Goal: Information Seeking & Learning: Learn about a topic

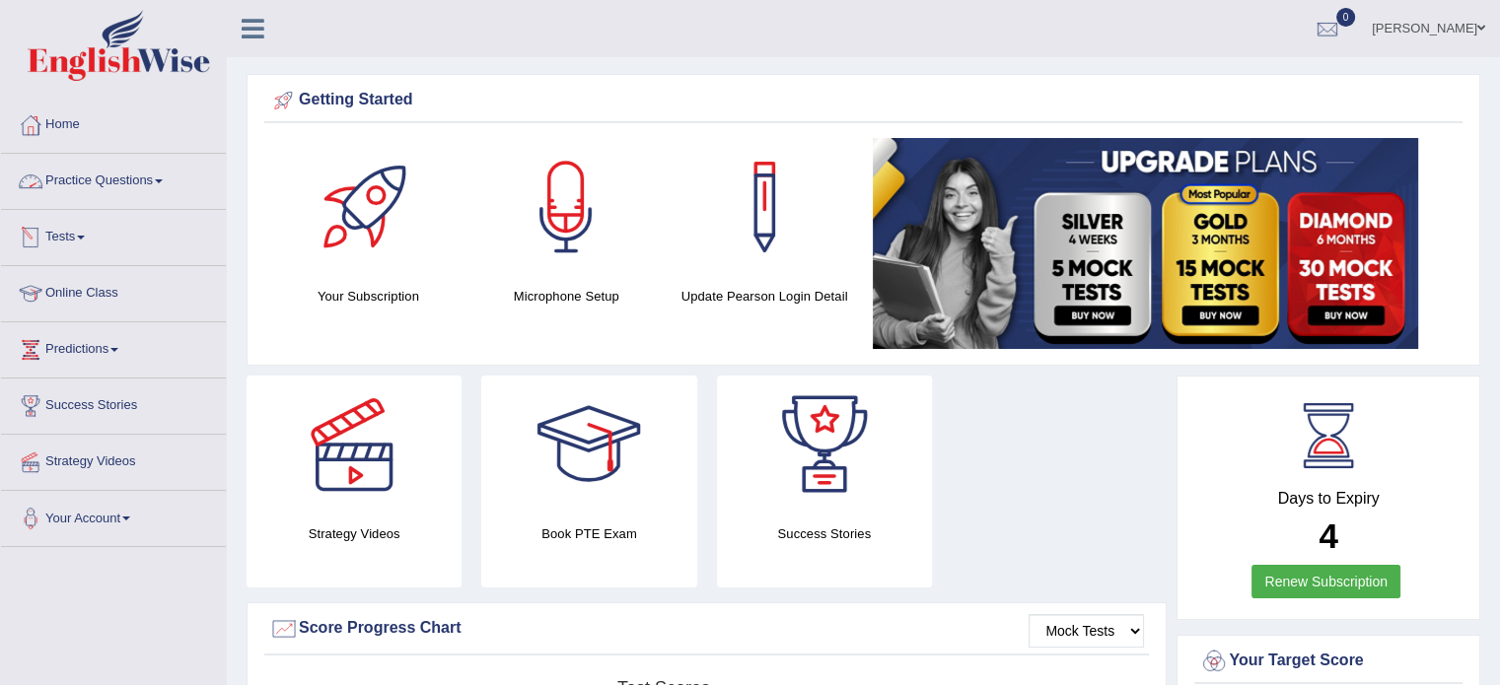
click at [163, 180] on span at bounding box center [159, 182] width 8 height 4
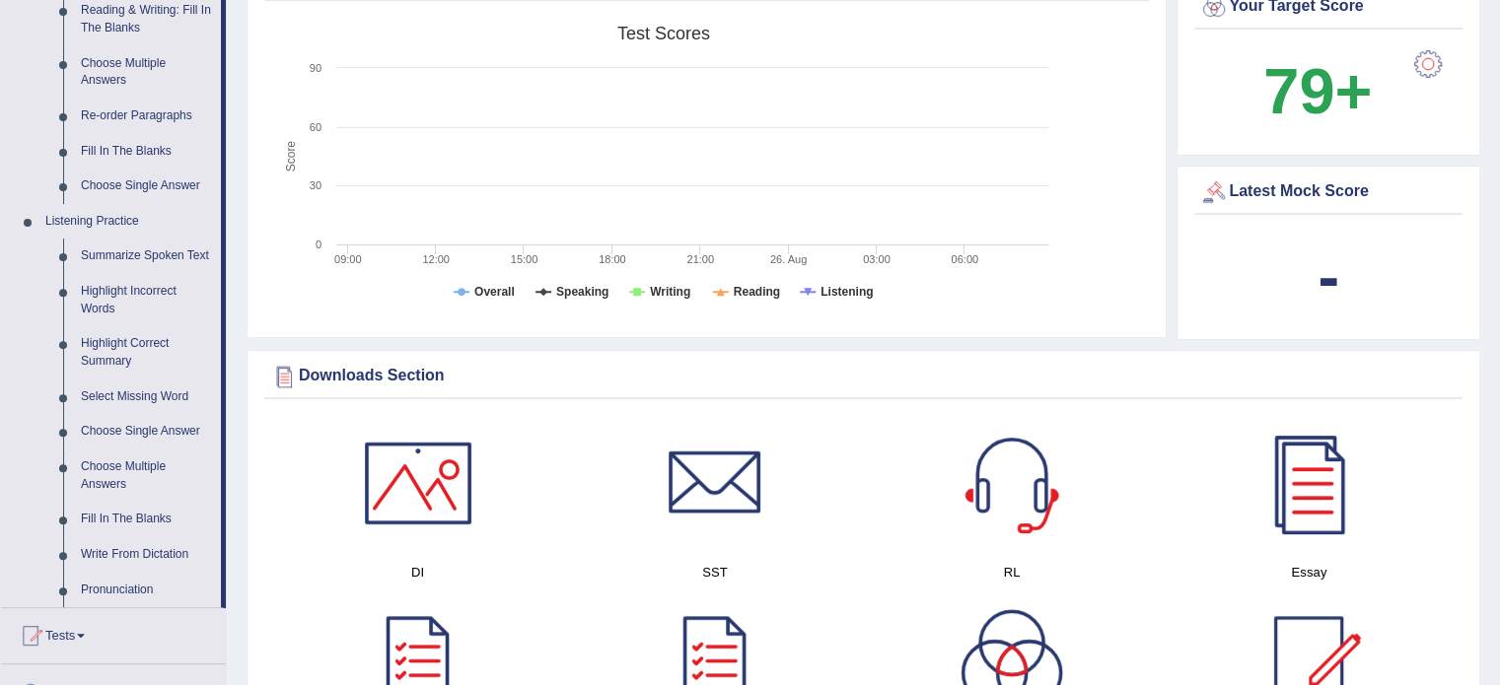
scroll to position [690, 0]
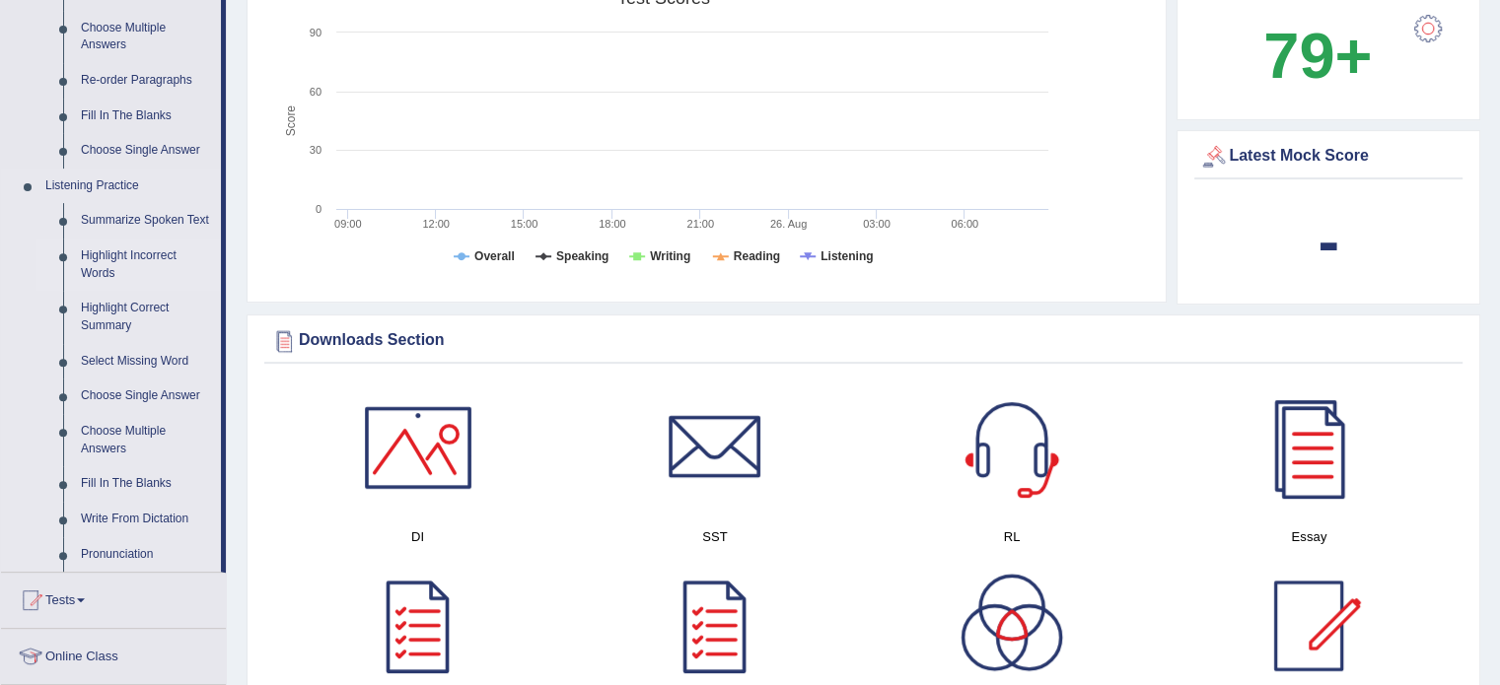
click at [152, 258] on link "Highlight Incorrect Words" at bounding box center [146, 265] width 149 height 52
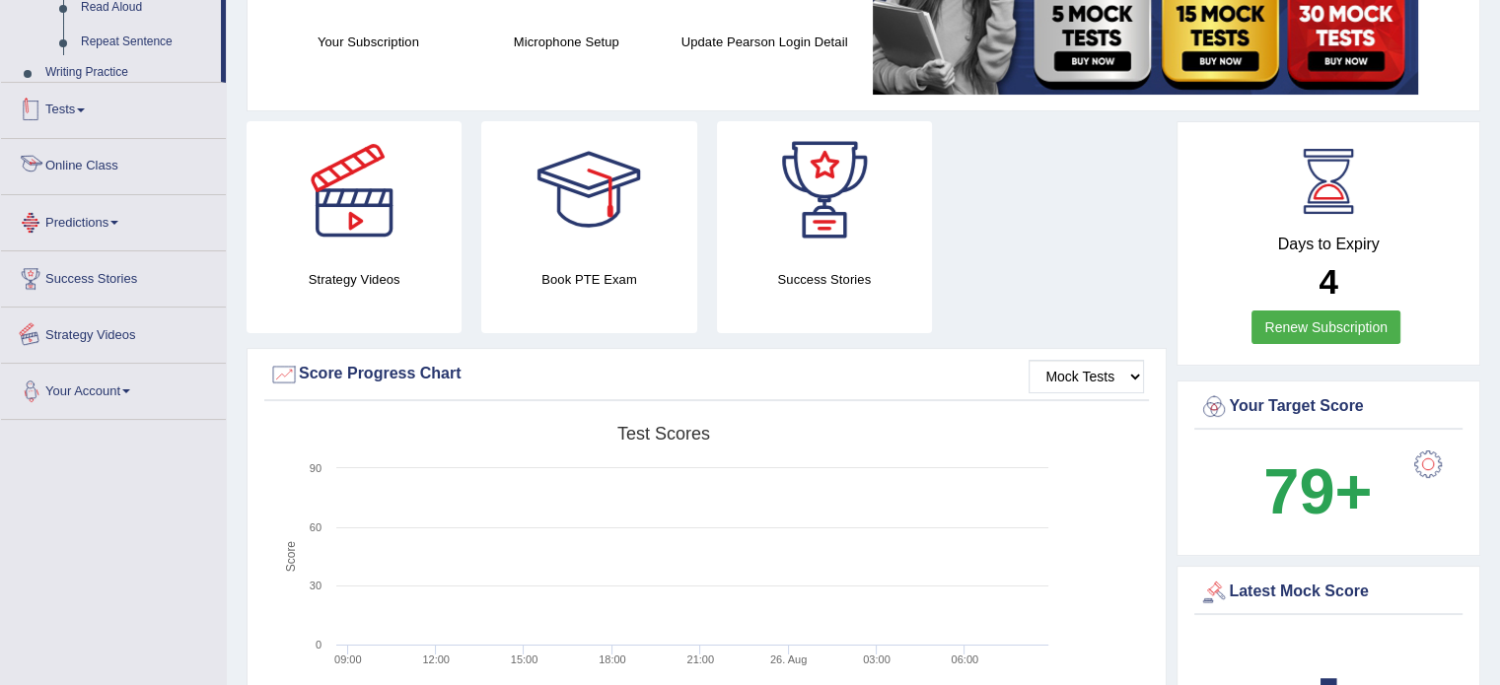
scroll to position [402, 0]
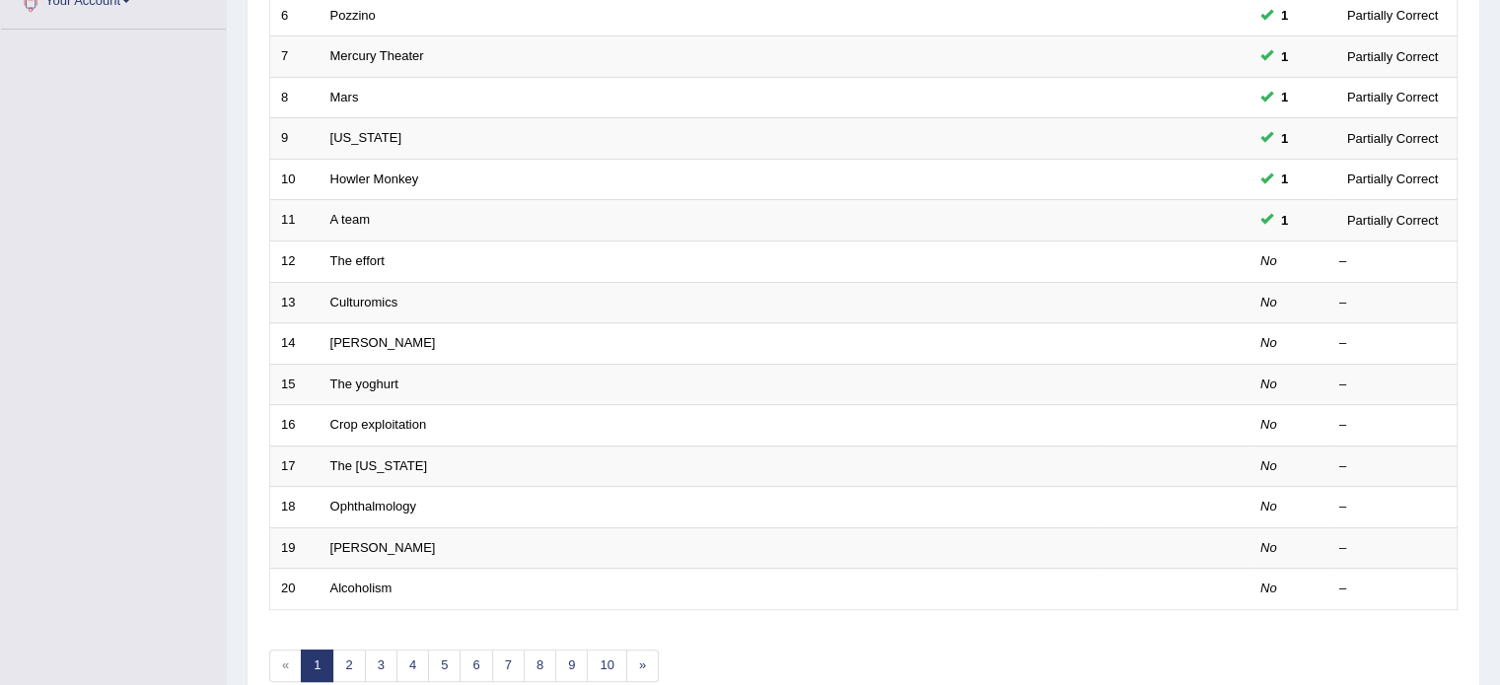
scroll to position [592, 0]
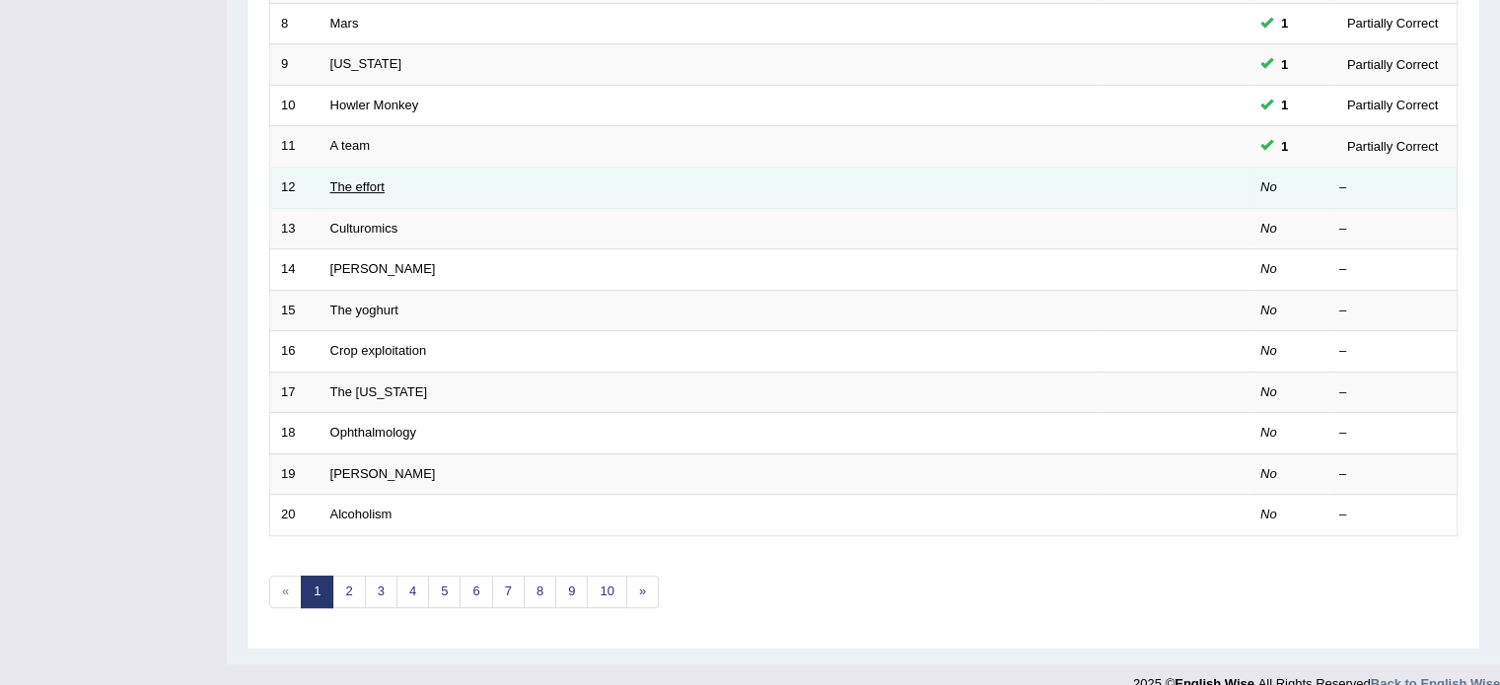
click at [355, 187] on link "The effort" at bounding box center [357, 187] width 54 height 15
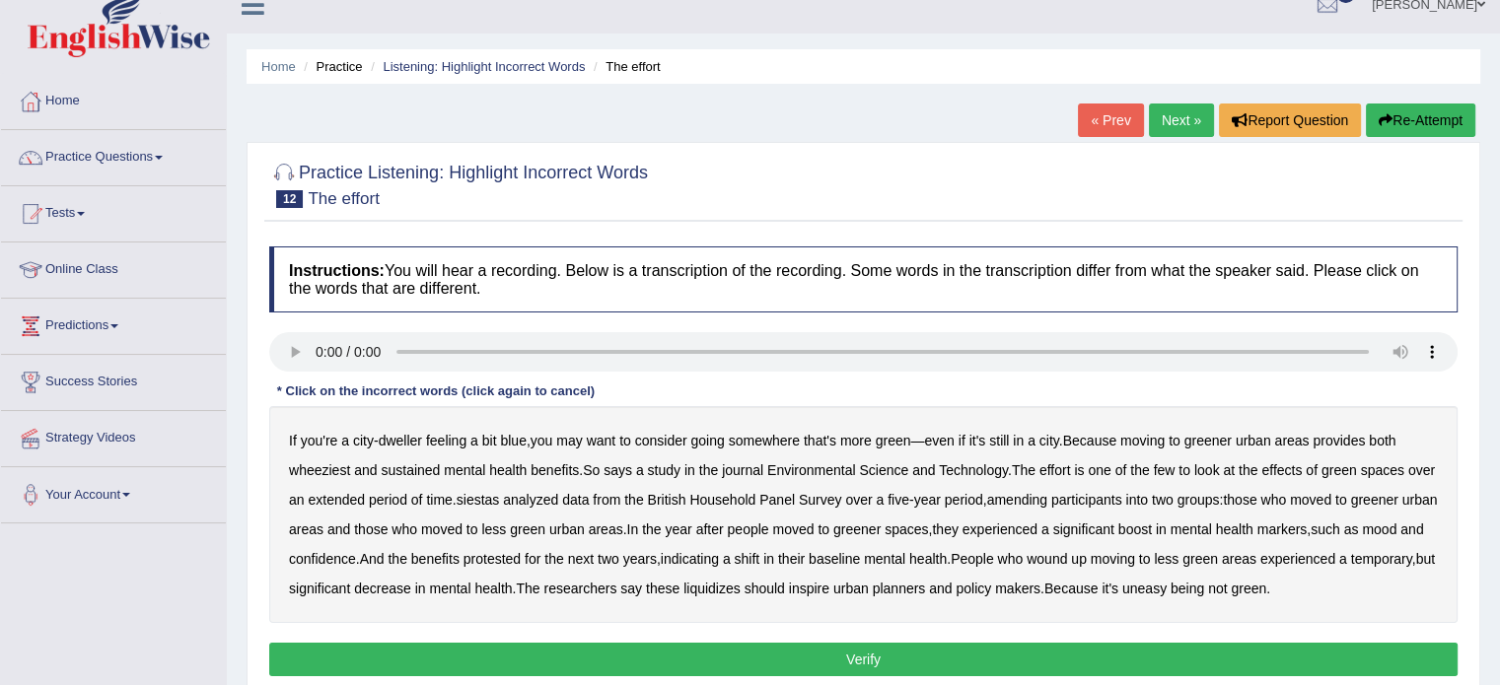
scroll to position [197, 0]
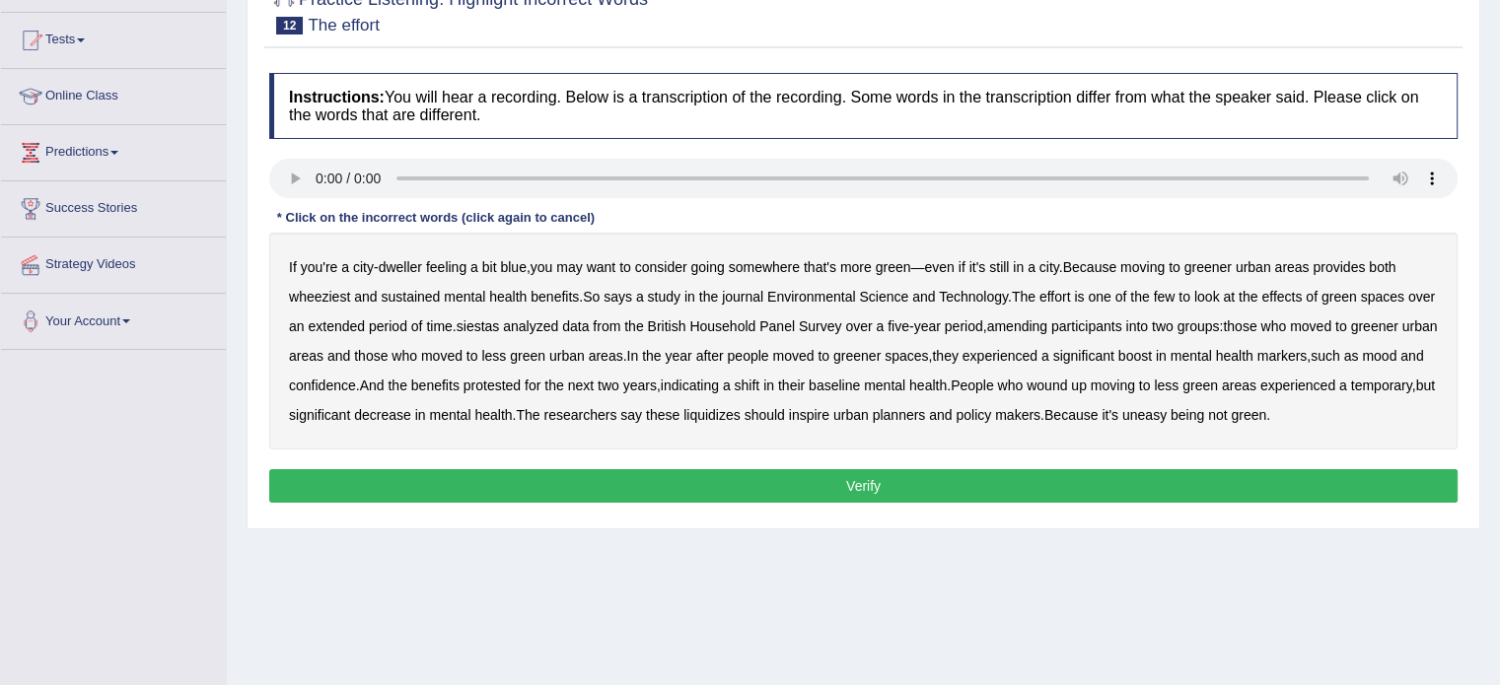
click at [398, 259] on b "dweller" at bounding box center [400, 267] width 43 height 16
click at [339, 299] on b "wheeziest" at bounding box center [319, 297] width 61 height 16
click at [500, 326] on b "siestas" at bounding box center [478, 327] width 43 height 16
click at [1048, 327] on b "amending" at bounding box center [1017, 327] width 61 height 16
click at [741, 414] on b "liquidizes" at bounding box center [712, 415] width 57 height 16
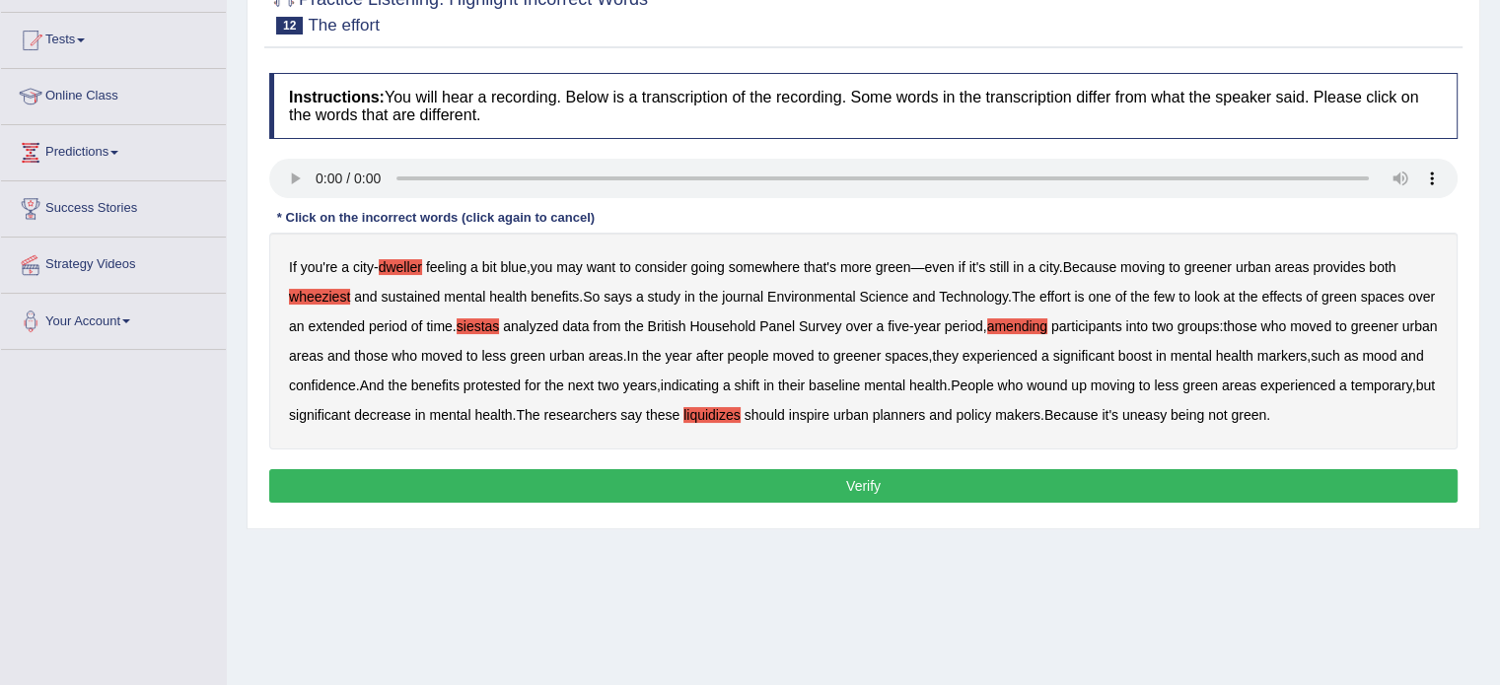
click at [630, 503] on button "Verify" at bounding box center [863, 486] width 1189 height 34
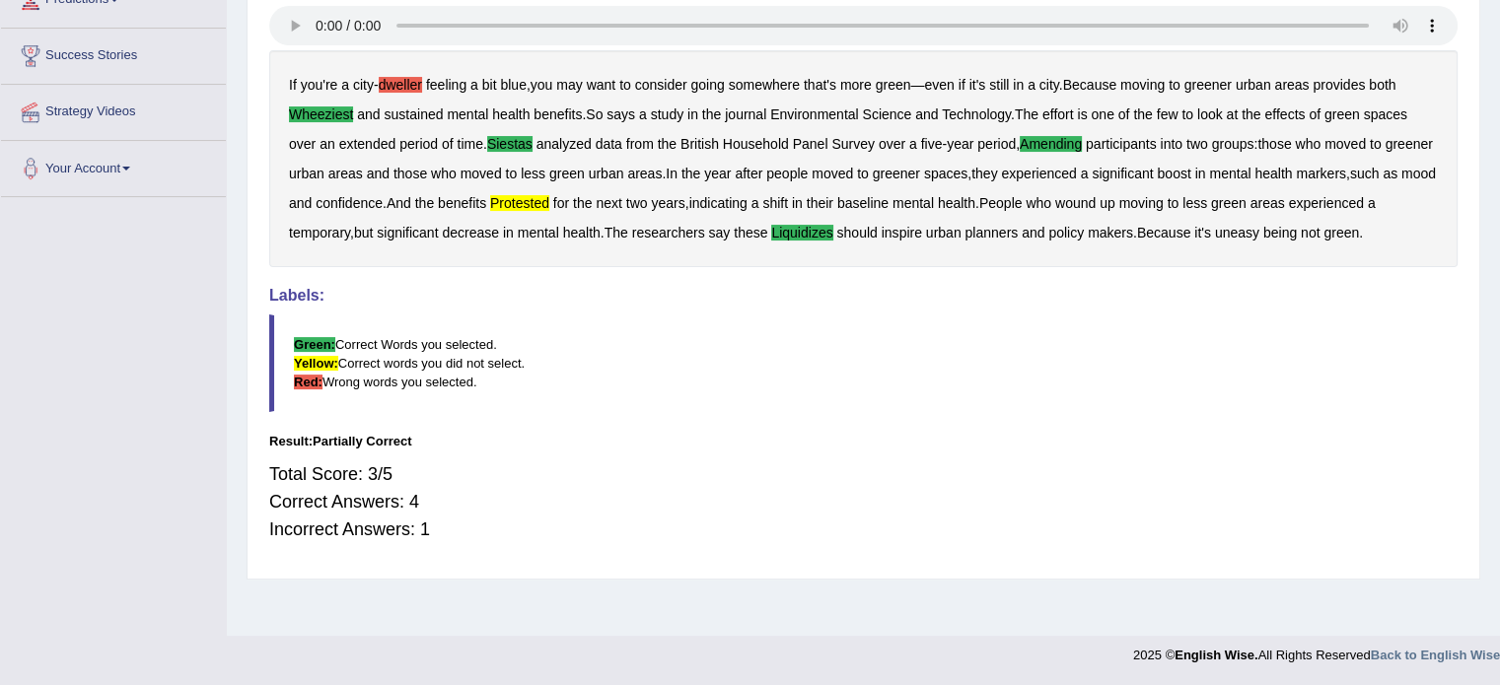
scroll to position [252, 0]
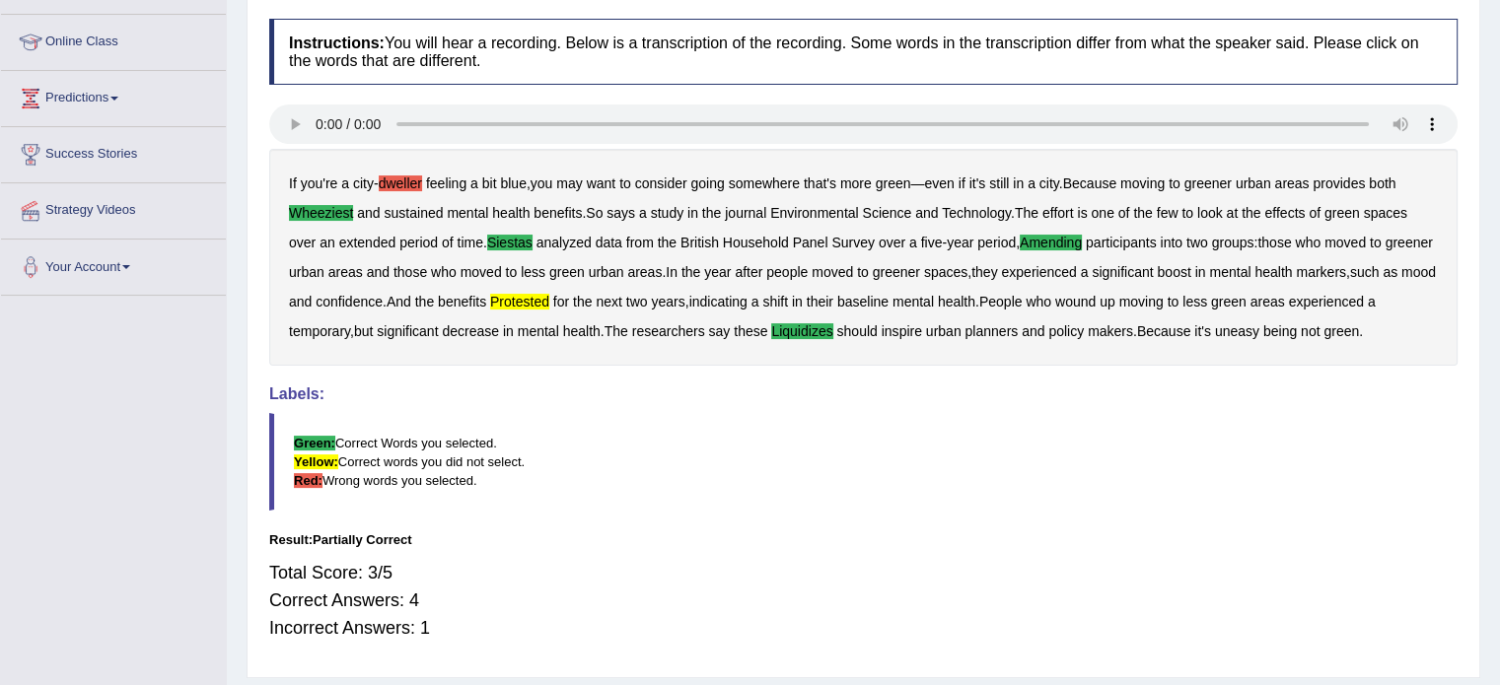
click at [390, 180] on b "dweller" at bounding box center [400, 184] width 43 height 16
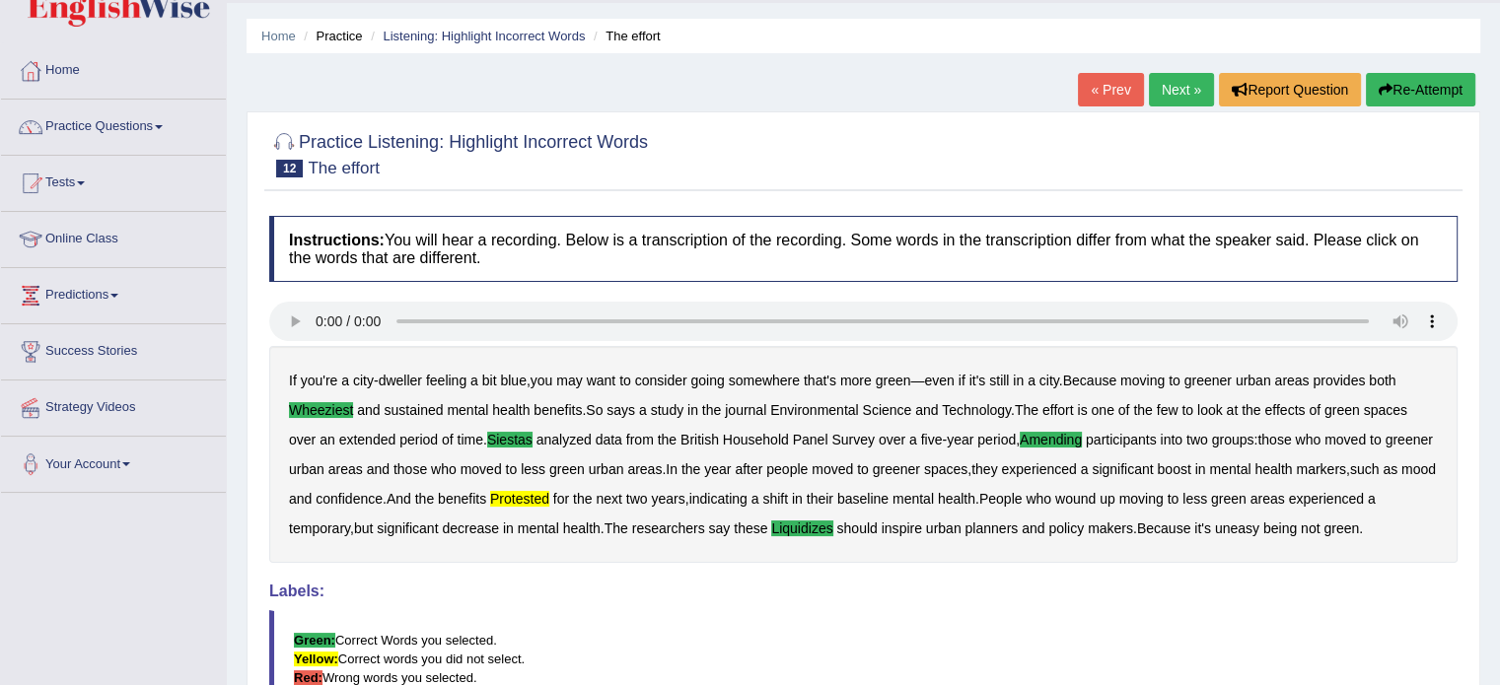
scroll to position [0, 0]
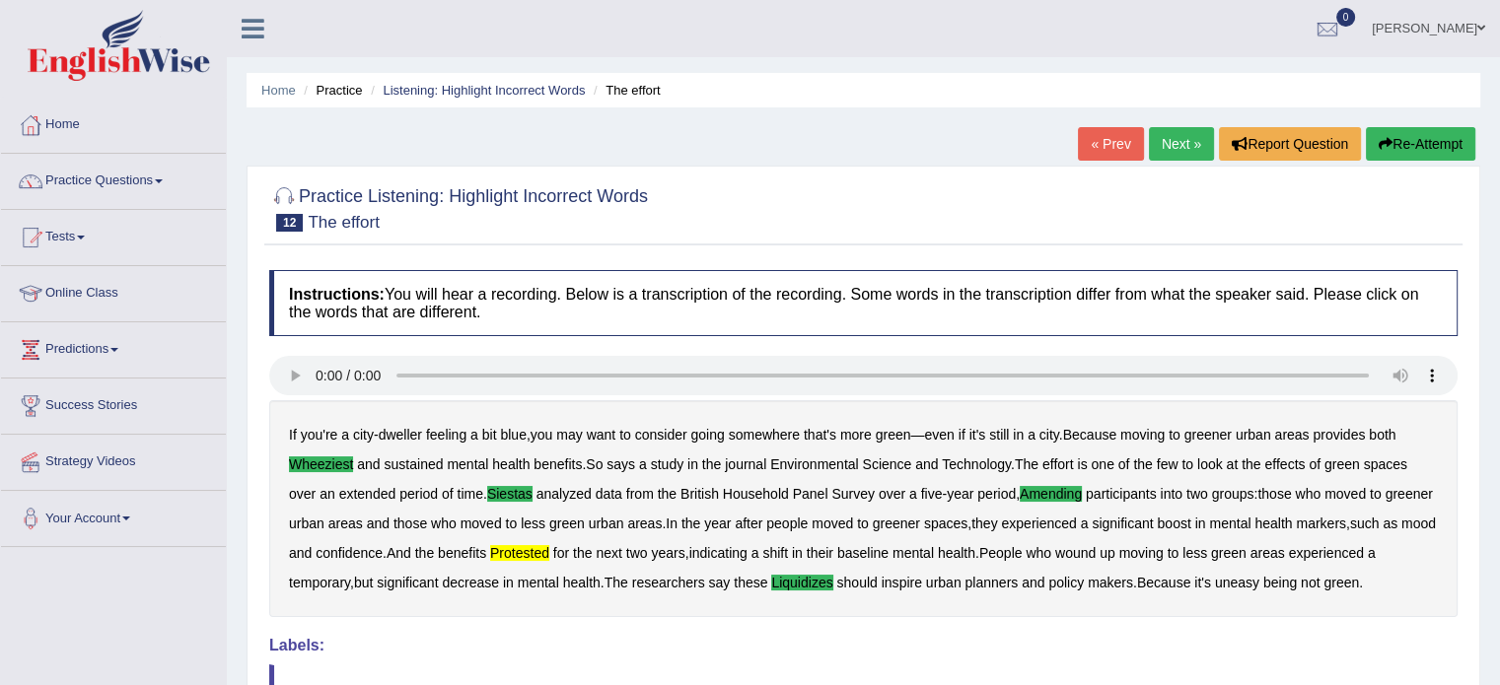
click at [1175, 149] on link "Next »" at bounding box center [1181, 144] width 65 height 34
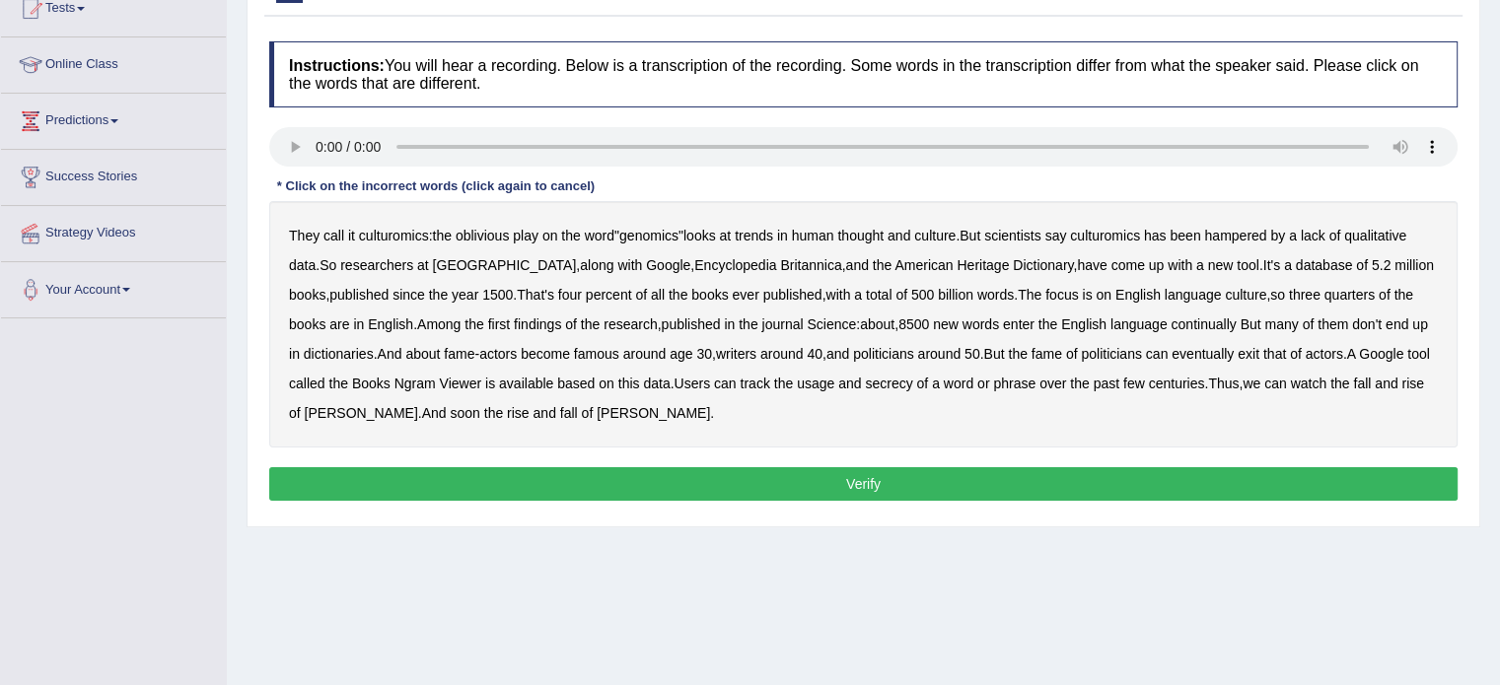
scroll to position [197, 0]
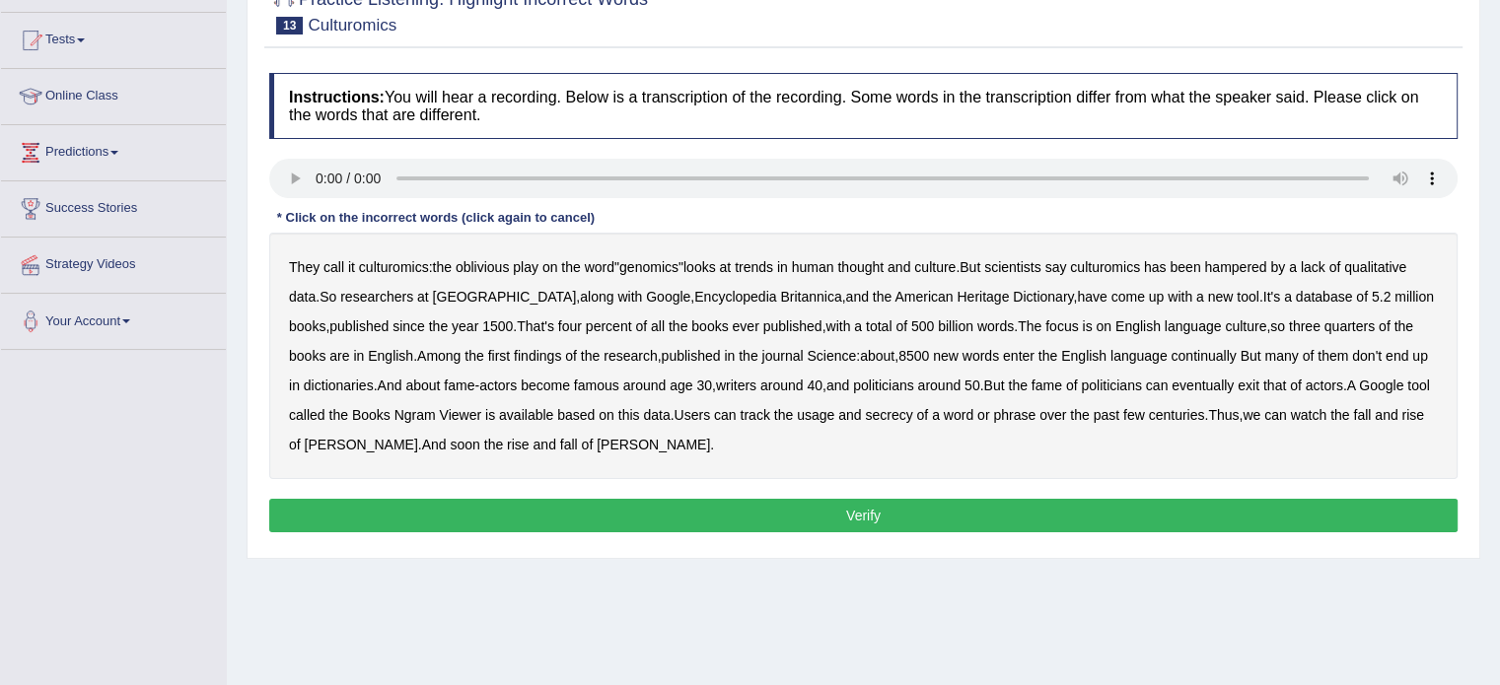
click at [752, 509] on button "Verify" at bounding box center [863, 516] width 1189 height 34
click at [1387, 265] on b "qualitative" at bounding box center [1375, 267] width 62 height 16
click at [1180, 353] on b "continually" at bounding box center [1203, 356] width 65 height 16
click at [1217, 387] on b "eventually" at bounding box center [1203, 386] width 62 height 16
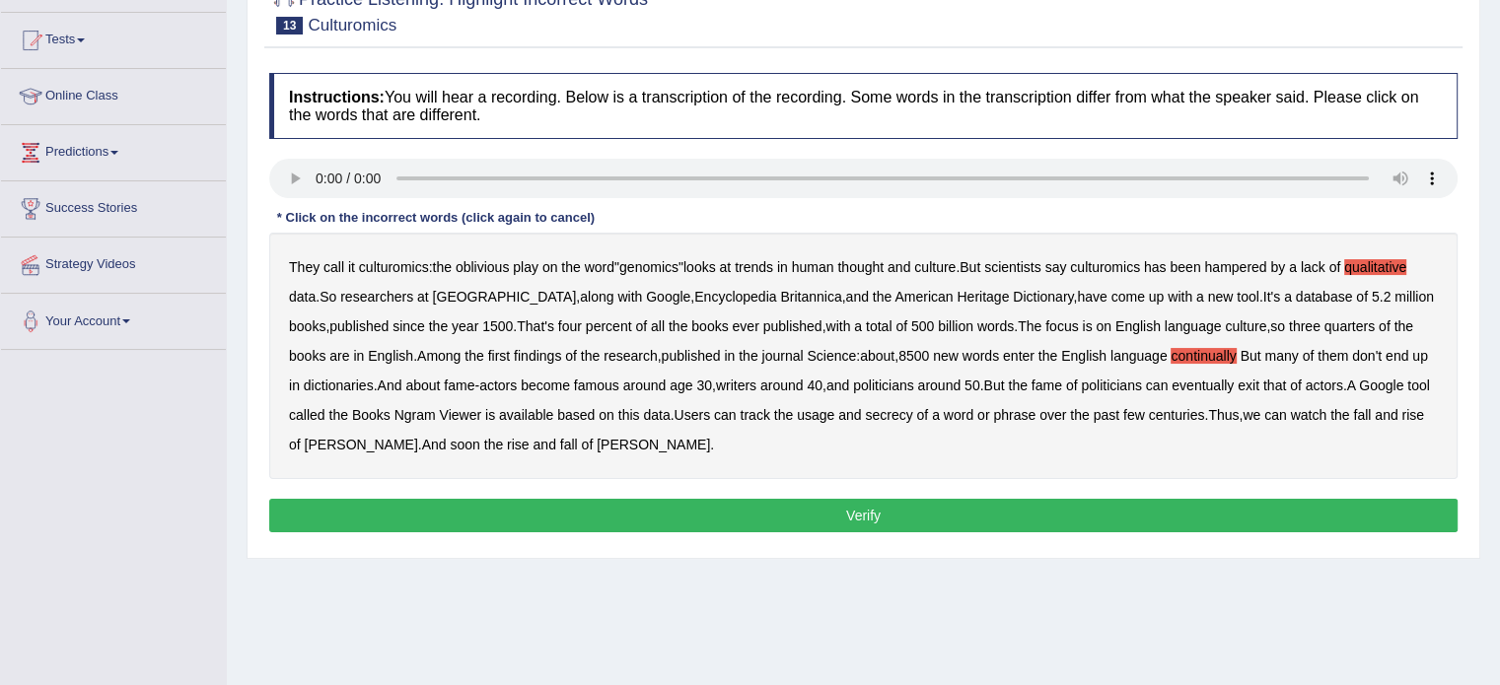
click at [900, 416] on b "secrecy" at bounding box center [888, 415] width 47 height 16
click at [739, 508] on button "Verify" at bounding box center [863, 516] width 1189 height 34
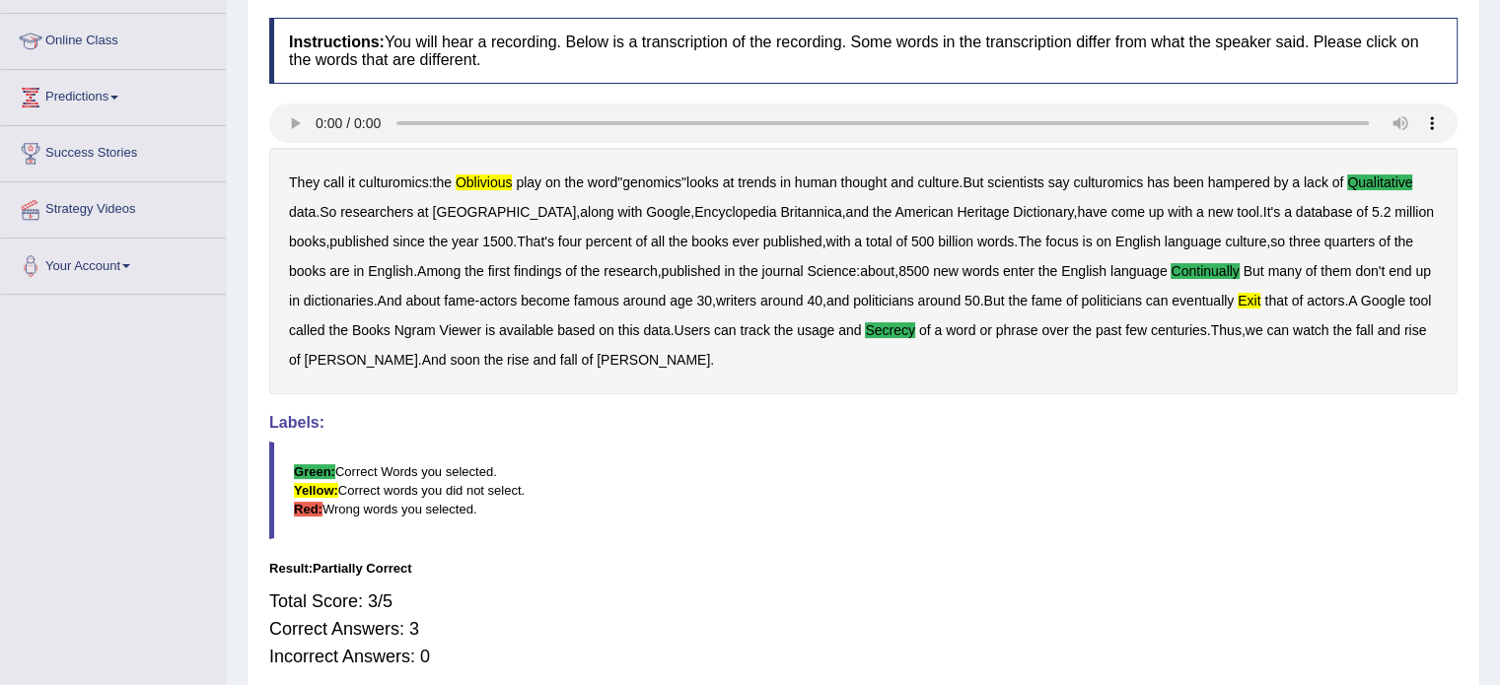
scroll to position [54, 0]
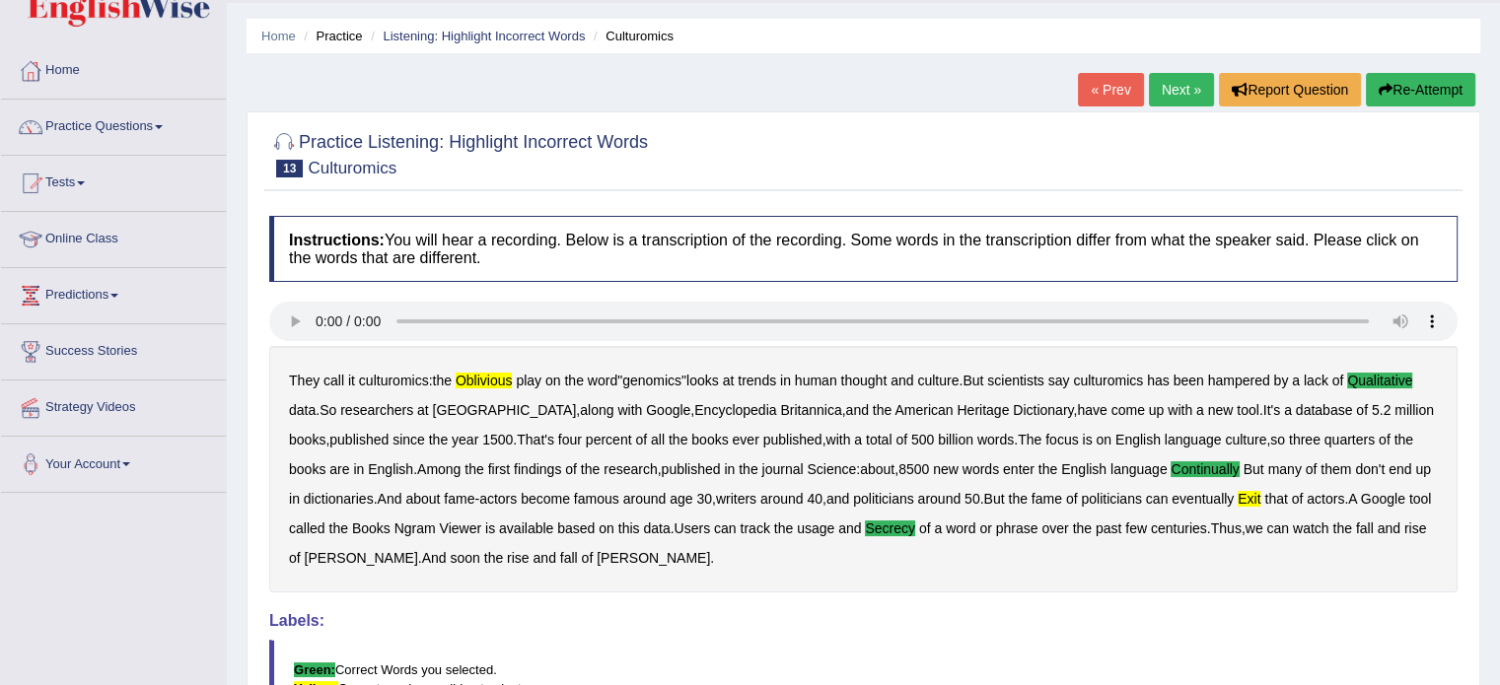
click at [1179, 90] on link "Next »" at bounding box center [1181, 90] width 65 height 34
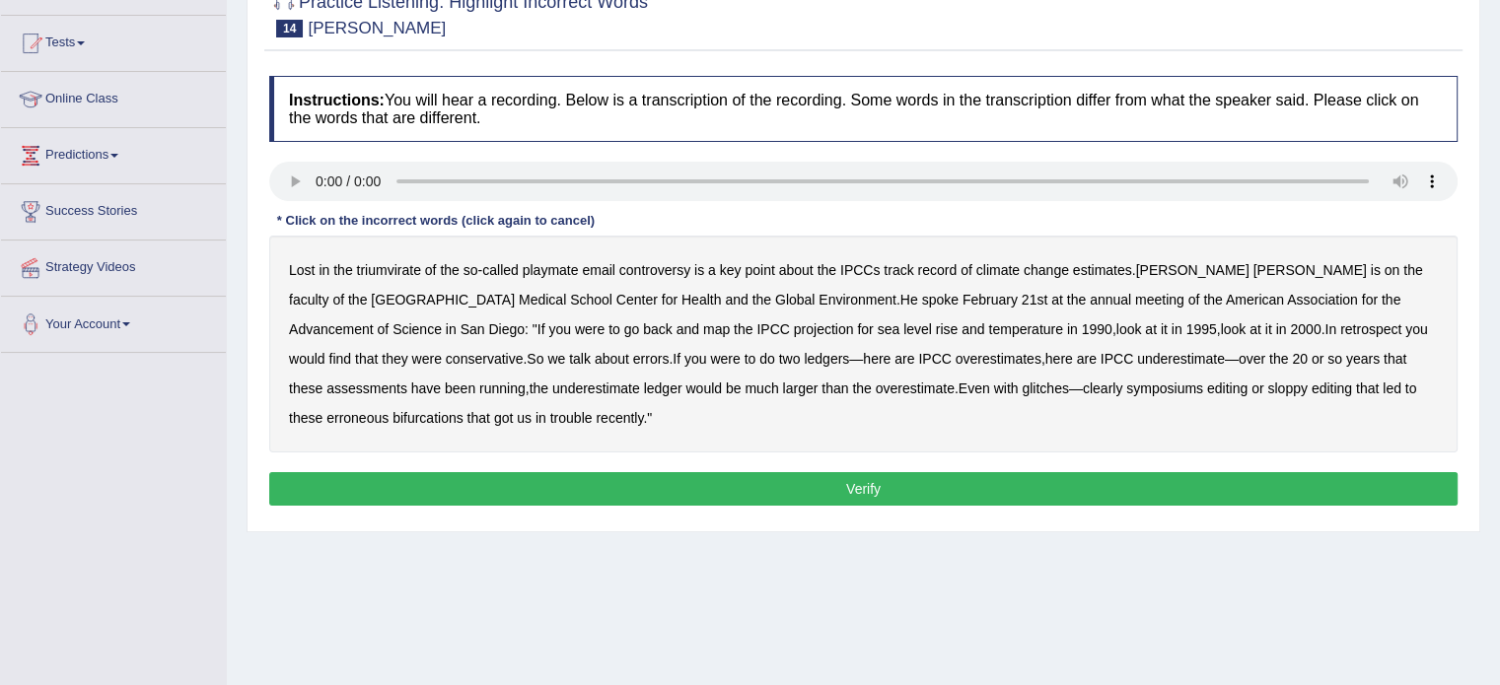
scroll to position [197, 0]
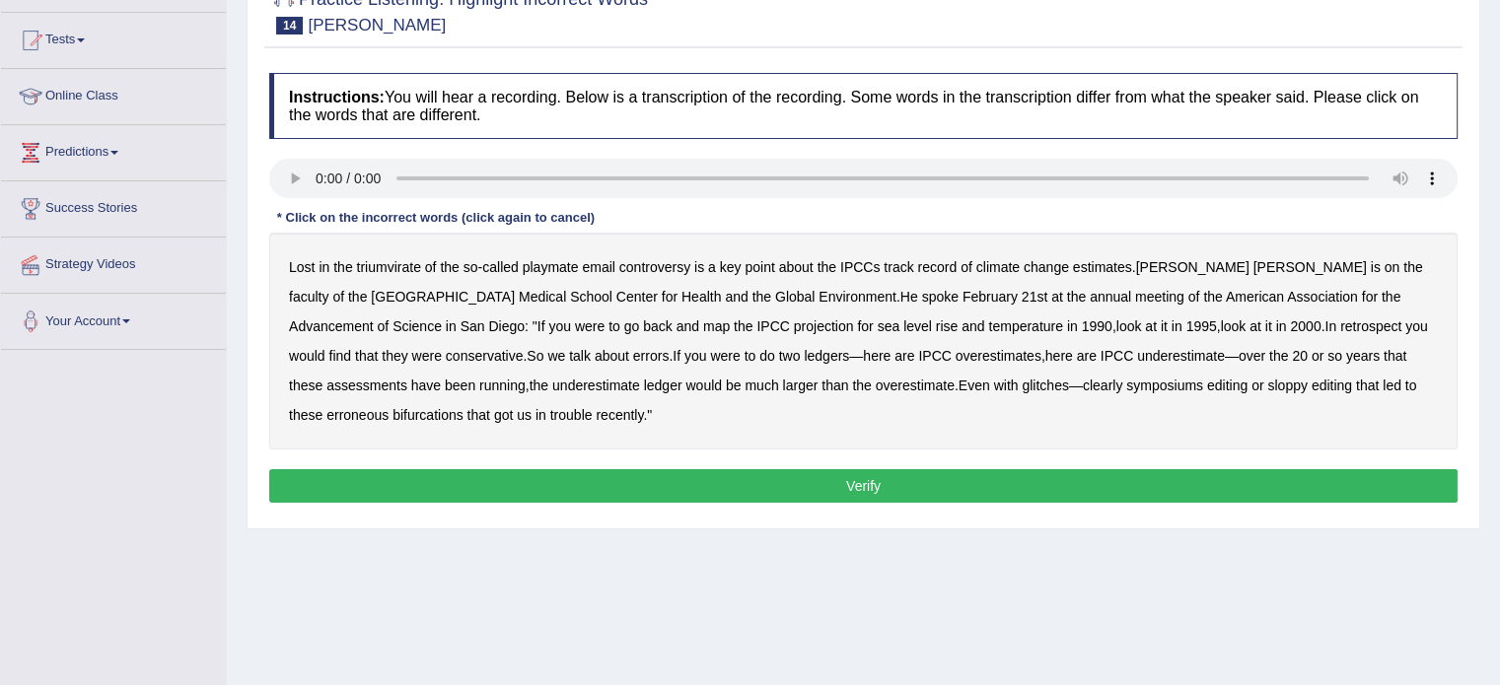
click at [400, 267] on b "triumvirate" at bounding box center [389, 267] width 64 height 16
click at [1117, 266] on b "estimates" at bounding box center [1102, 267] width 59 height 16
click at [978, 470] on button "Verify" at bounding box center [863, 486] width 1189 height 34
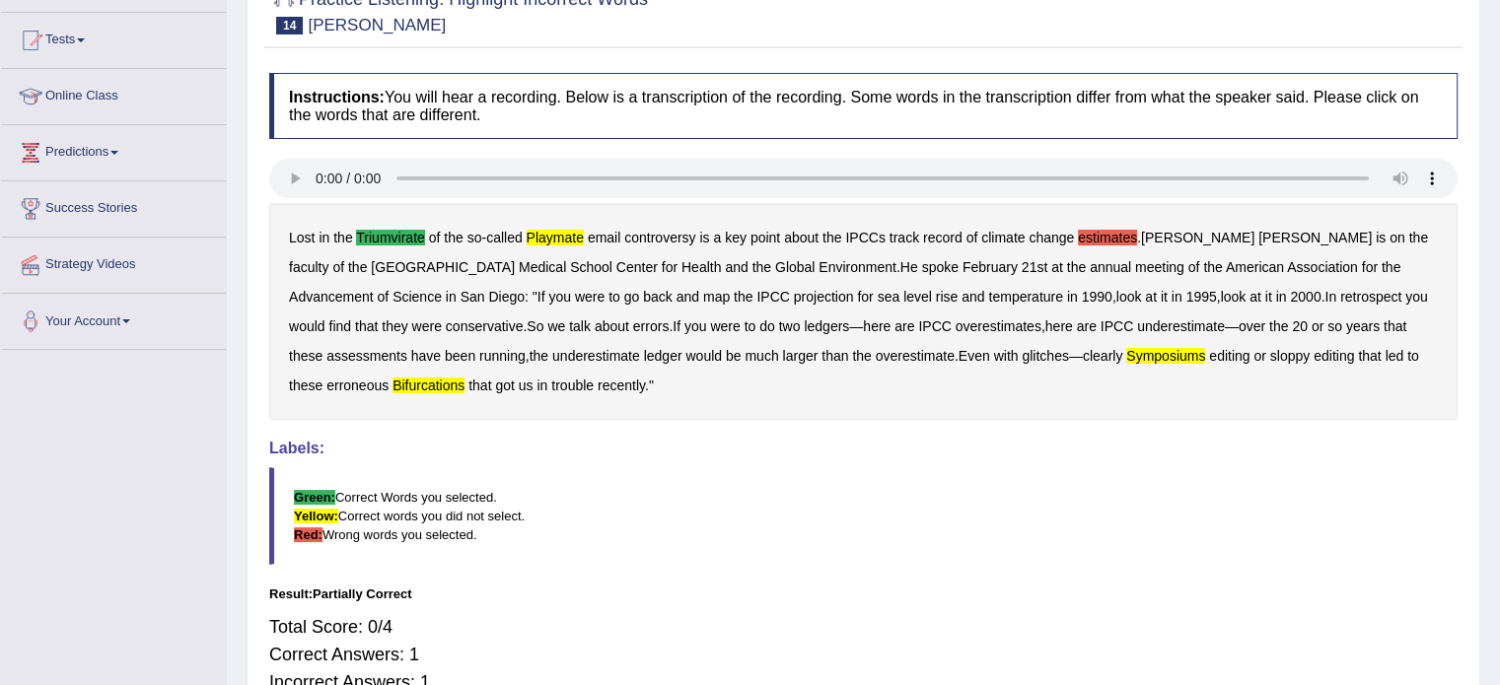
scroll to position [99, 0]
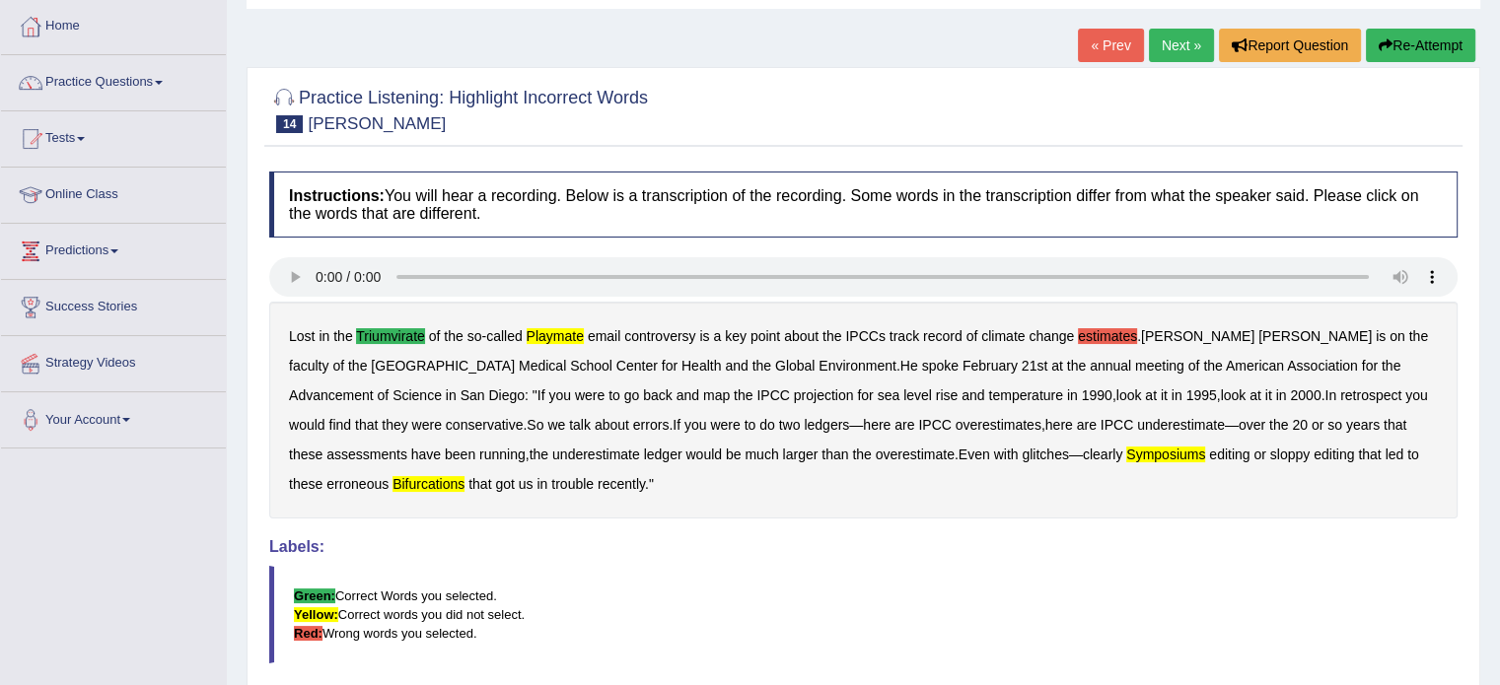
click at [1103, 329] on b "estimates" at bounding box center [1107, 336] width 59 height 16
click at [1176, 39] on link "Next »" at bounding box center [1181, 46] width 65 height 34
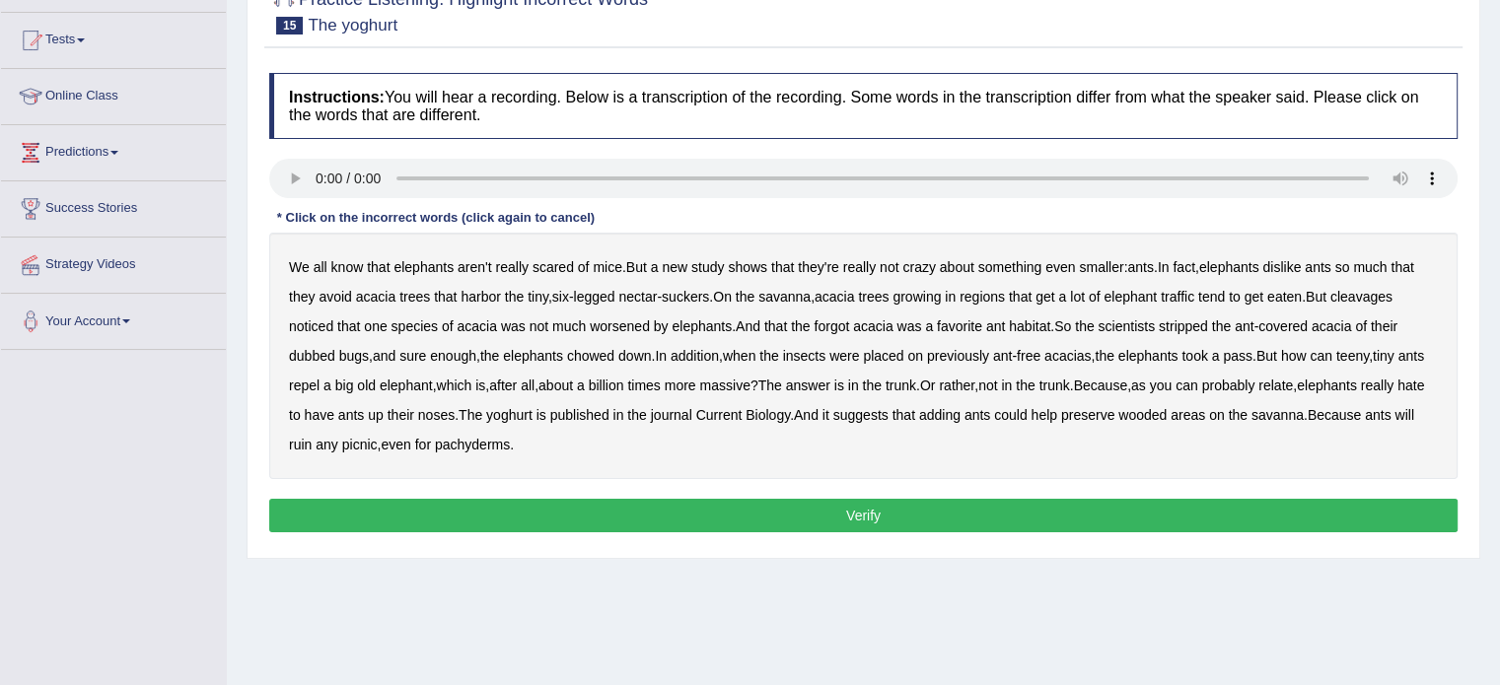
click at [1413, 262] on b "that" at bounding box center [1402, 267] width 23 height 16
click at [1370, 291] on b "cleavages" at bounding box center [1362, 297] width 62 height 16
click at [1361, 394] on b "really" at bounding box center [1377, 386] width 33 height 16
click at [578, 506] on button "Verify" at bounding box center [863, 516] width 1189 height 34
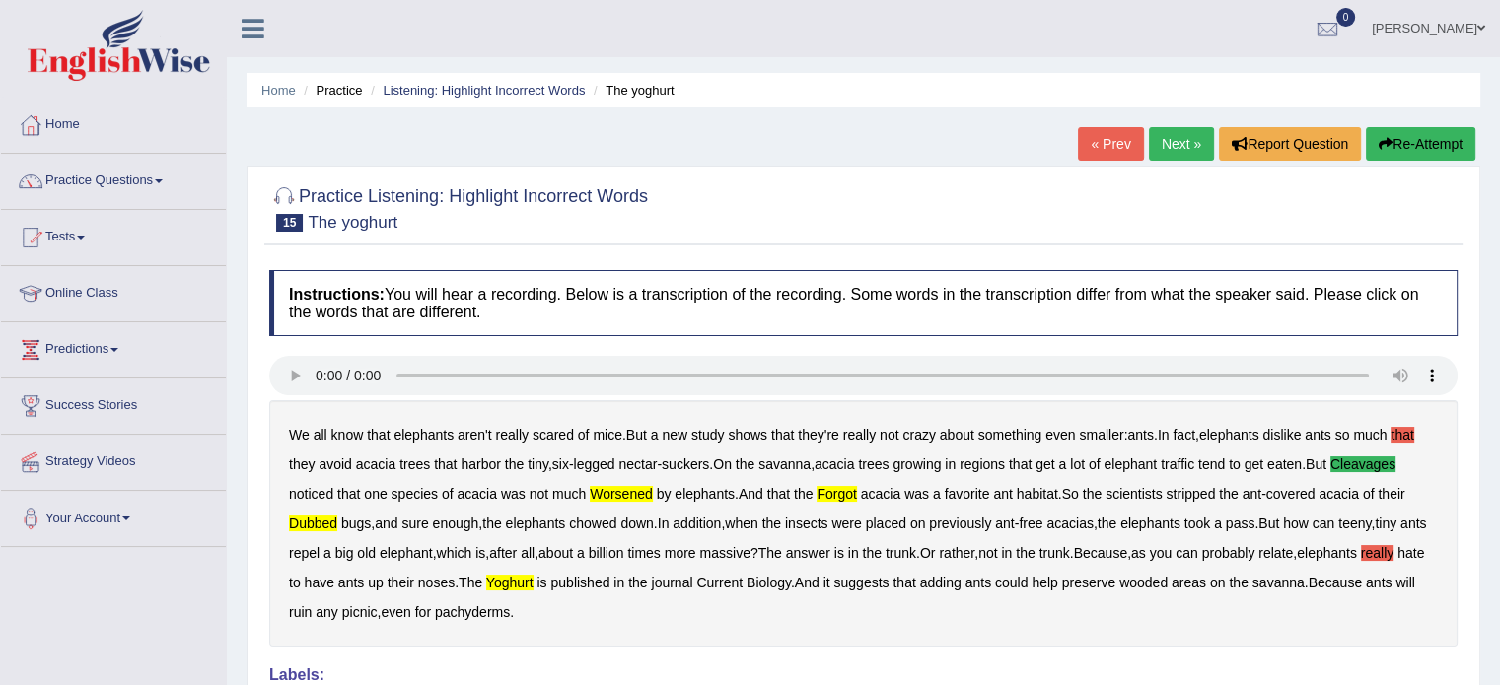
click at [1444, 147] on button "Re-Attempt" at bounding box center [1420, 144] width 109 height 34
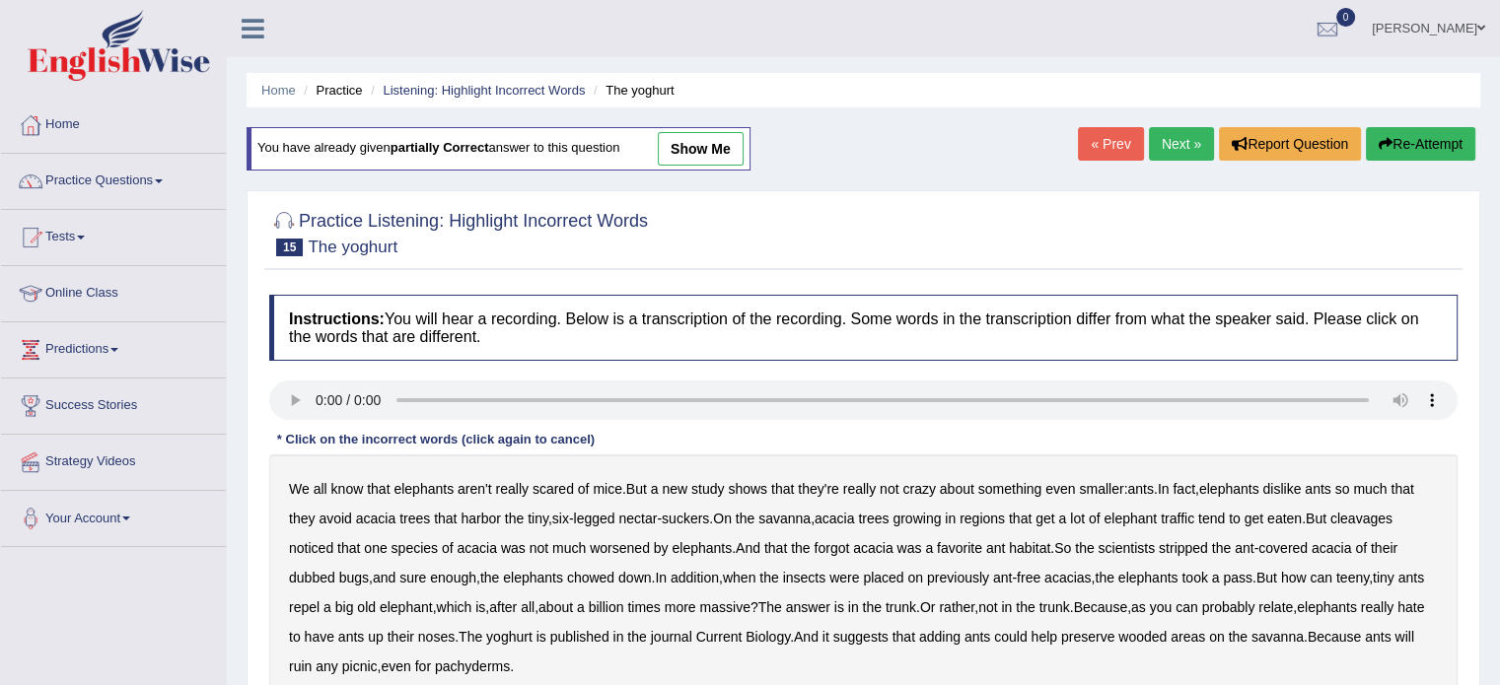
click at [1413, 488] on b "that" at bounding box center [1402, 489] width 23 height 16
click at [1364, 511] on b "cleavages" at bounding box center [1362, 519] width 62 height 16
click at [533, 629] on b "yoghurt" at bounding box center [509, 637] width 46 height 16
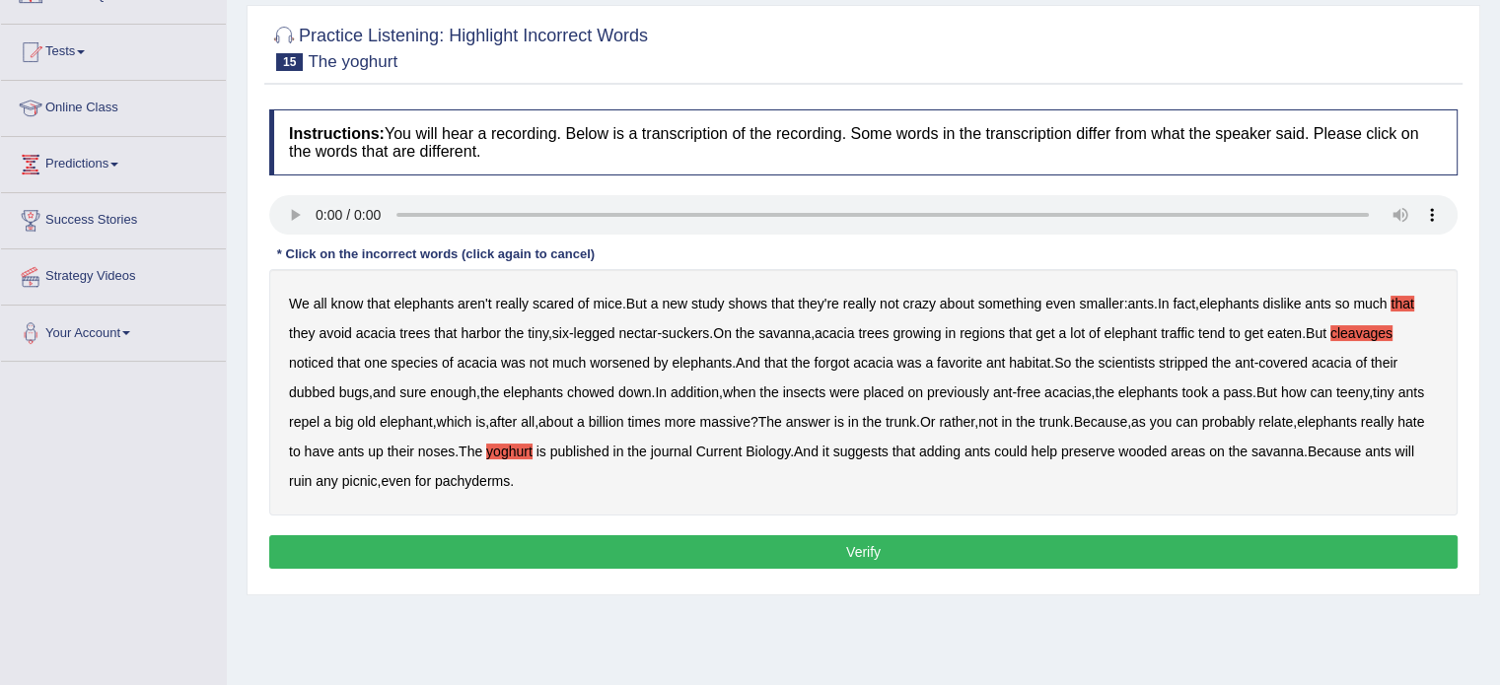
scroll to position [197, 0]
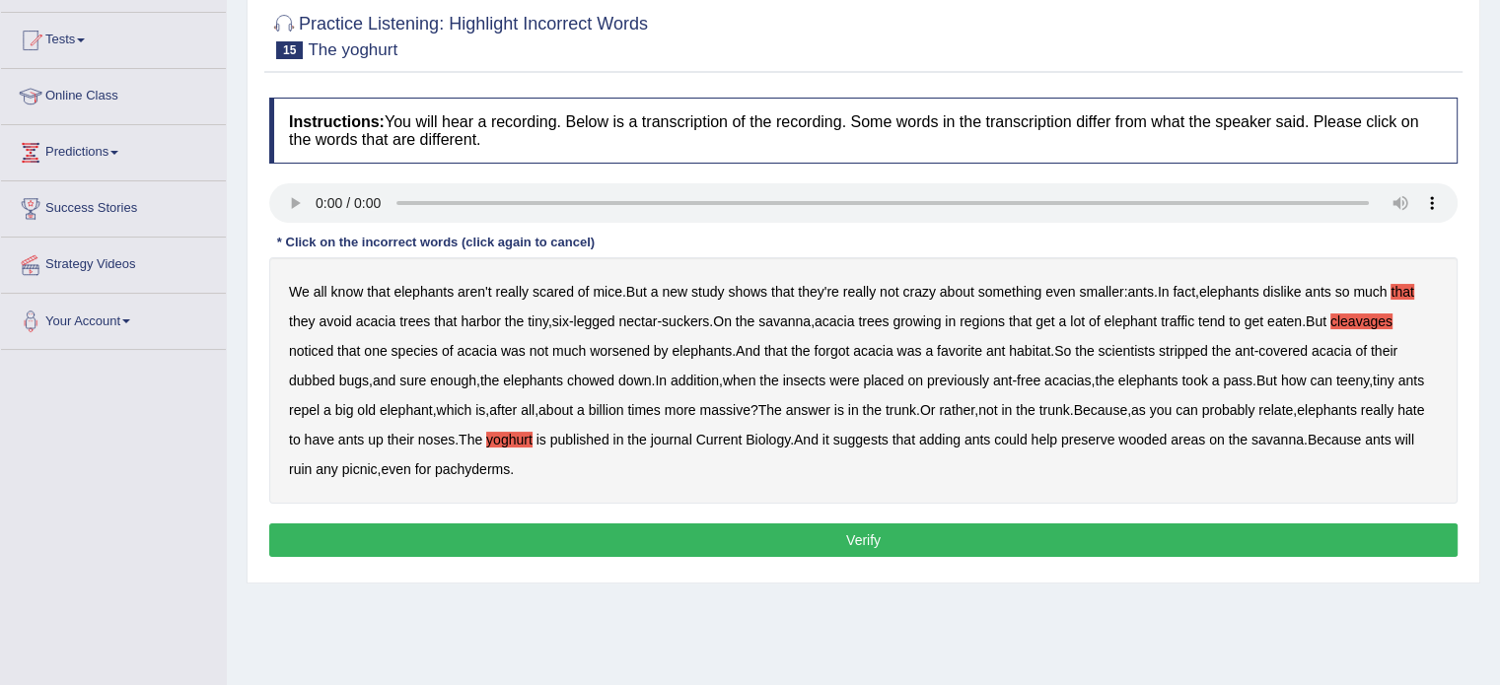
click at [794, 532] on button "Verify" at bounding box center [863, 541] width 1189 height 34
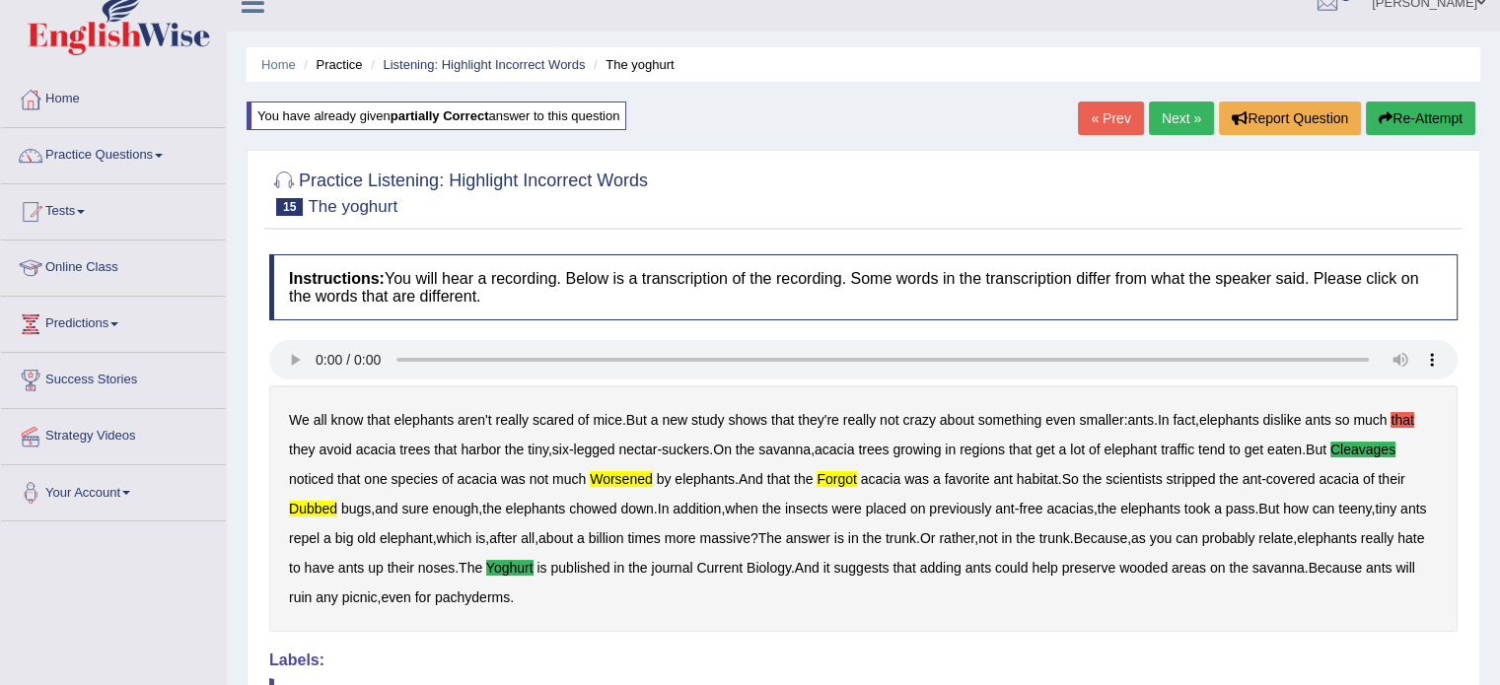
scroll to position [0, 0]
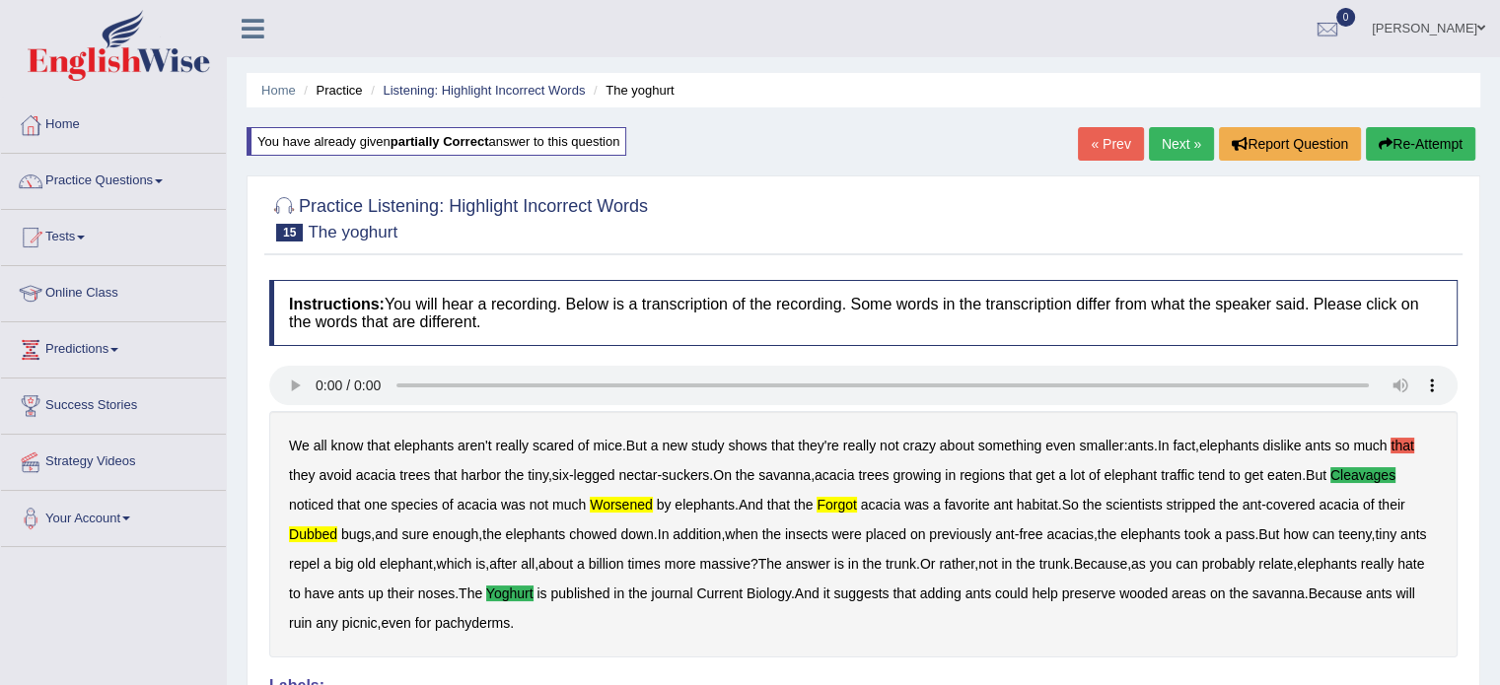
click at [1179, 133] on link "Next »" at bounding box center [1181, 144] width 65 height 34
click at [1171, 137] on link "Next »" at bounding box center [1181, 144] width 65 height 34
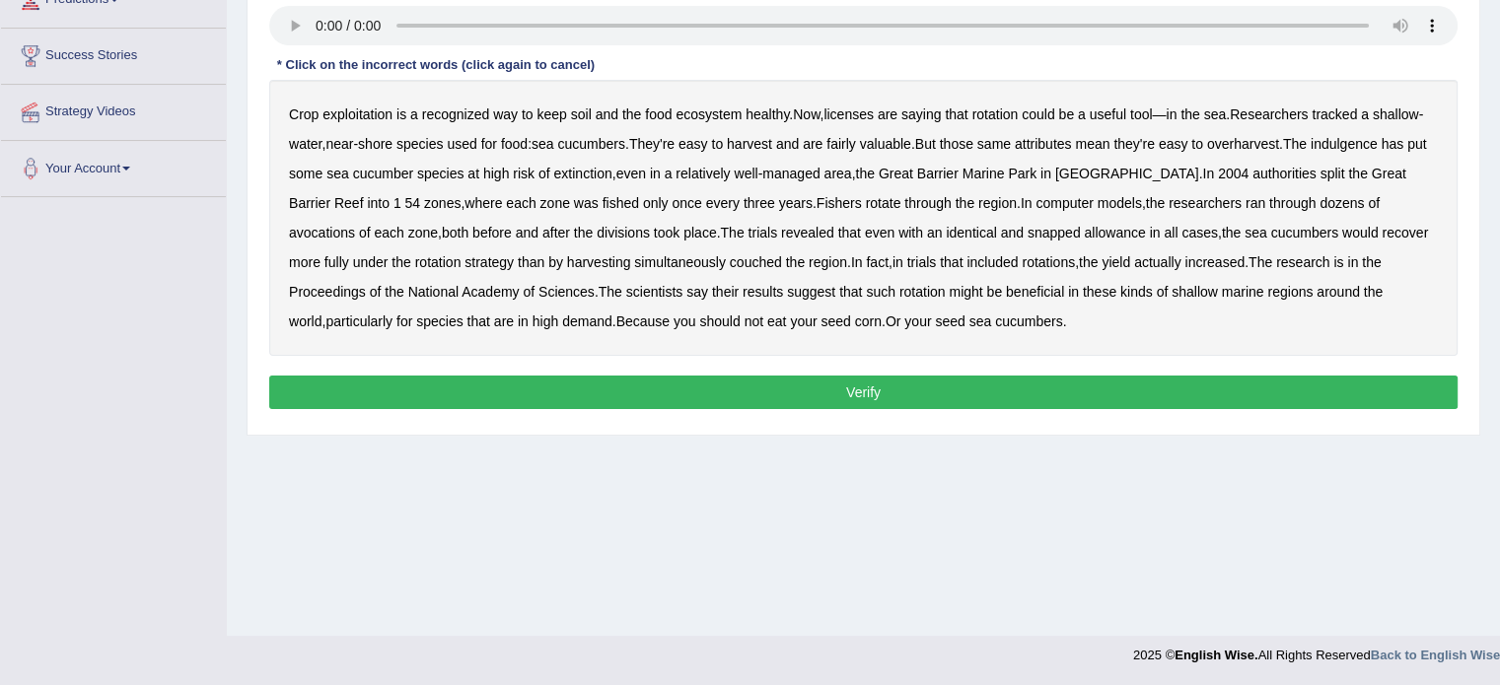
scroll to position [252, 0]
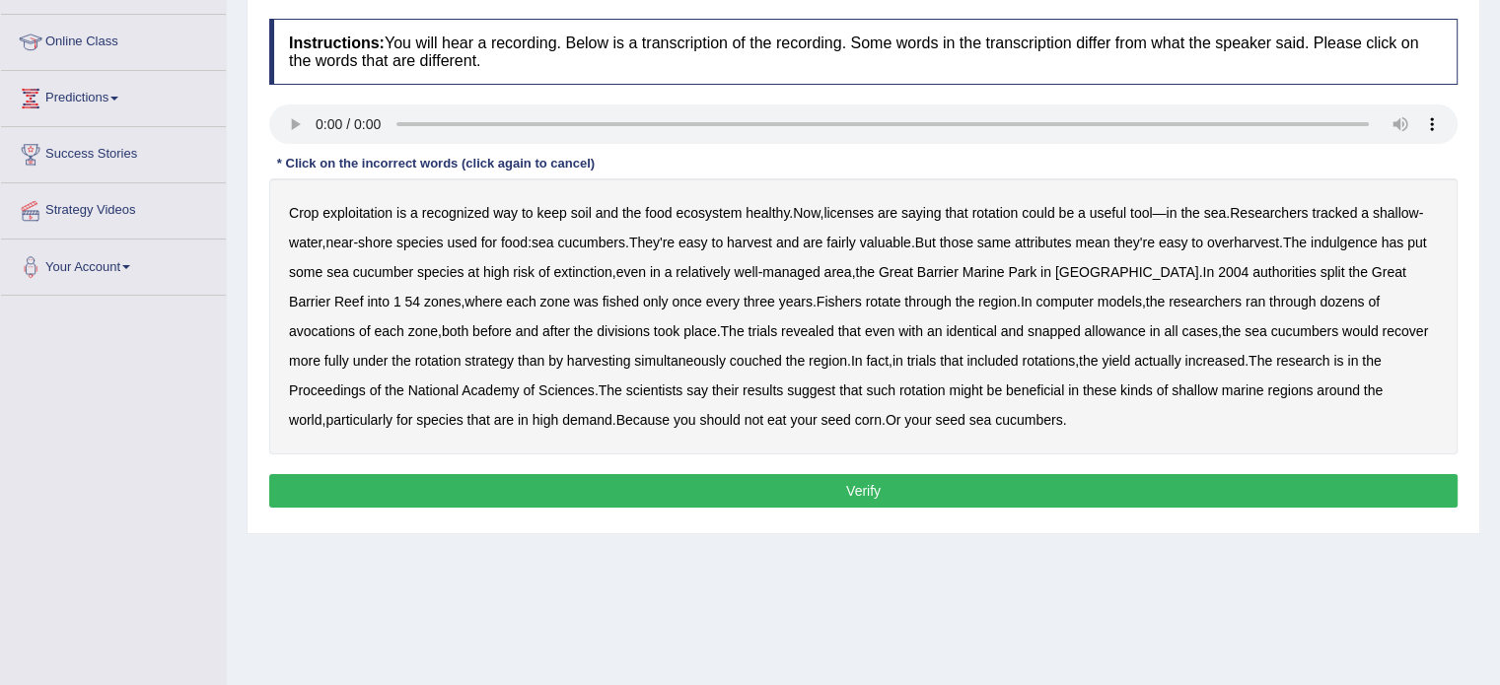
click at [854, 212] on b "licenses" at bounding box center [849, 213] width 50 height 16
click at [1373, 242] on b "indulgence" at bounding box center [1344, 243] width 67 height 16
click at [355, 324] on b "avocations" at bounding box center [322, 332] width 66 height 16
click at [1028, 331] on b "snapped" at bounding box center [1054, 332] width 53 height 16
click at [730, 362] on b "couched" at bounding box center [756, 361] width 52 height 16
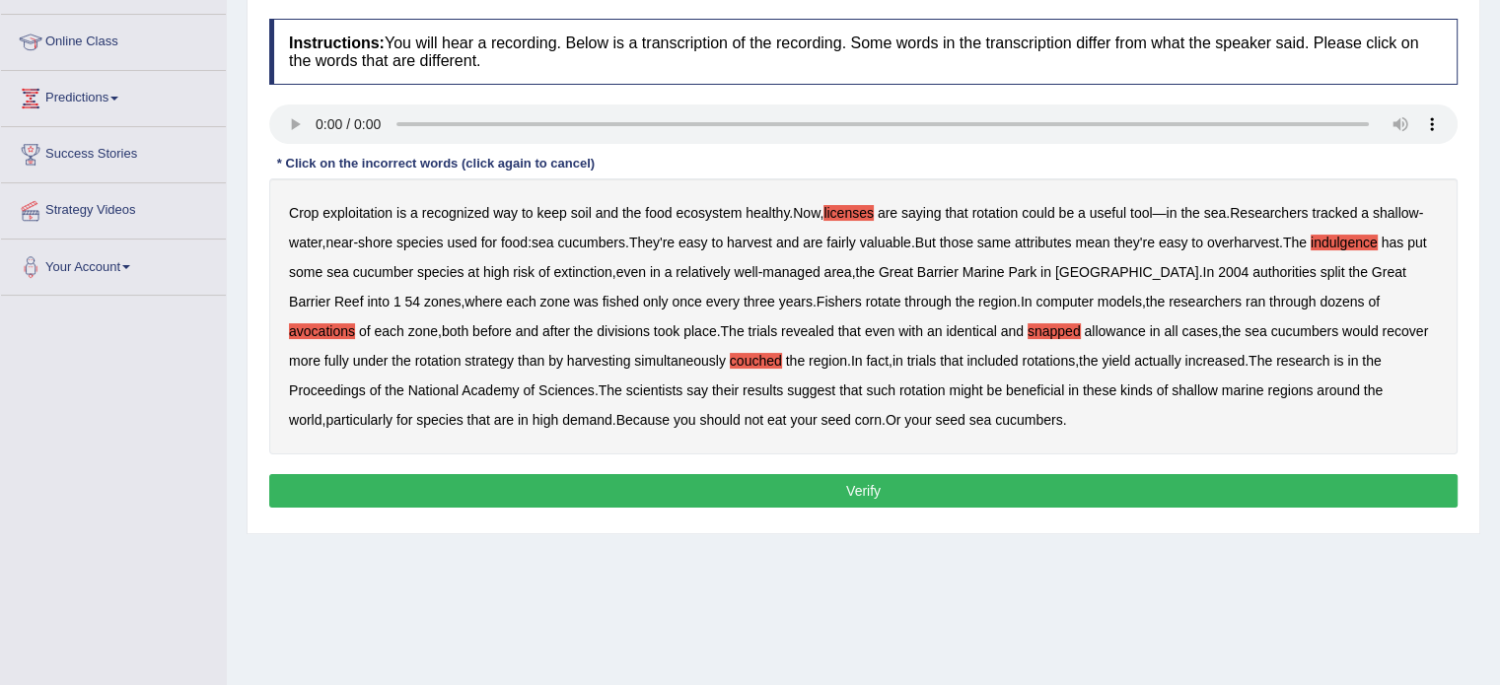
click at [860, 480] on button "Verify" at bounding box center [863, 491] width 1189 height 34
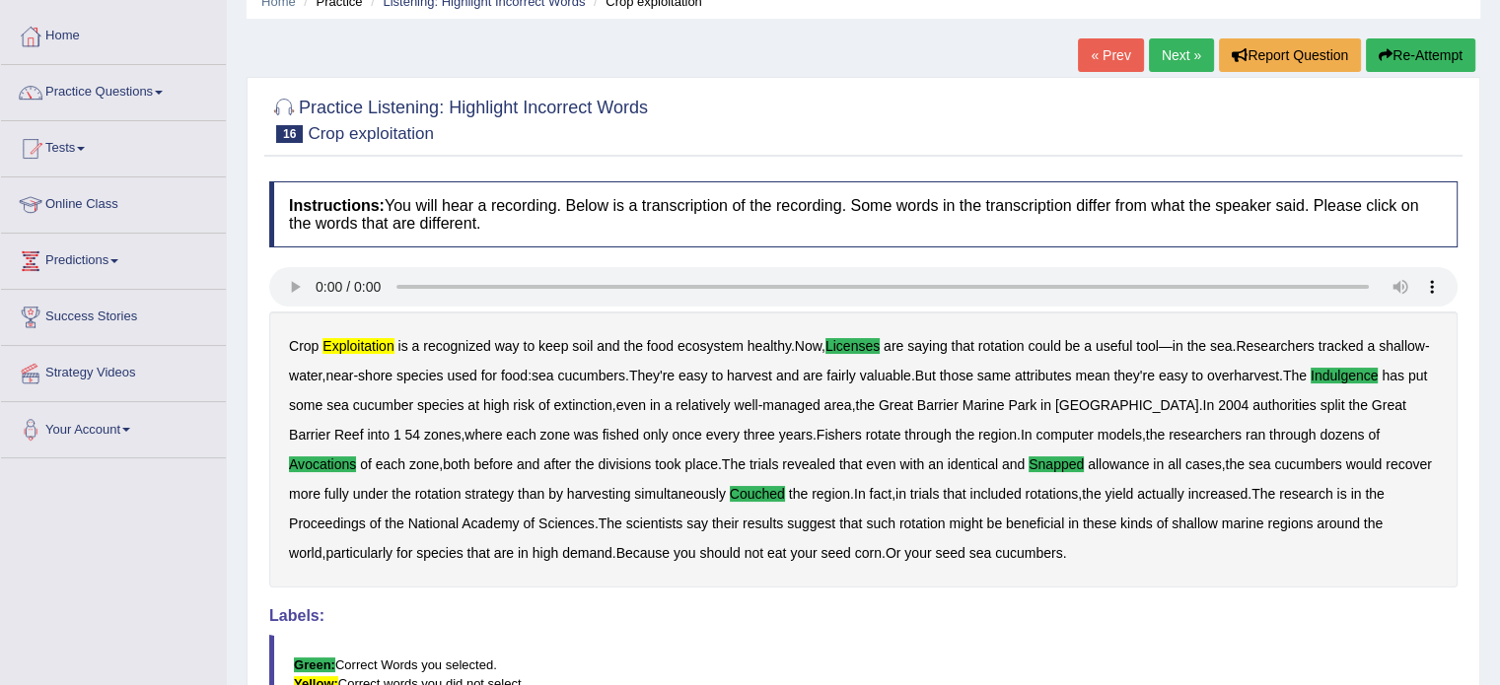
scroll to position [70, 0]
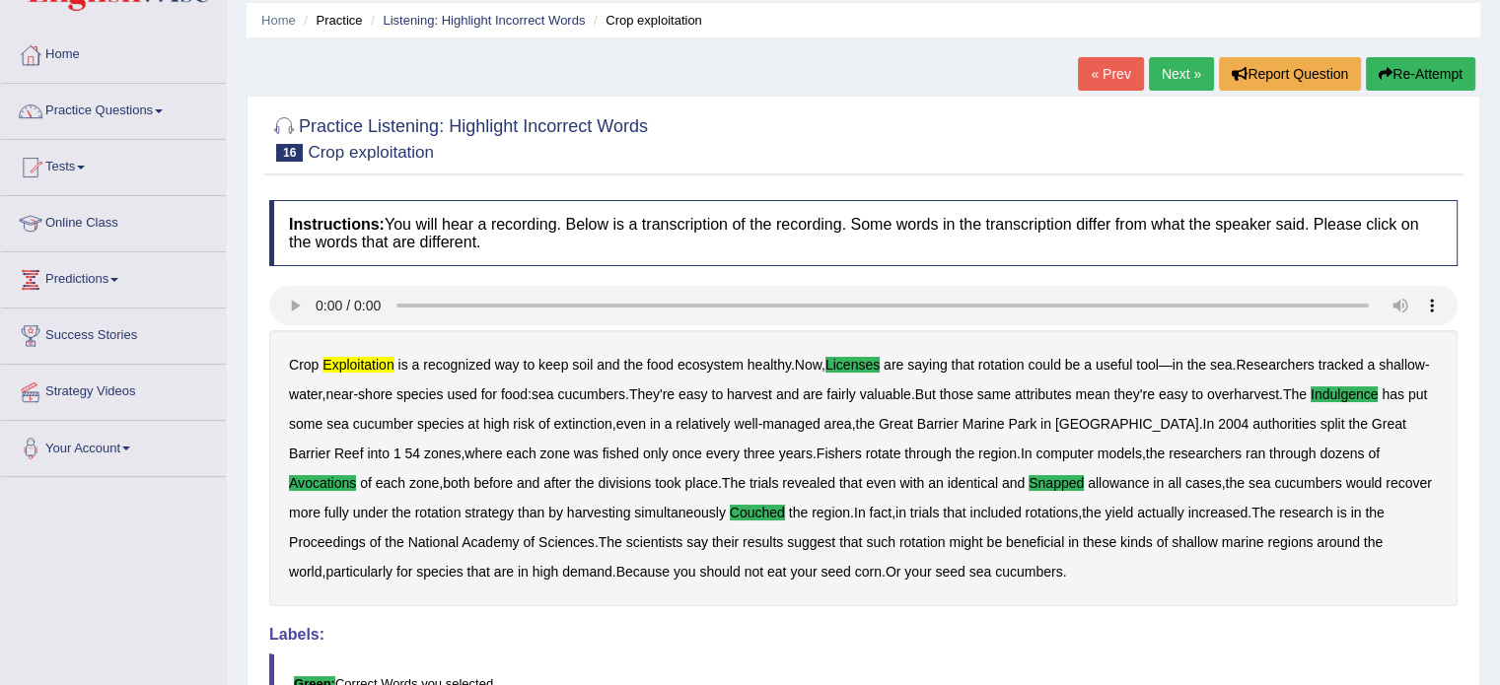
click at [1190, 80] on link "Next »" at bounding box center [1181, 74] width 65 height 34
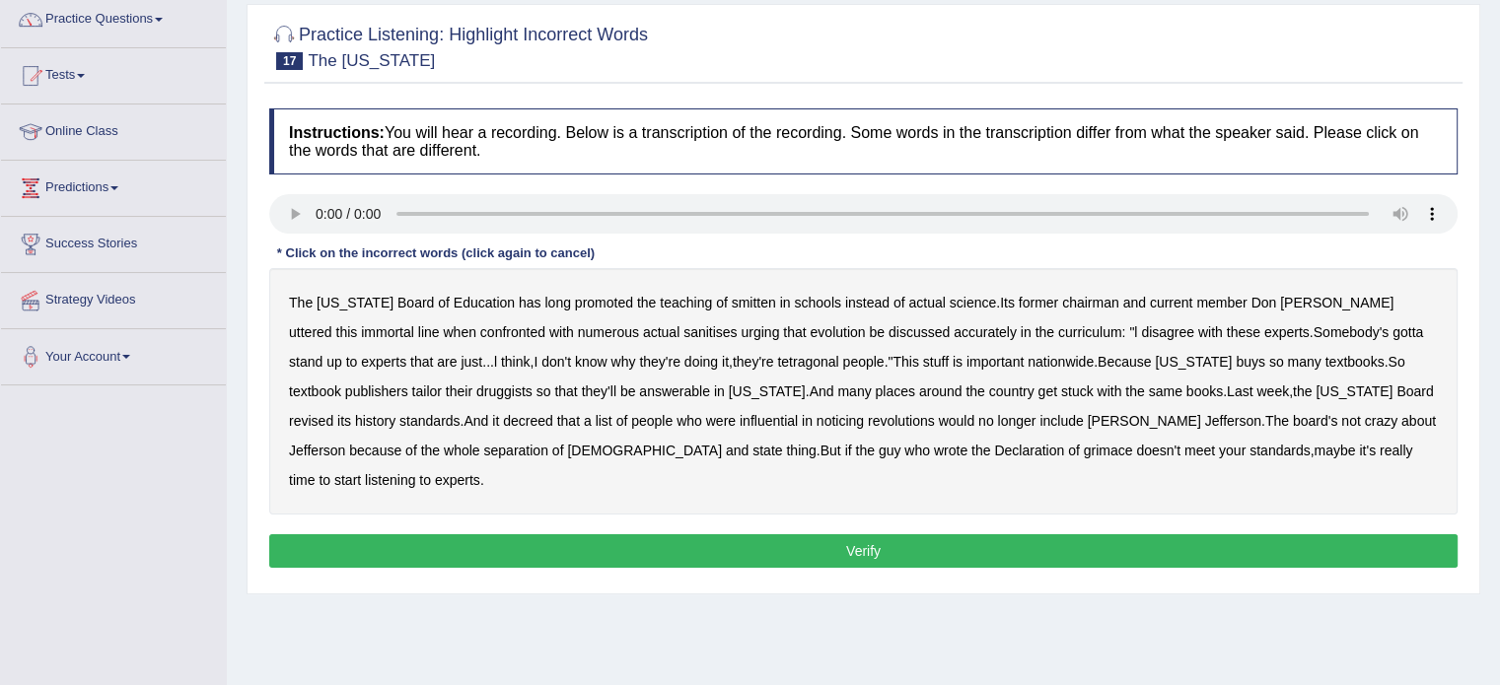
scroll to position [197, 0]
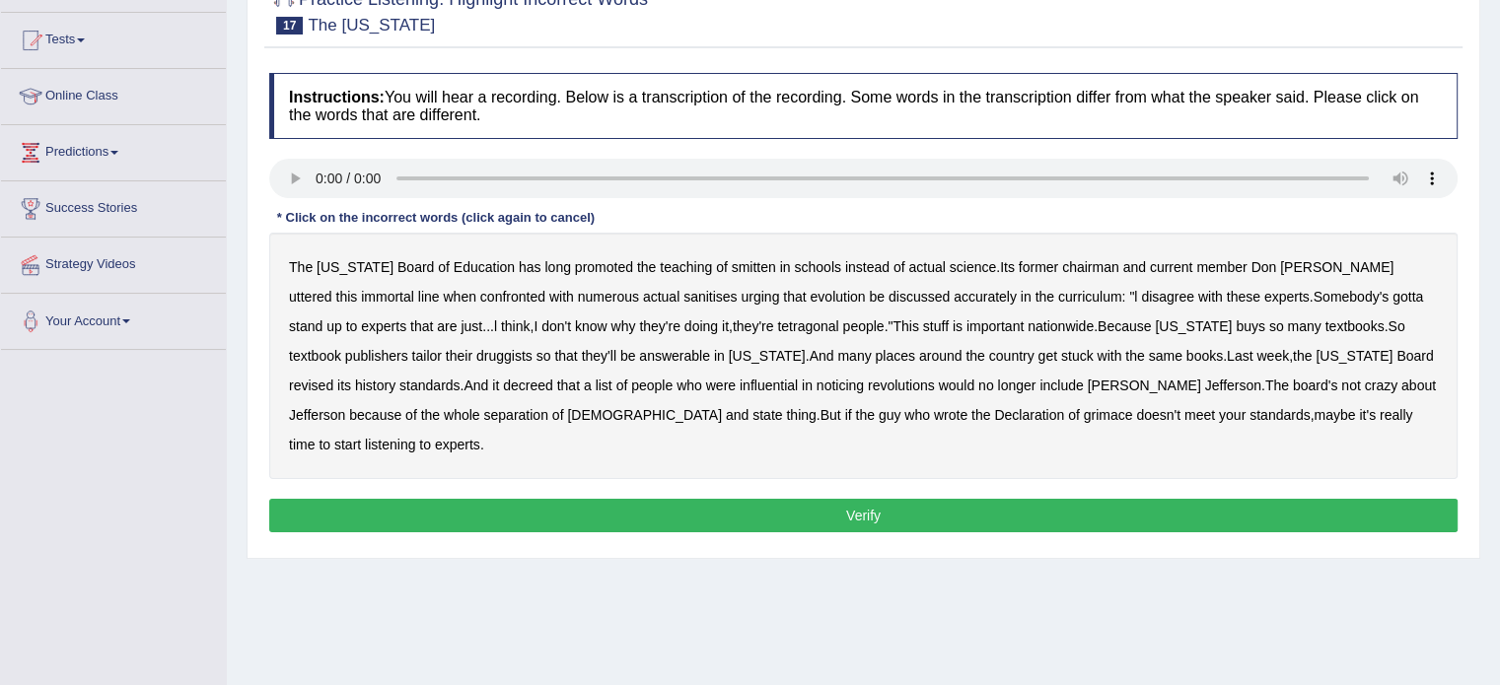
click at [732, 265] on b "smitten" at bounding box center [754, 267] width 44 height 16
click at [332, 289] on b "uttered" at bounding box center [310, 297] width 43 height 16
click at [777, 319] on b "tetragonal" at bounding box center [807, 327] width 61 height 16
click at [476, 354] on b "druggists" at bounding box center [504, 356] width 56 height 16
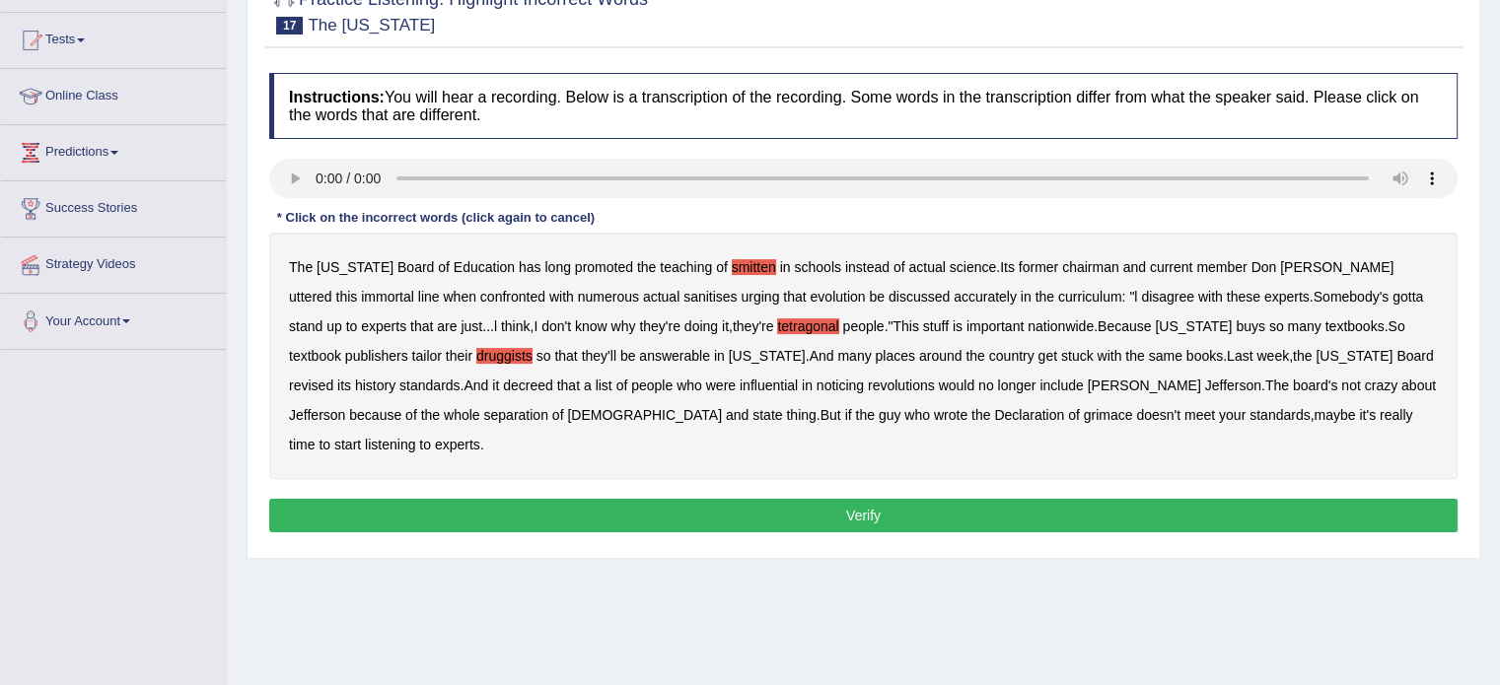
click at [333, 378] on b "revised" at bounding box center [311, 386] width 44 height 16
click at [817, 382] on b "noticing" at bounding box center [840, 386] width 47 height 16
click at [1084, 417] on b "grimace" at bounding box center [1108, 415] width 49 height 16
click at [928, 499] on button "Verify" at bounding box center [863, 516] width 1189 height 34
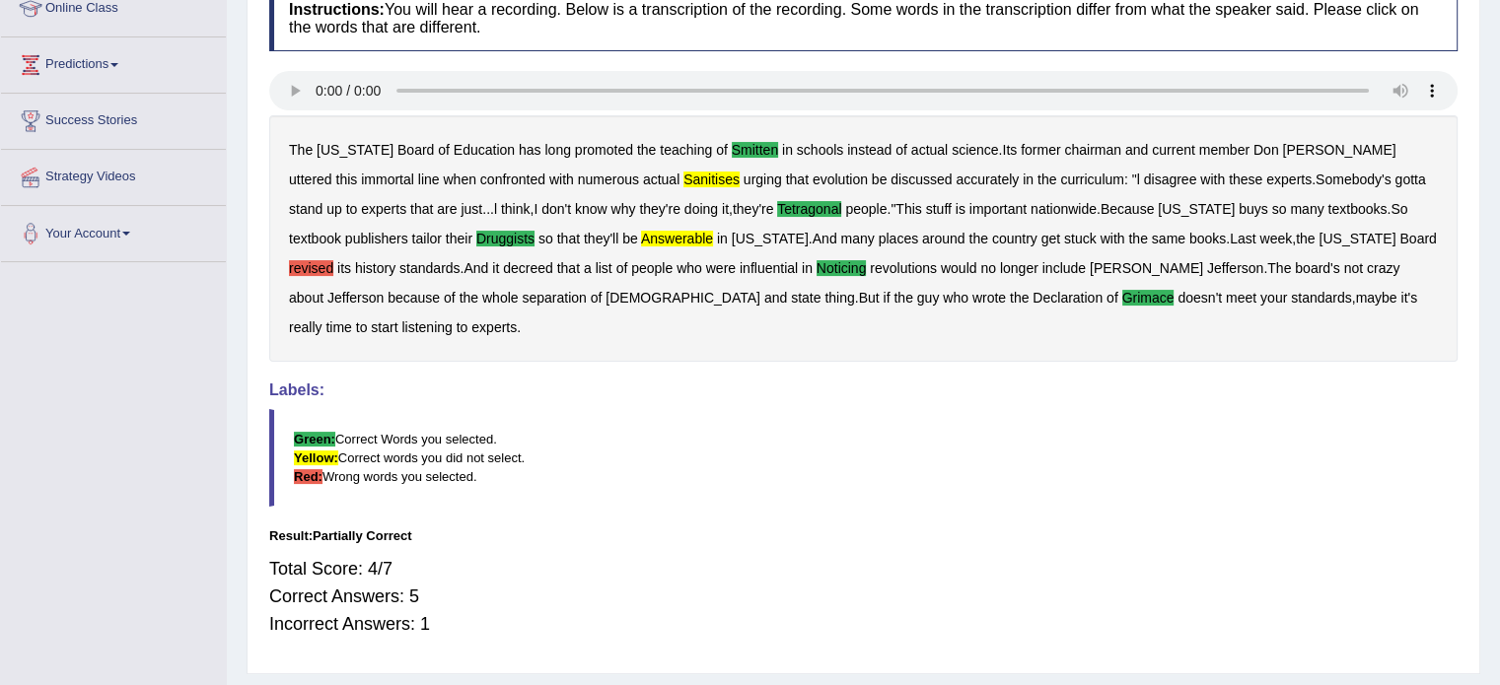
scroll to position [252, 0]
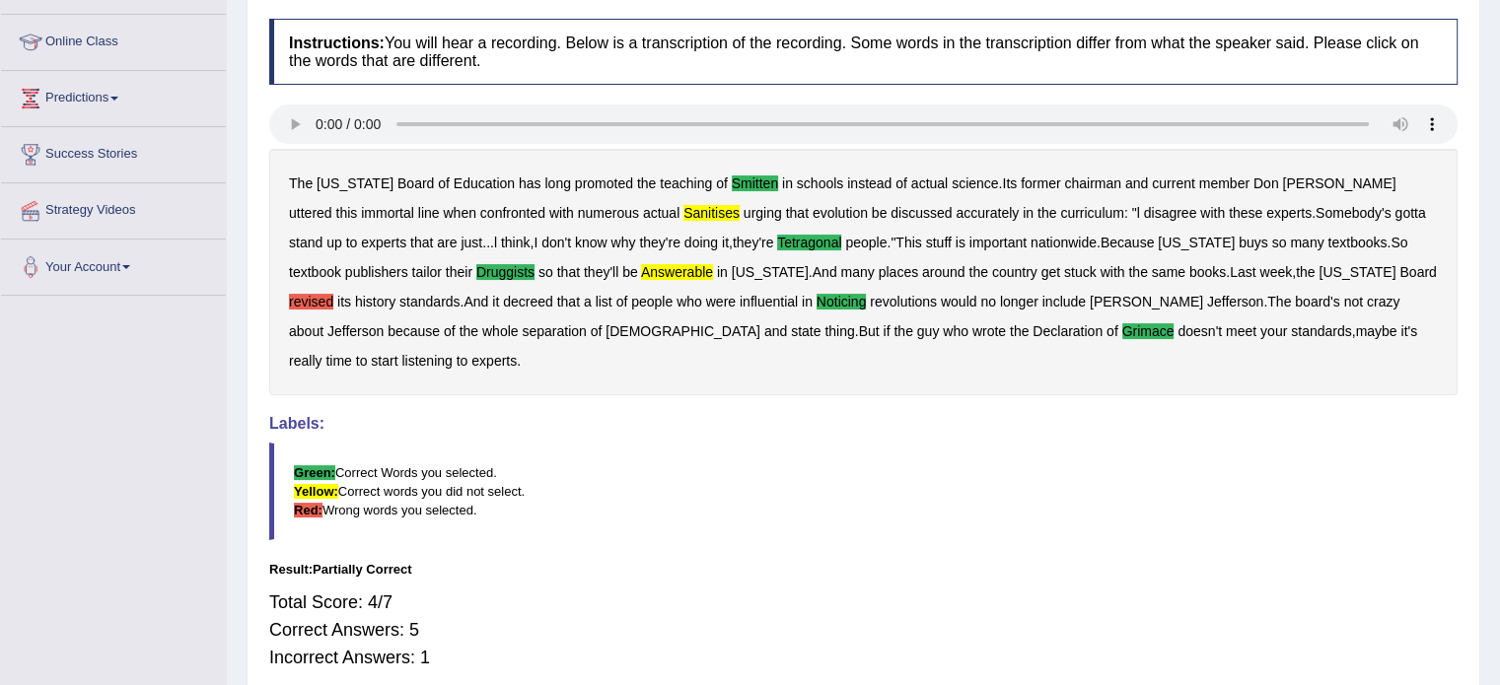
click at [333, 294] on b "revised" at bounding box center [311, 302] width 44 height 16
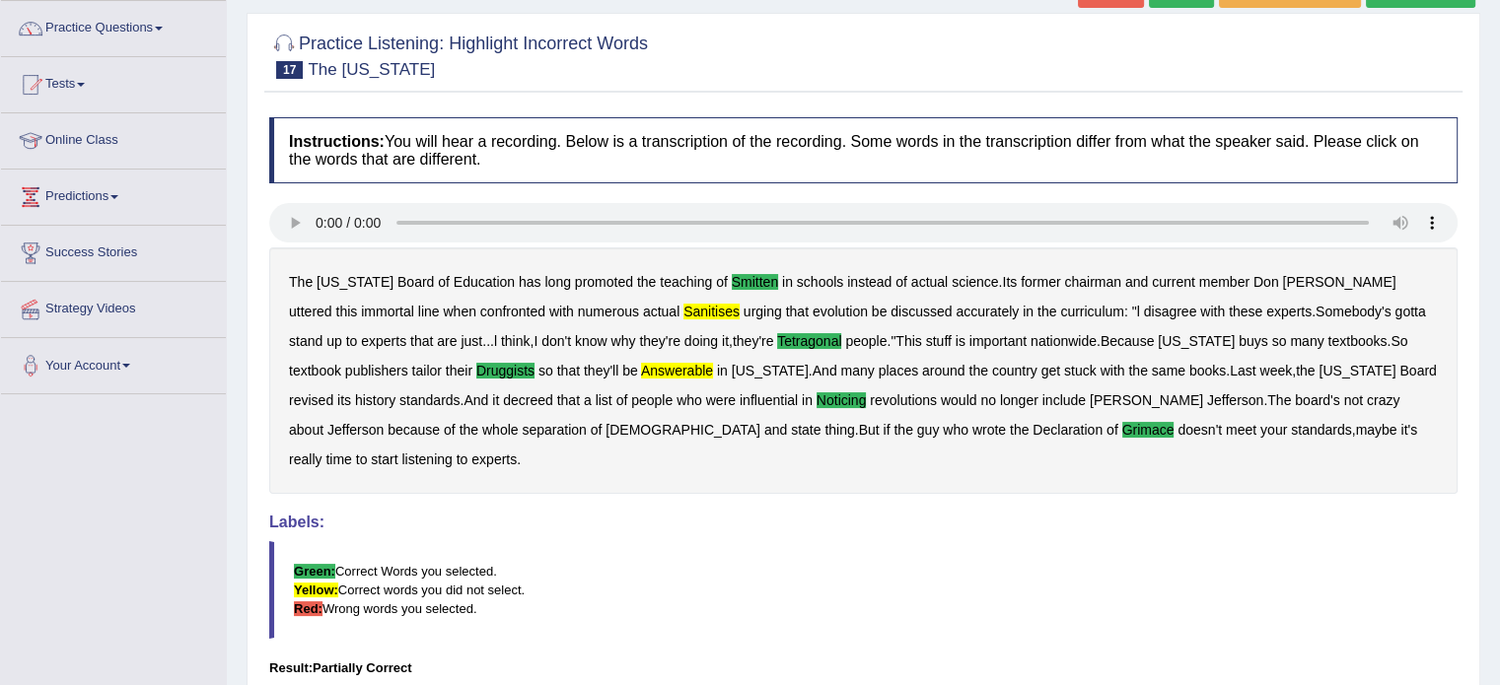
scroll to position [54, 0]
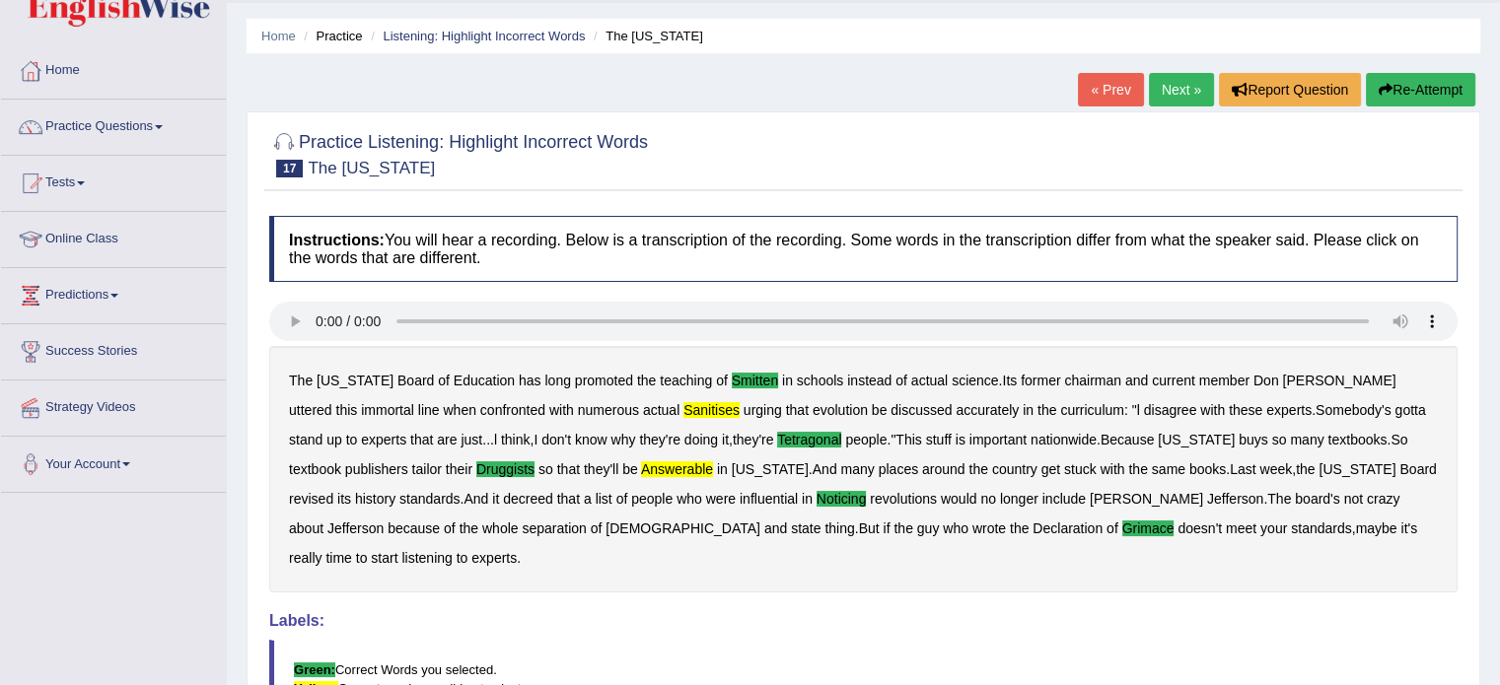
click at [1175, 87] on link "Next »" at bounding box center [1181, 90] width 65 height 34
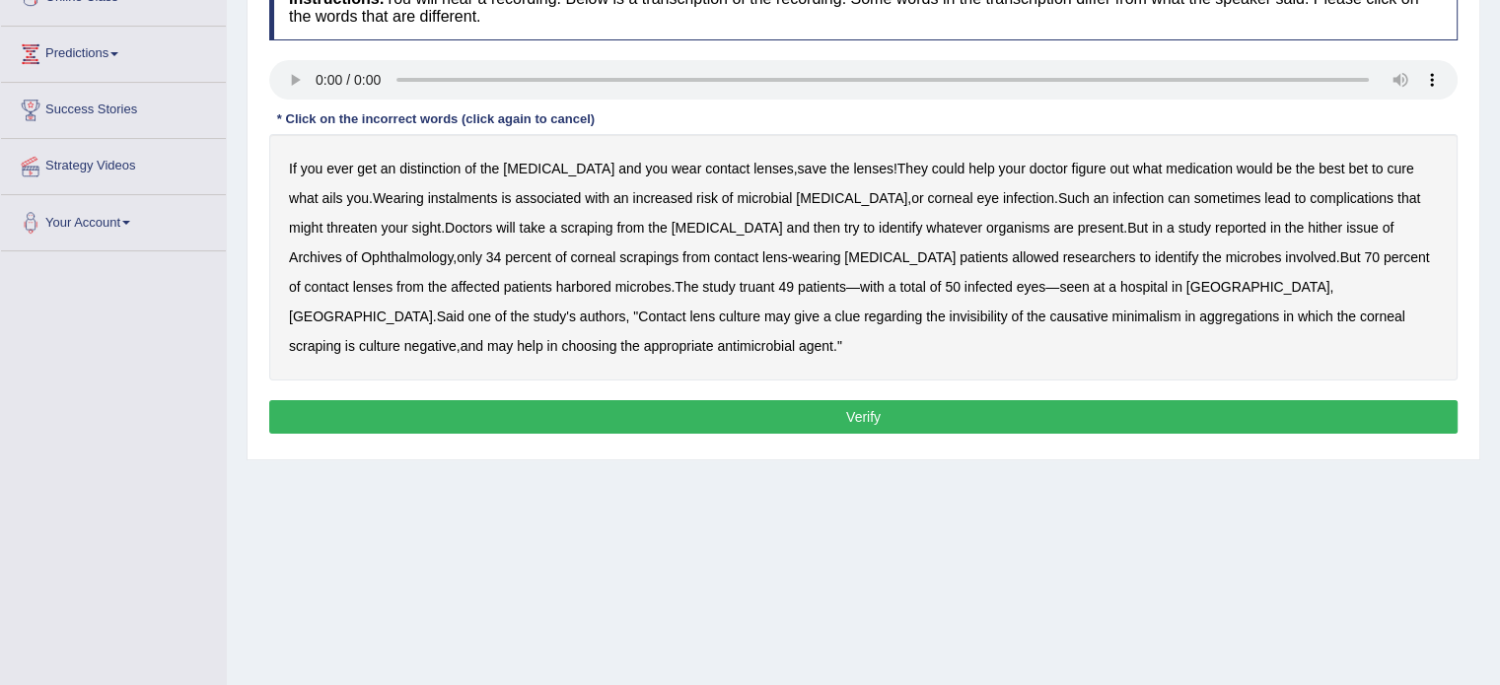
click at [427, 163] on b "distinction" at bounding box center [429, 169] width 61 height 16
click at [1308, 224] on b "hither" at bounding box center [1325, 228] width 35 height 16
click at [500, 279] on b "affected" at bounding box center [475, 287] width 49 height 16
click at [949, 317] on b "invisibility" at bounding box center [978, 317] width 58 height 16
click at [1019, 404] on button "Verify" at bounding box center [863, 417] width 1189 height 34
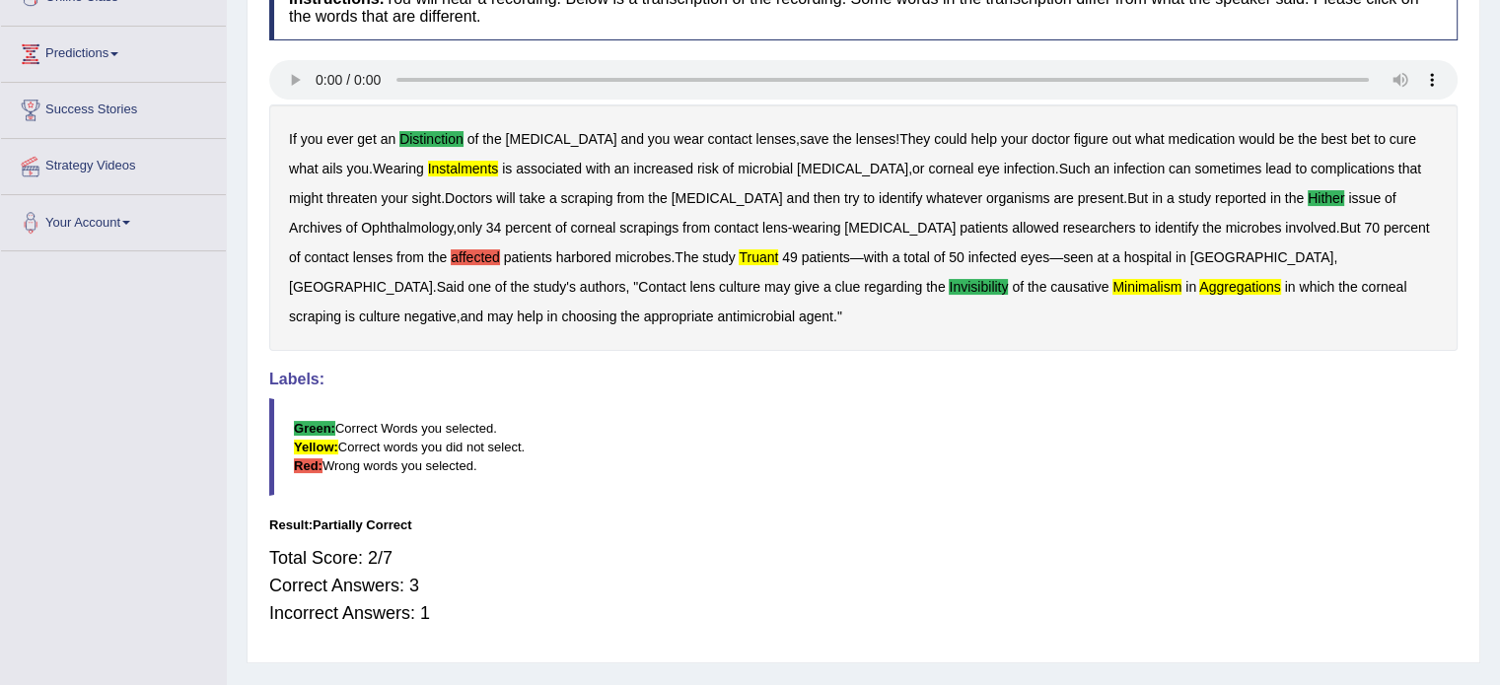
click at [500, 250] on b "affected" at bounding box center [475, 258] width 49 height 16
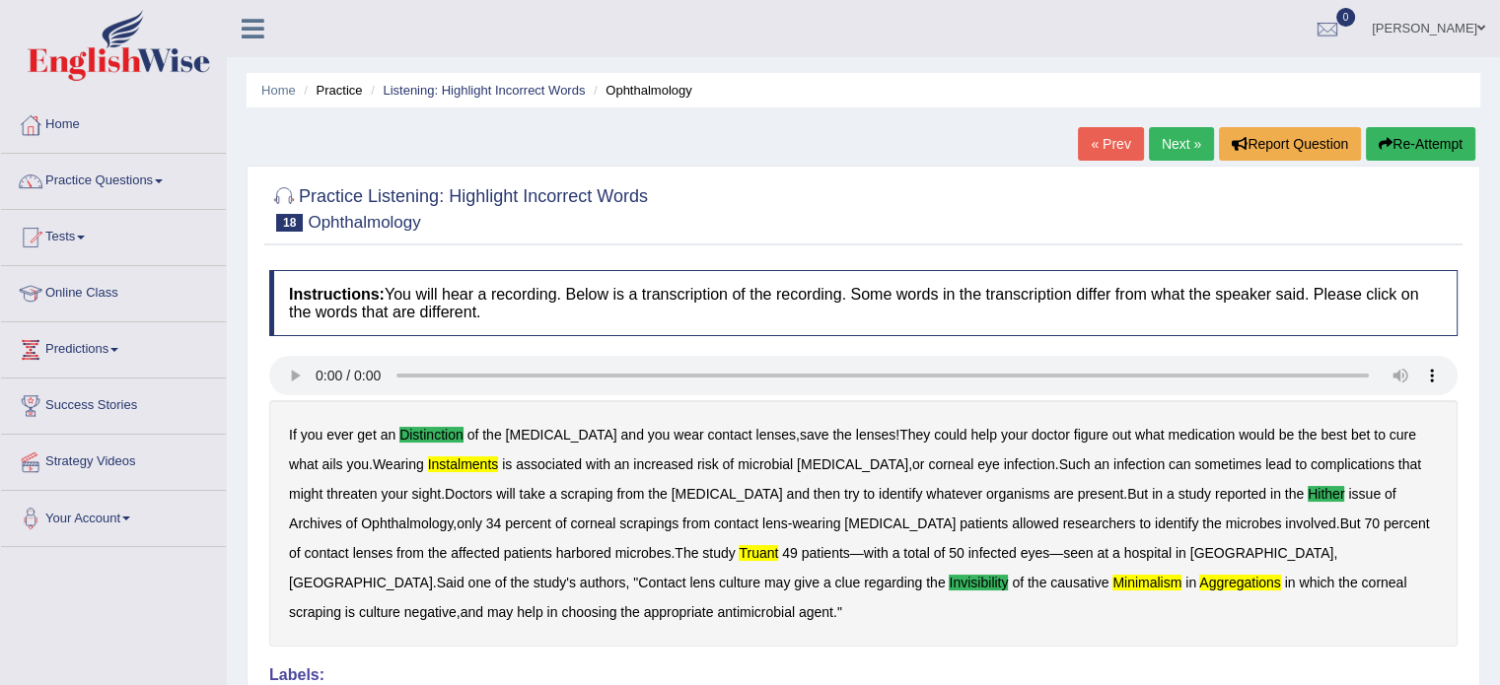
click at [1176, 145] on link "Next »" at bounding box center [1181, 144] width 65 height 34
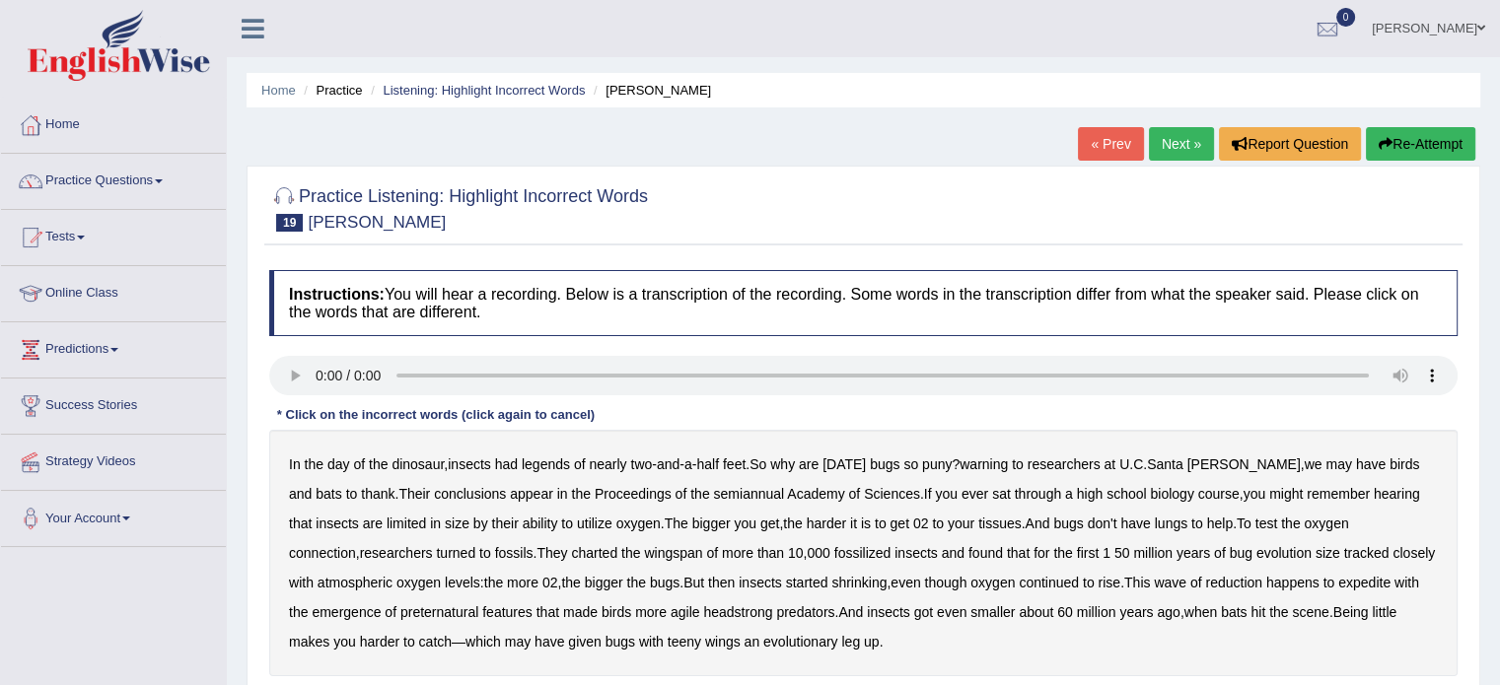
click at [540, 464] on b "legends" at bounding box center [546, 465] width 48 height 16
click at [510, 489] on b "appear" at bounding box center [531, 494] width 43 height 16
click at [948, 524] on b "your" at bounding box center [961, 524] width 27 height 16
click at [1361, 587] on b "expedite" at bounding box center [1364, 583] width 52 height 16
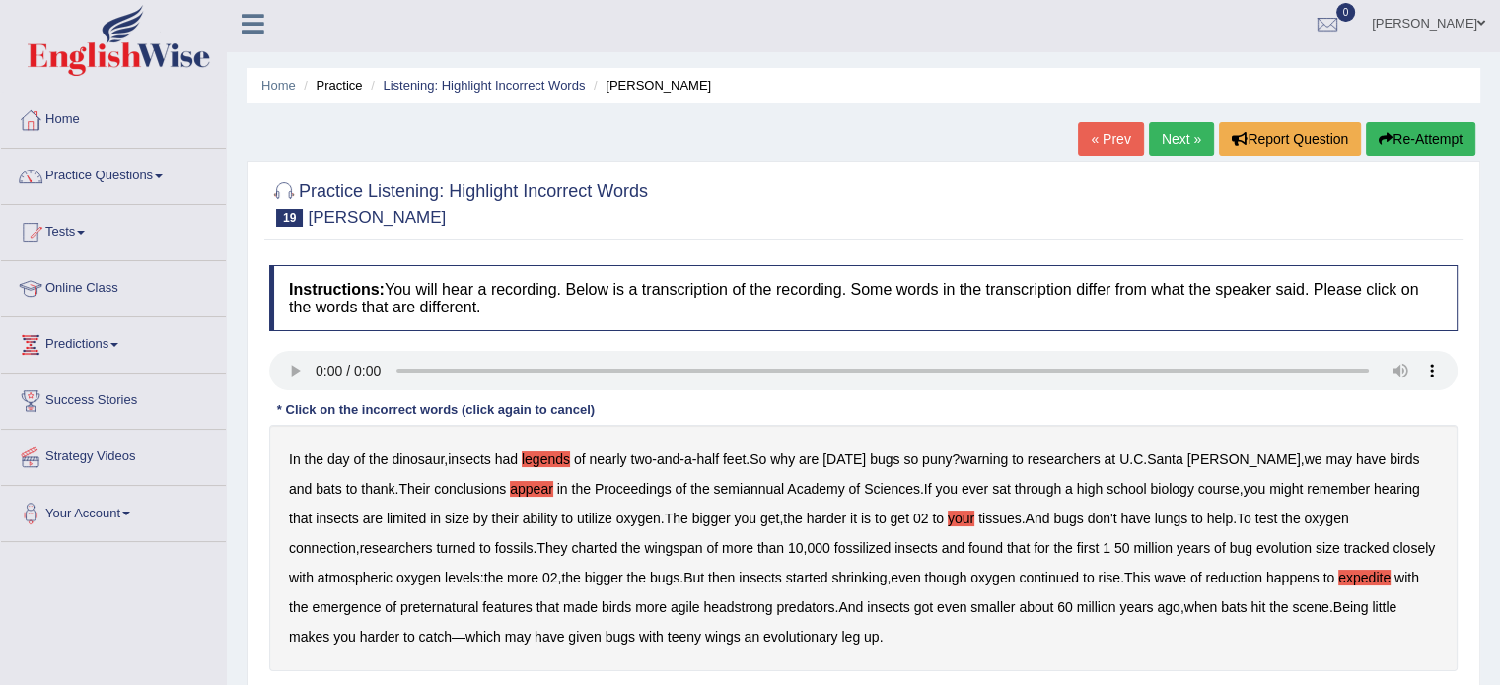
scroll to position [197, 0]
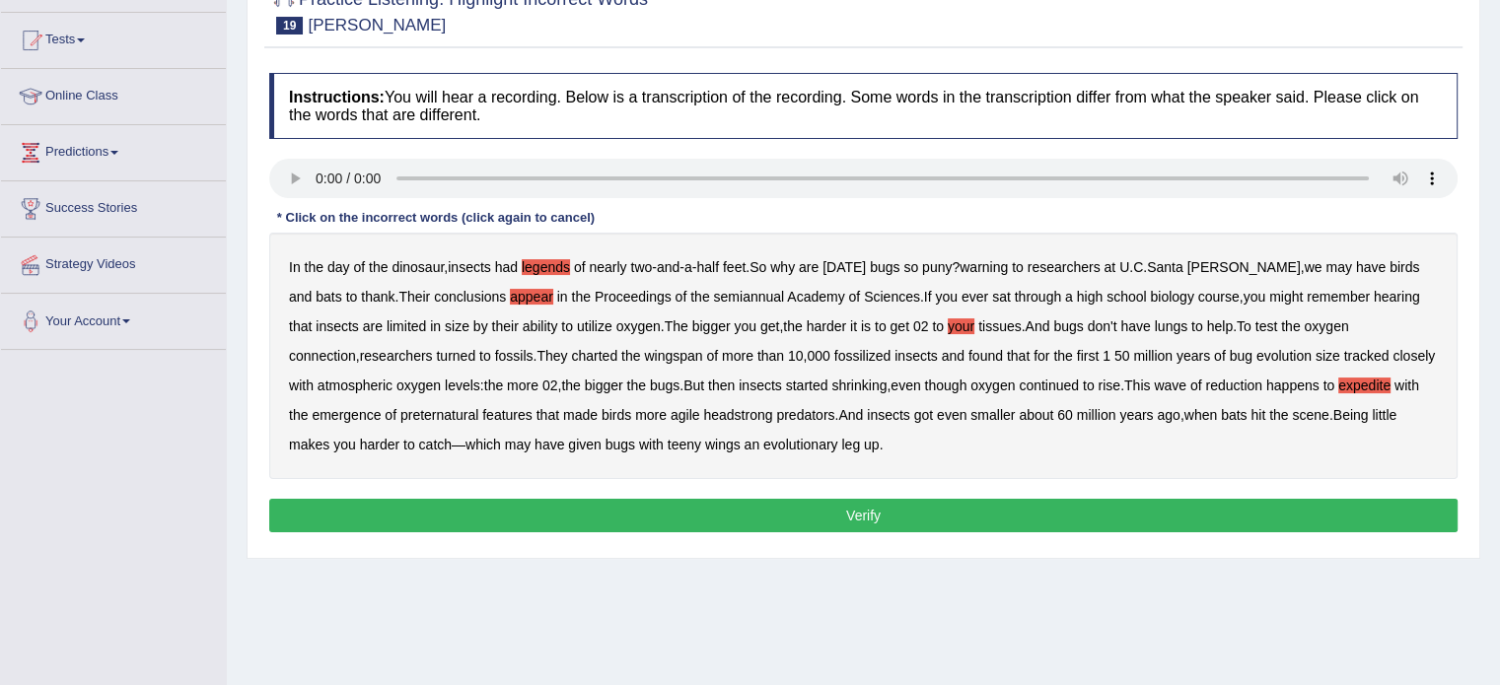
click at [844, 514] on button "Verify" at bounding box center [863, 516] width 1189 height 34
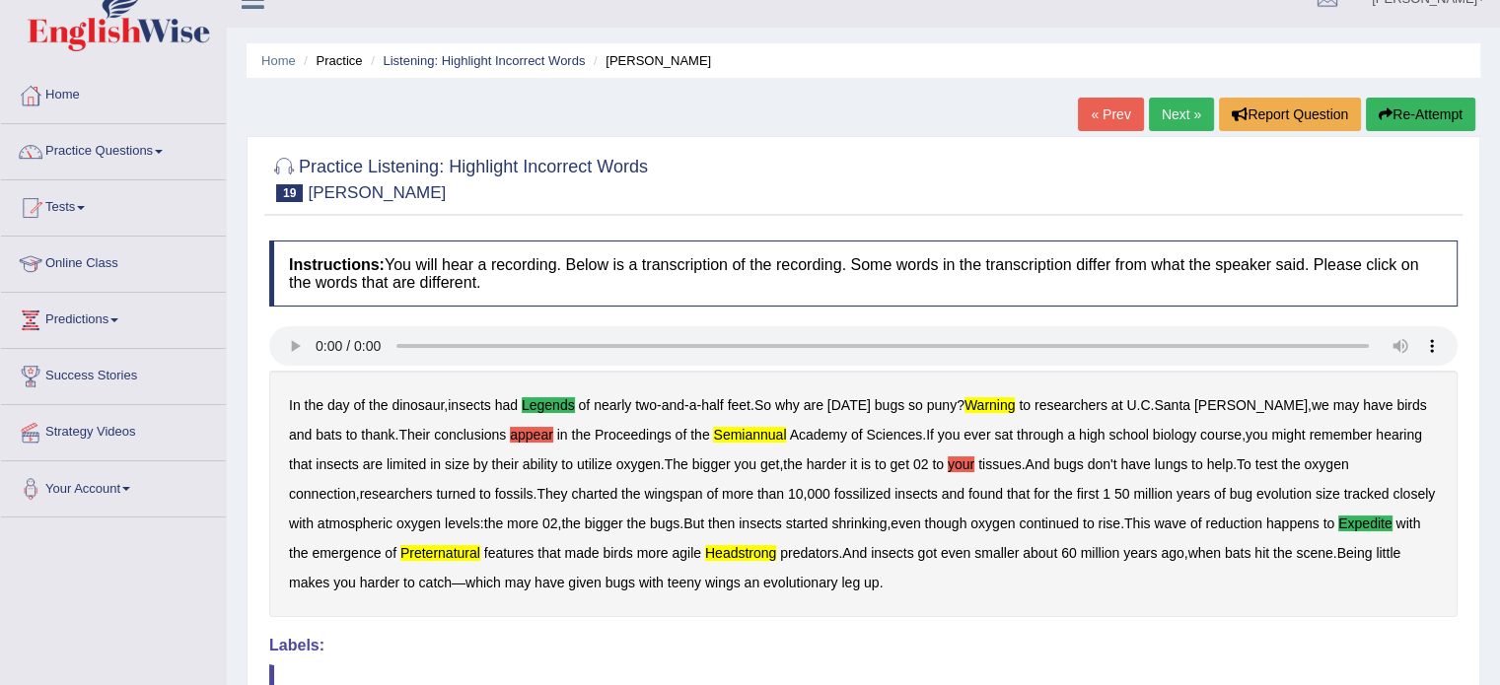
scroll to position [0, 0]
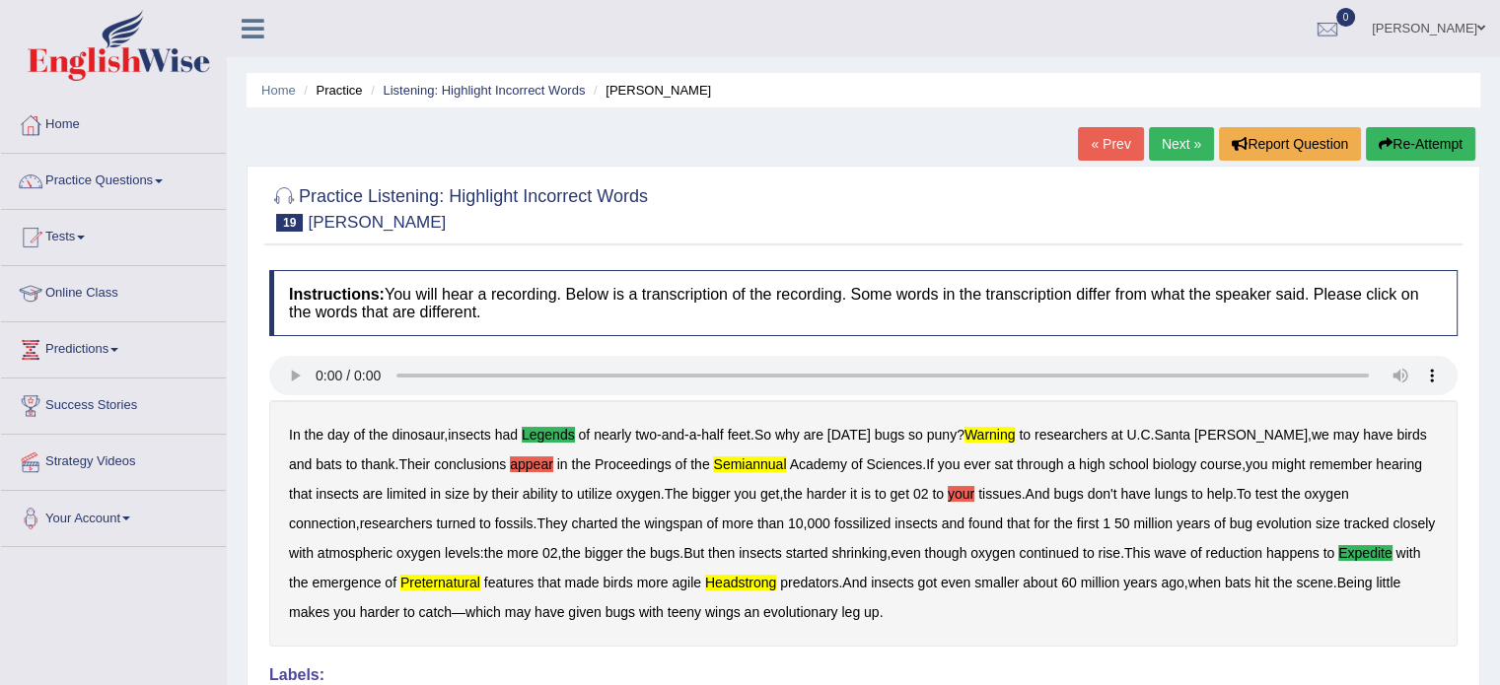
click at [1176, 147] on link "Next »" at bounding box center [1181, 144] width 65 height 34
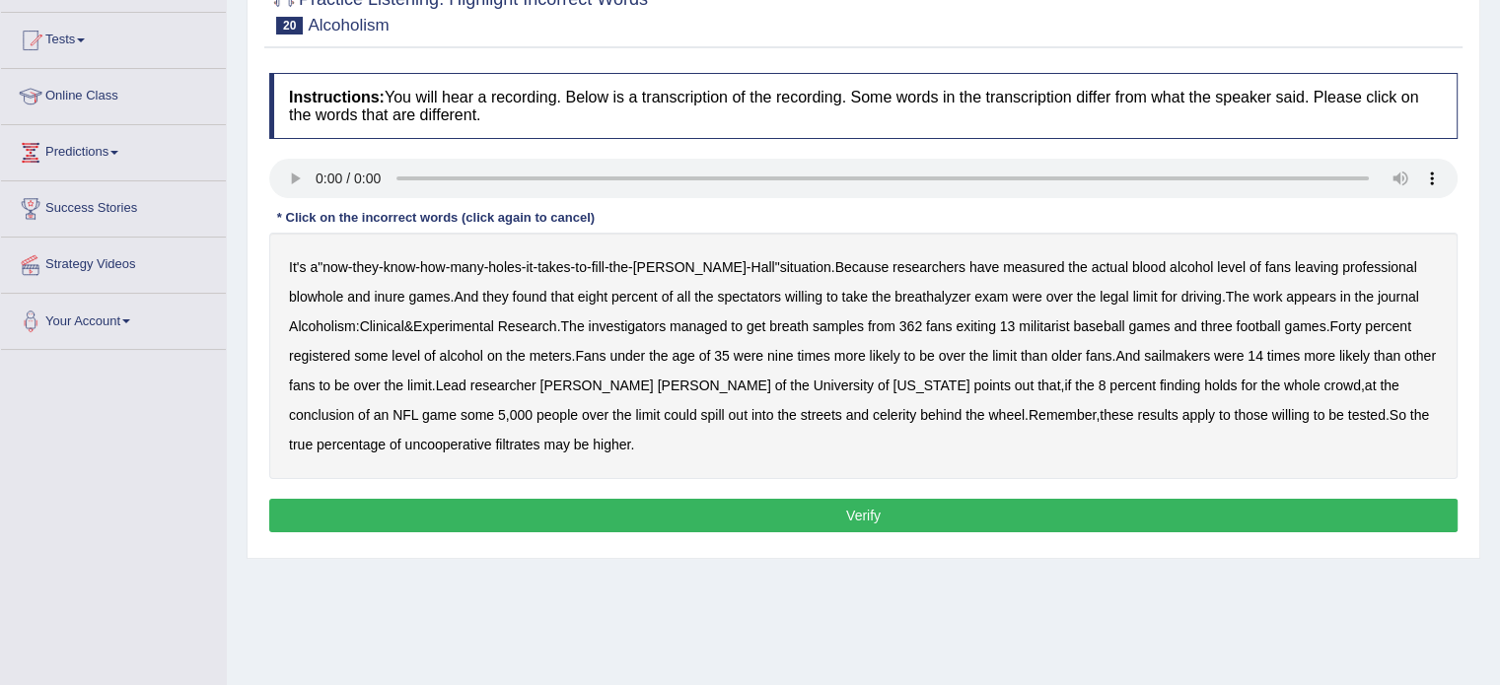
click at [343, 289] on b "blowhole" at bounding box center [316, 297] width 54 height 16
click at [1144, 358] on b "sailmakers" at bounding box center [1177, 356] width 66 height 16
click at [495, 442] on b "filtrates" at bounding box center [517, 445] width 44 height 16
click at [440, 503] on button "Verify" at bounding box center [863, 516] width 1189 height 34
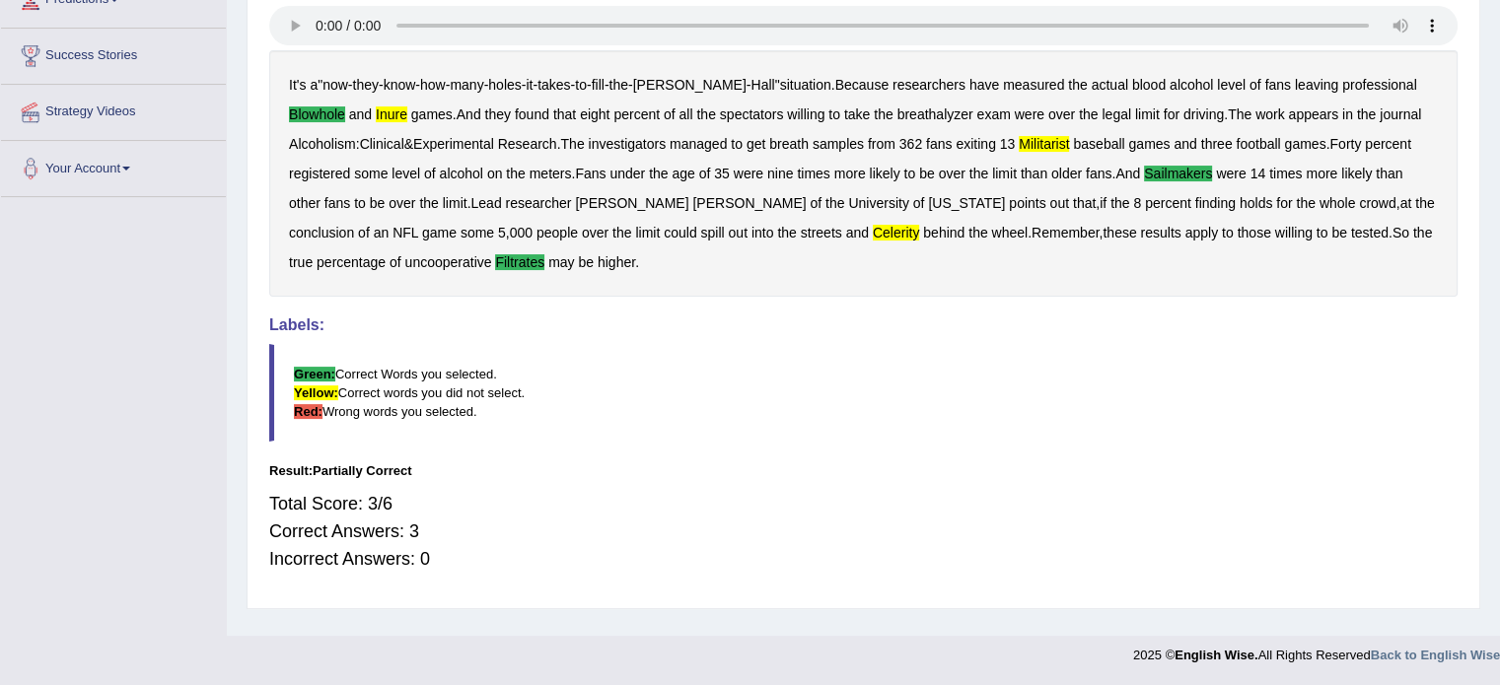
scroll to position [54, 0]
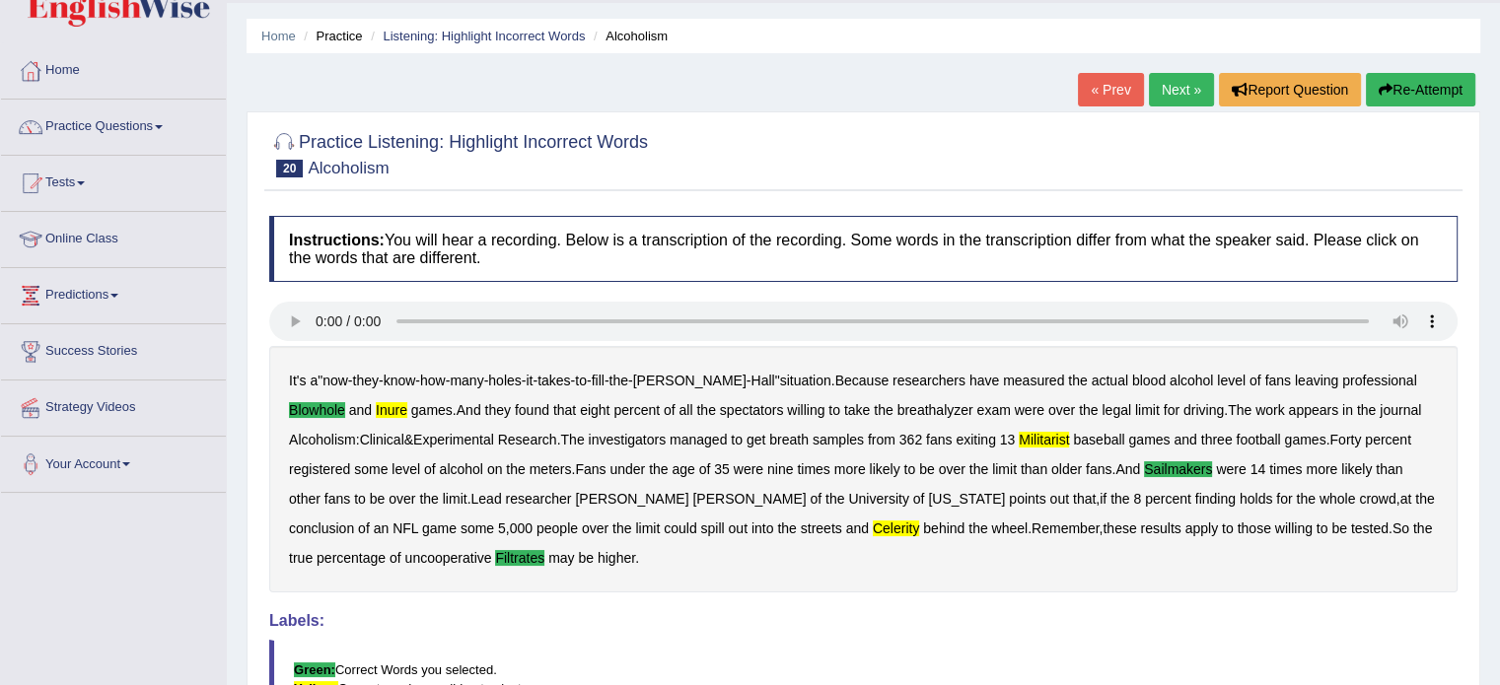
click at [1180, 82] on link "Next »" at bounding box center [1181, 90] width 65 height 34
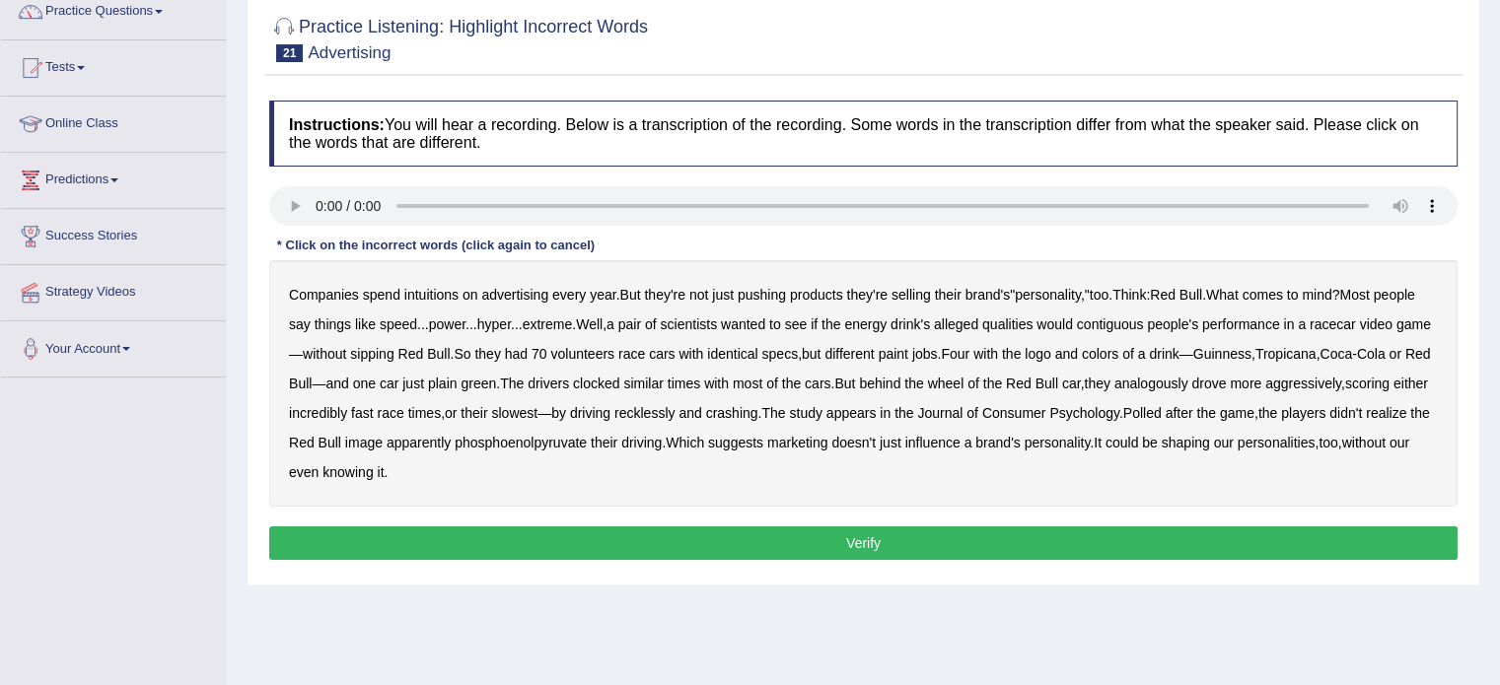
scroll to position [197, 0]
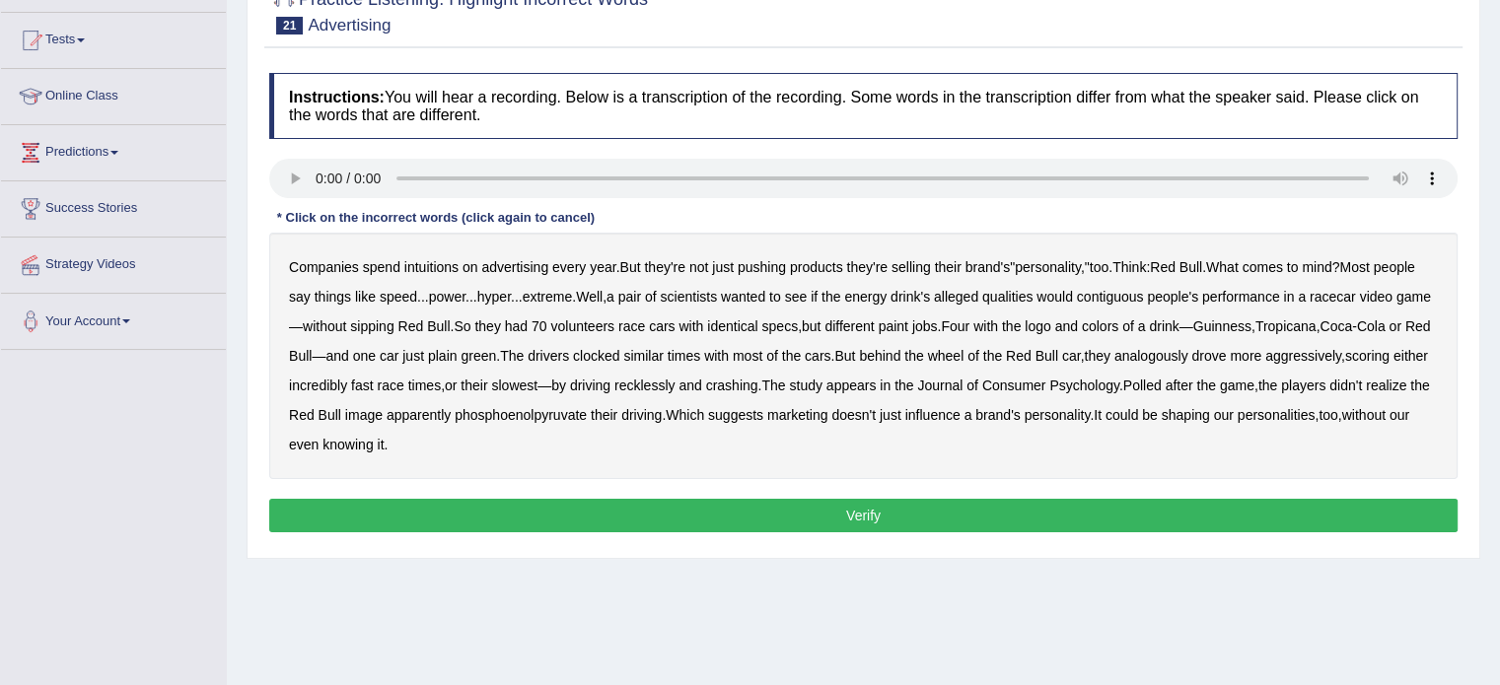
click at [1144, 297] on b "contiguous" at bounding box center [1110, 297] width 67 height 16
click at [1189, 358] on b "analogously" at bounding box center [1152, 356] width 74 height 16
click at [587, 412] on b "phosphoenolpyruvate" at bounding box center [521, 415] width 132 height 16
click at [726, 511] on button "Verify" at bounding box center [863, 516] width 1189 height 34
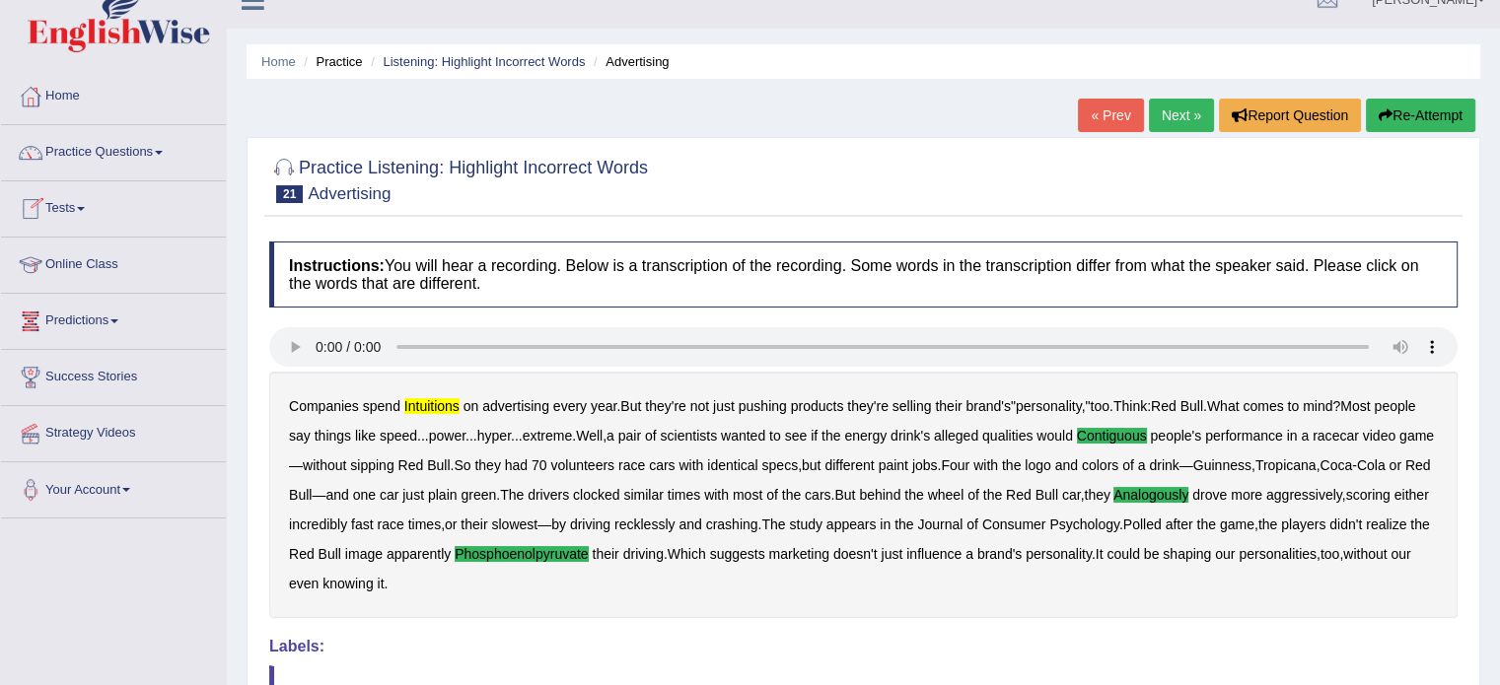
scroll to position [0, 0]
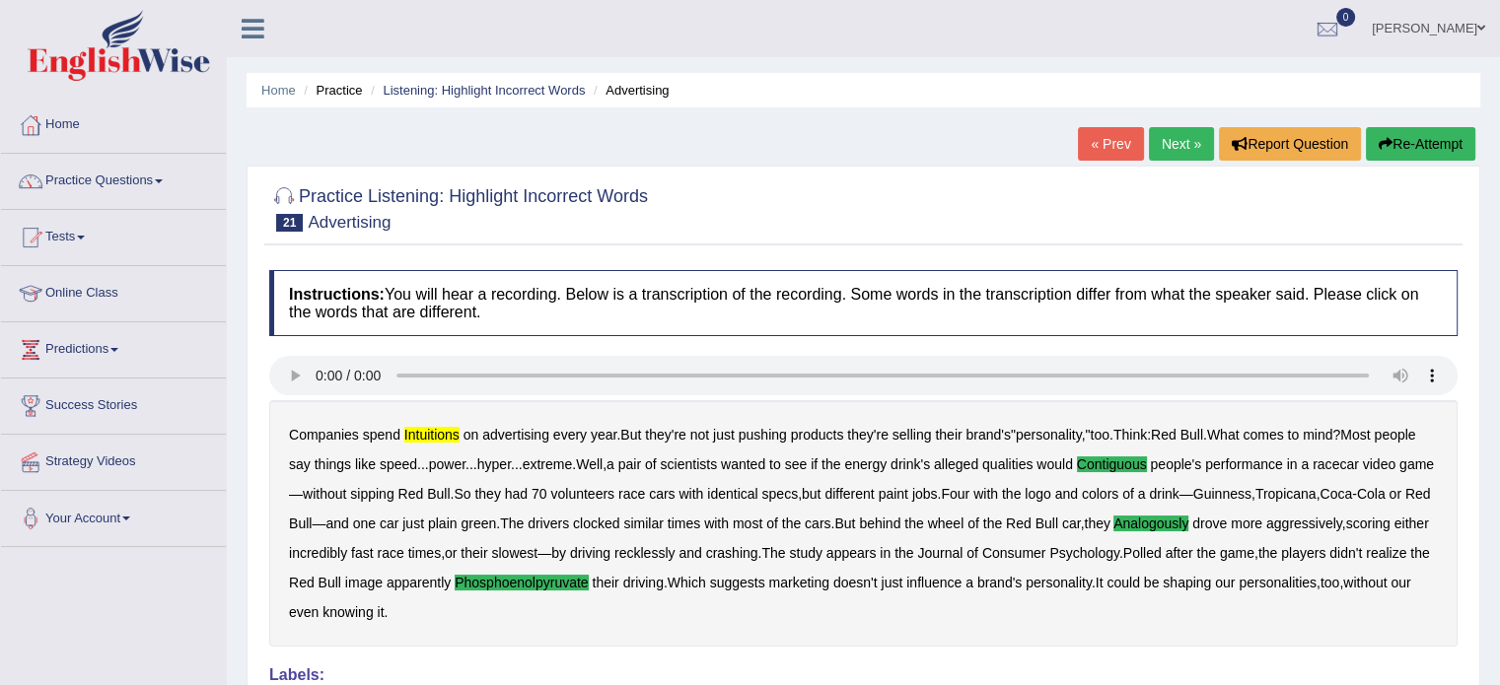
click at [1185, 142] on link "Next »" at bounding box center [1181, 144] width 65 height 34
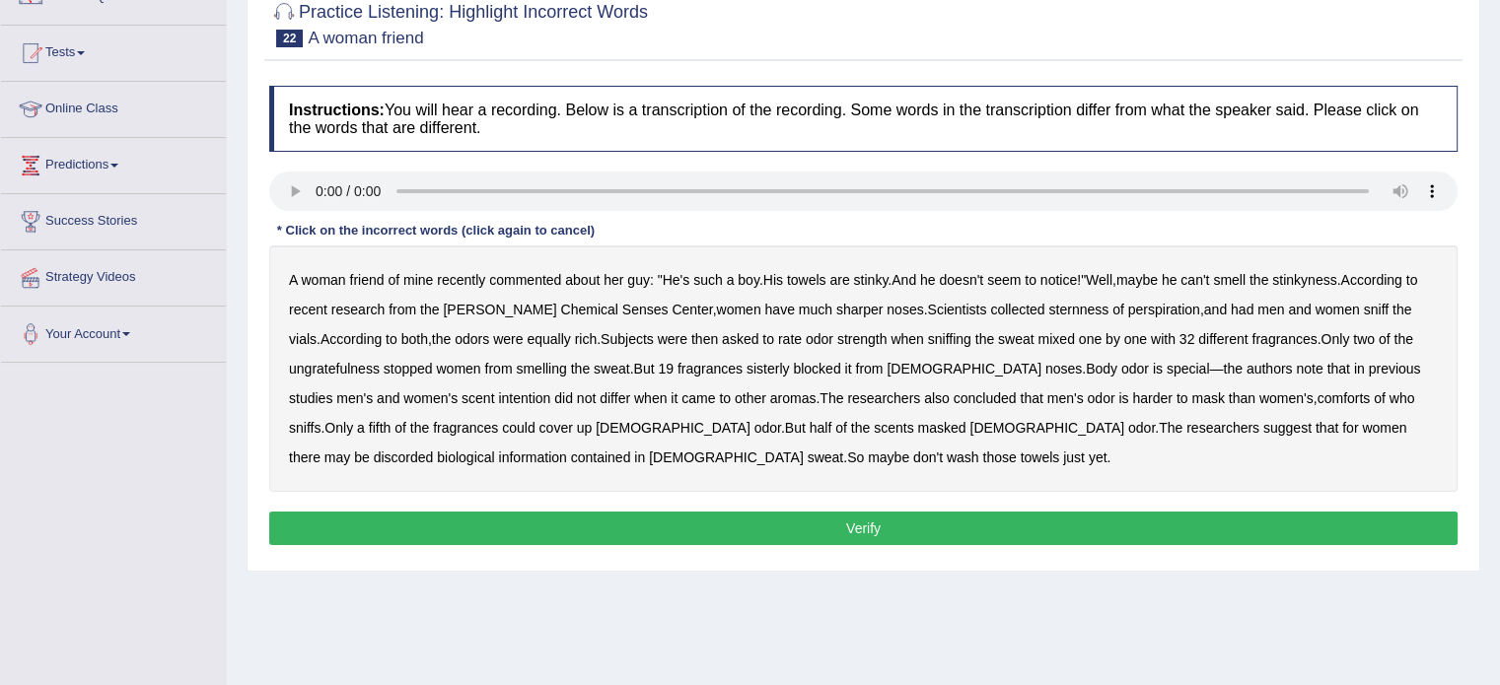
scroll to position [197, 0]
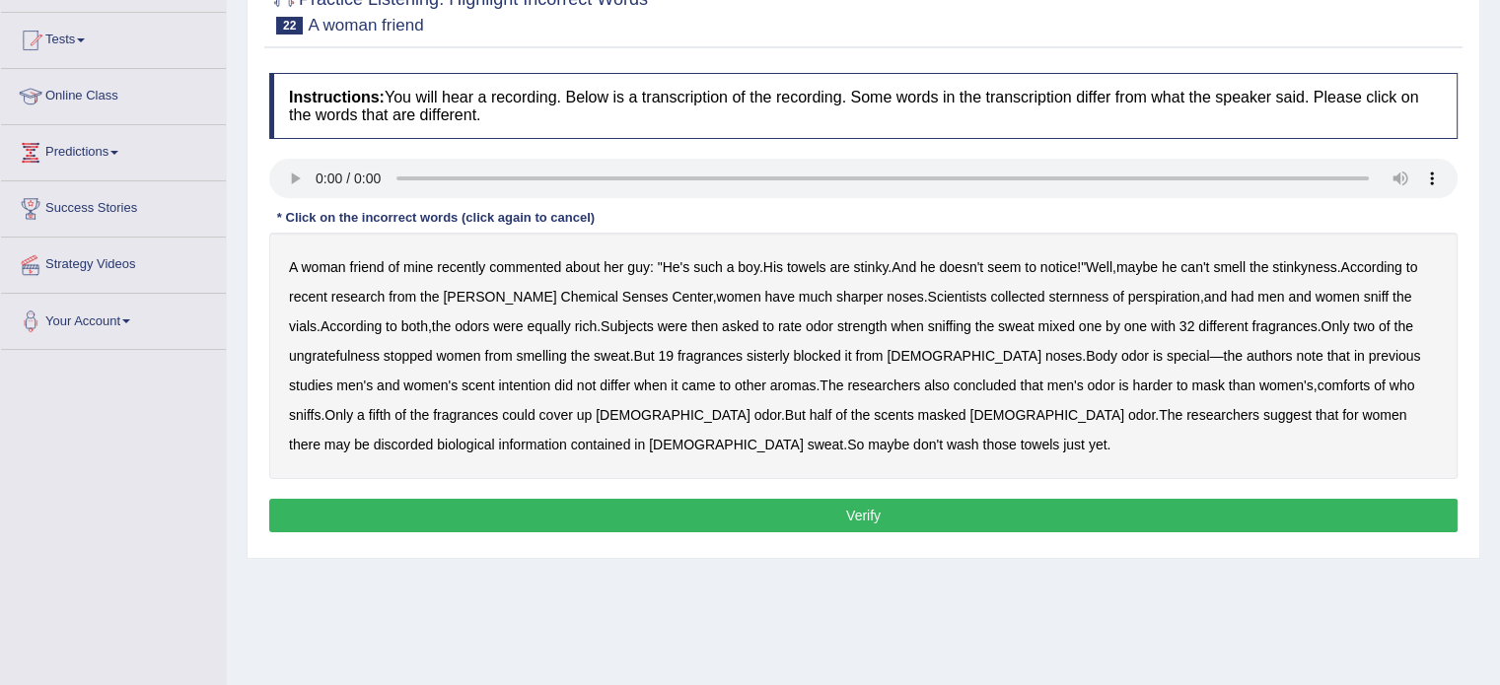
click at [799, 262] on b "towels" at bounding box center [806, 267] width 39 height 16
click at [1048, 291] on b "sternness" at bounding box center [1078, 297] width 60 height 16
click at [808, 263] on b "towels" at bounding box center [806, 267] width 39 height 16
click at [770, 359] on b "sisterly" at bounding box center [768, 356] width 43 height 16
click at [1318, 382] on b "comforts" at bounding box center [1344, 386] width 53 height 16
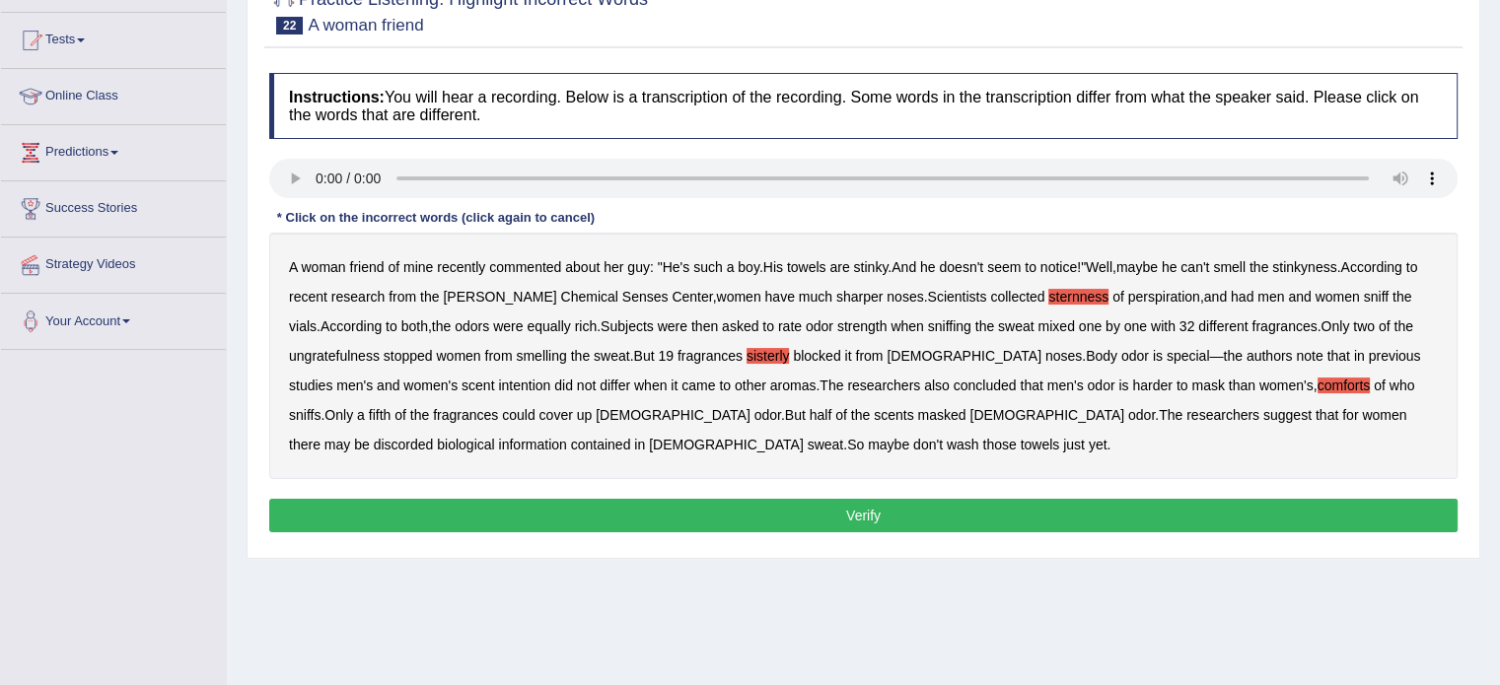
click at [434, 437] on b "discorded" at bounding box center [404, 445] width 60 height 16
click at [612, 508] on button "Verify" at bounding box center [863, 516] width 1189 height 34
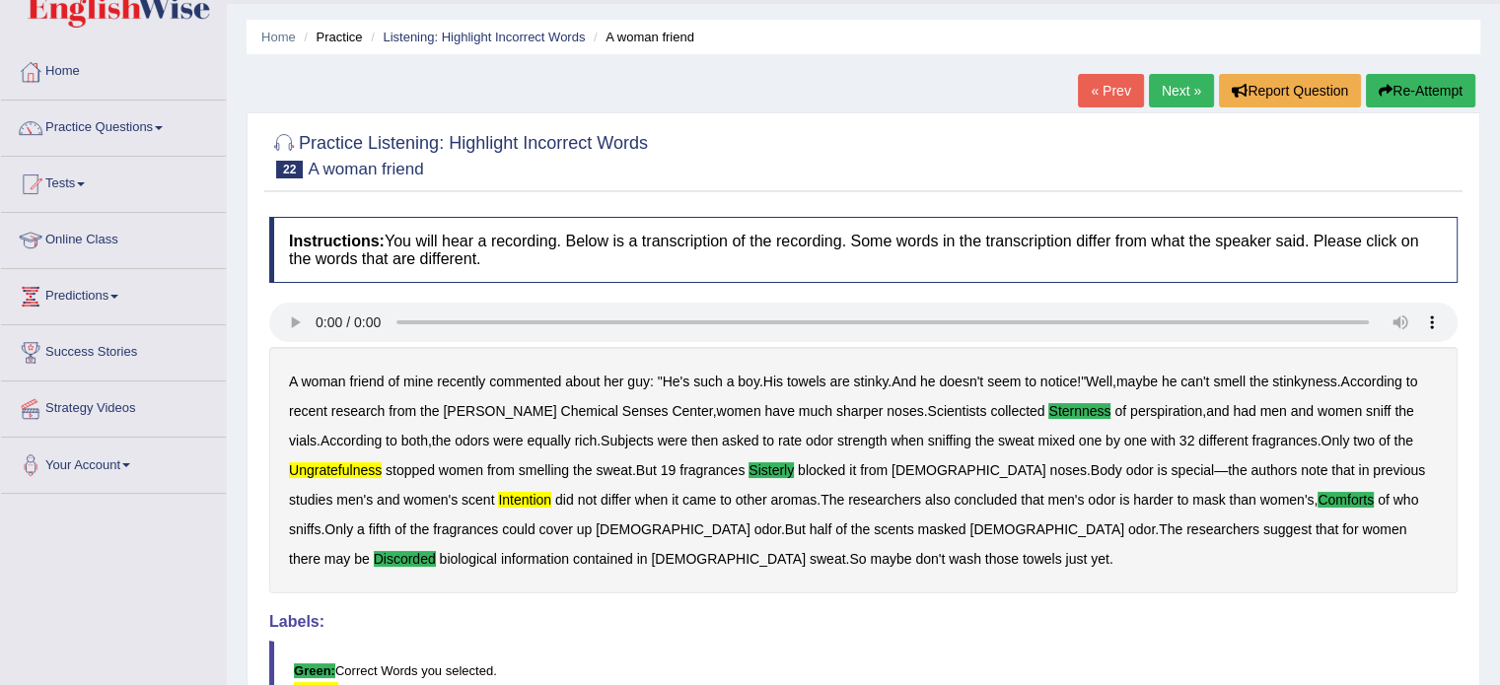
scroll to position [99, 0]
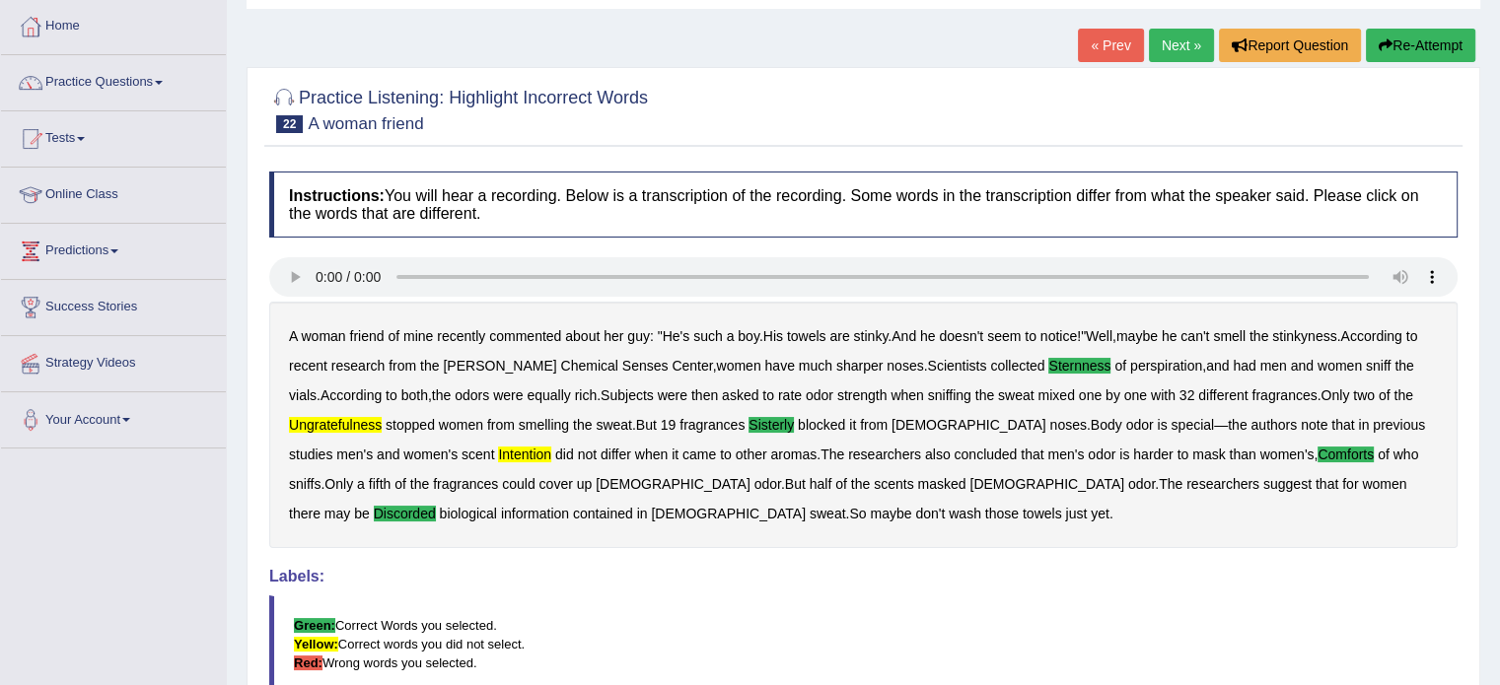
click at [1160, 52] on link "Next »" at bounding box center [1181, 46] width 65 height 34
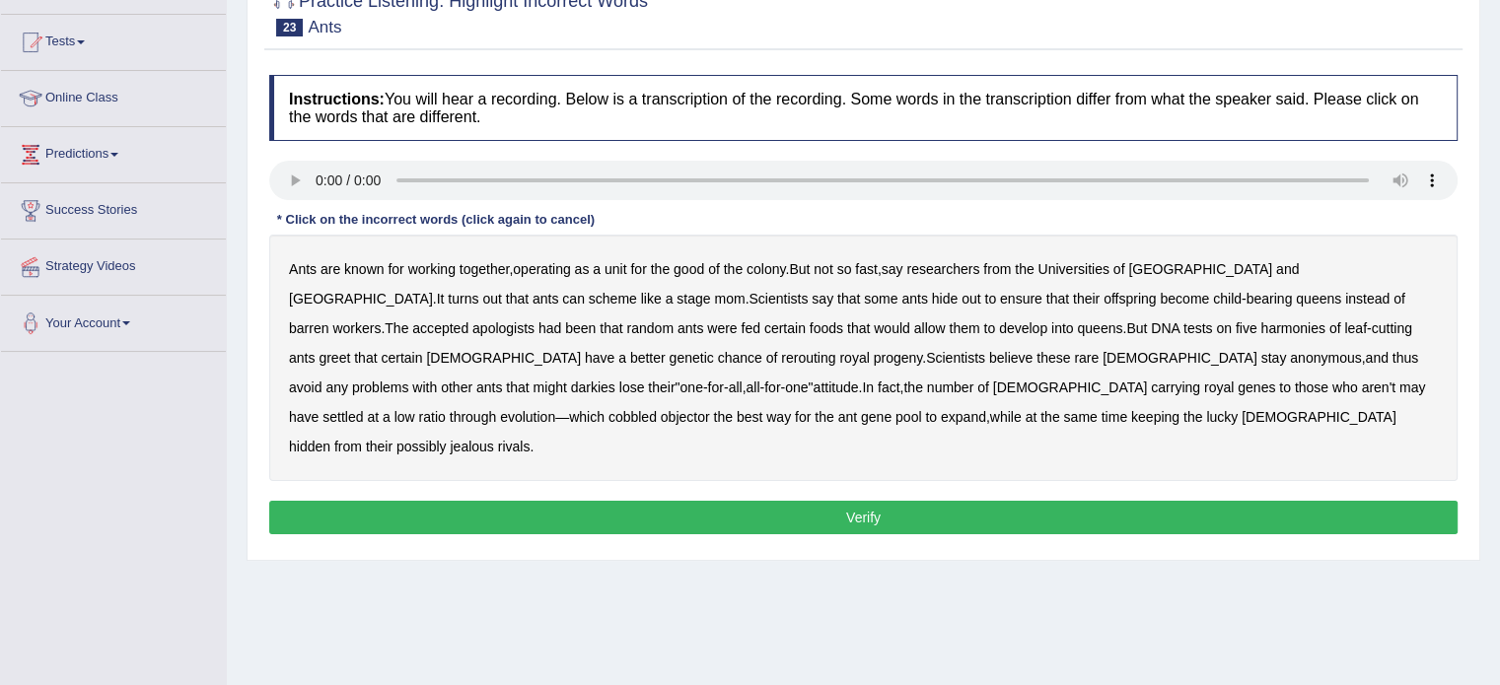
scroll to position [197, 0]
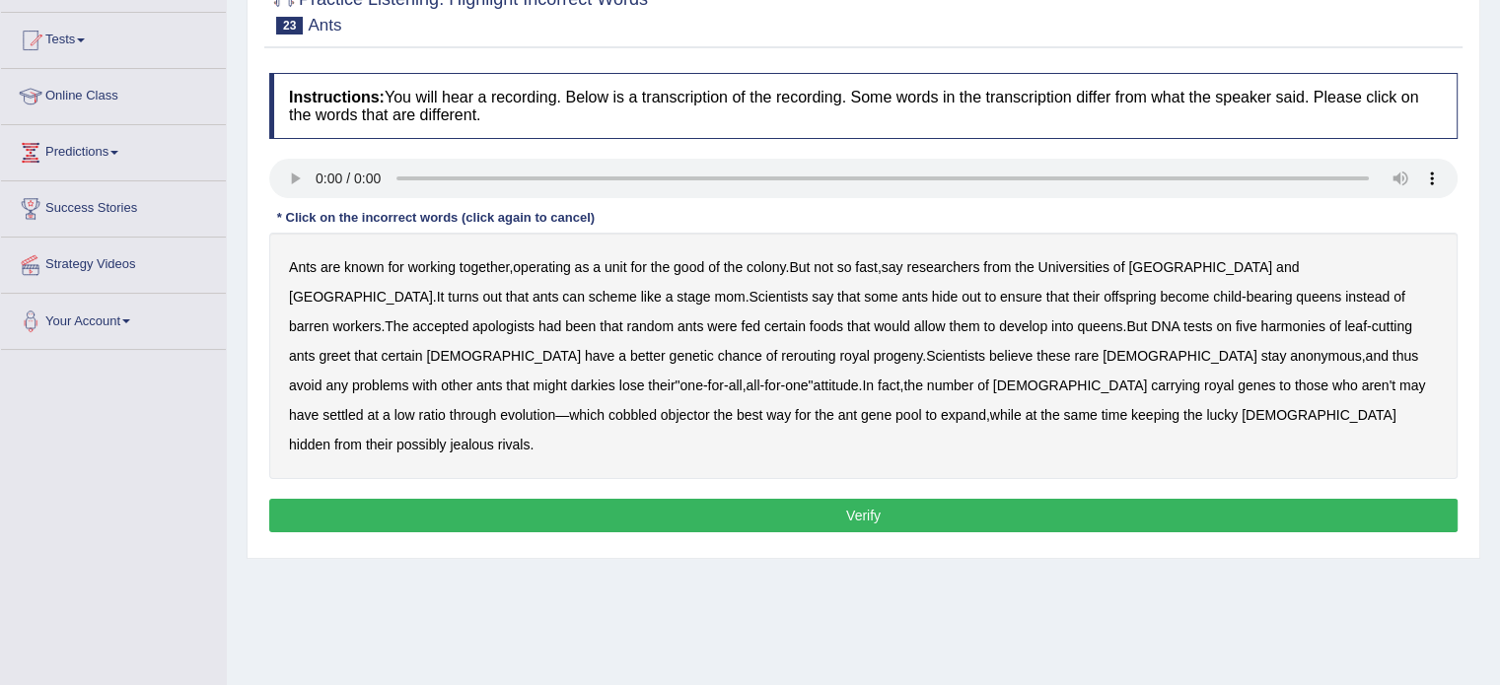
click at [535, 319] on b "apologists" at bounding box center [503, 327] width 62 height 16
click at [781, 351] on b "rerouting" at bounding box center [808, 356] width 54 height 16
click at [496, 407] on b "through" at bounding box center [473, 415] width 46 height 16
click at [796, 499] on button "Verify" at bounding box center [863, 516] width 1189 height 34
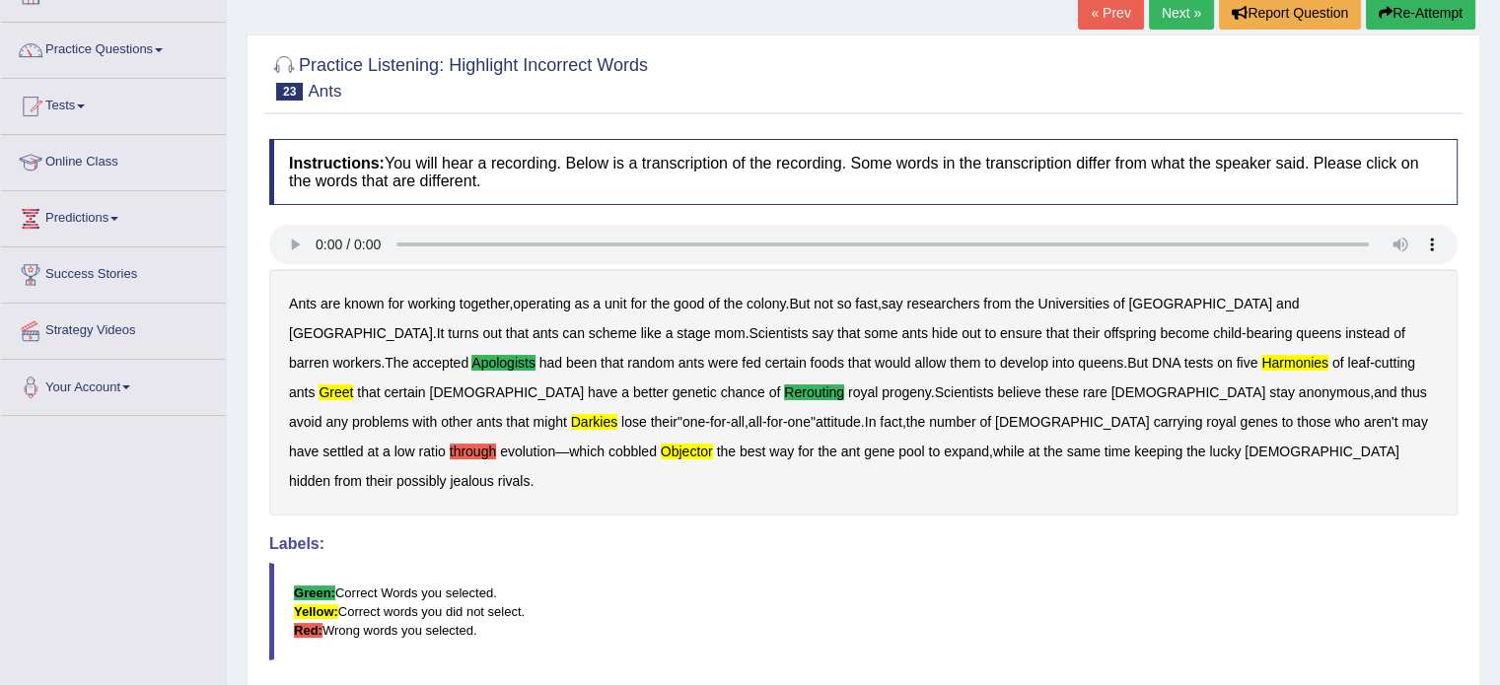
scroll to position [99, 0]
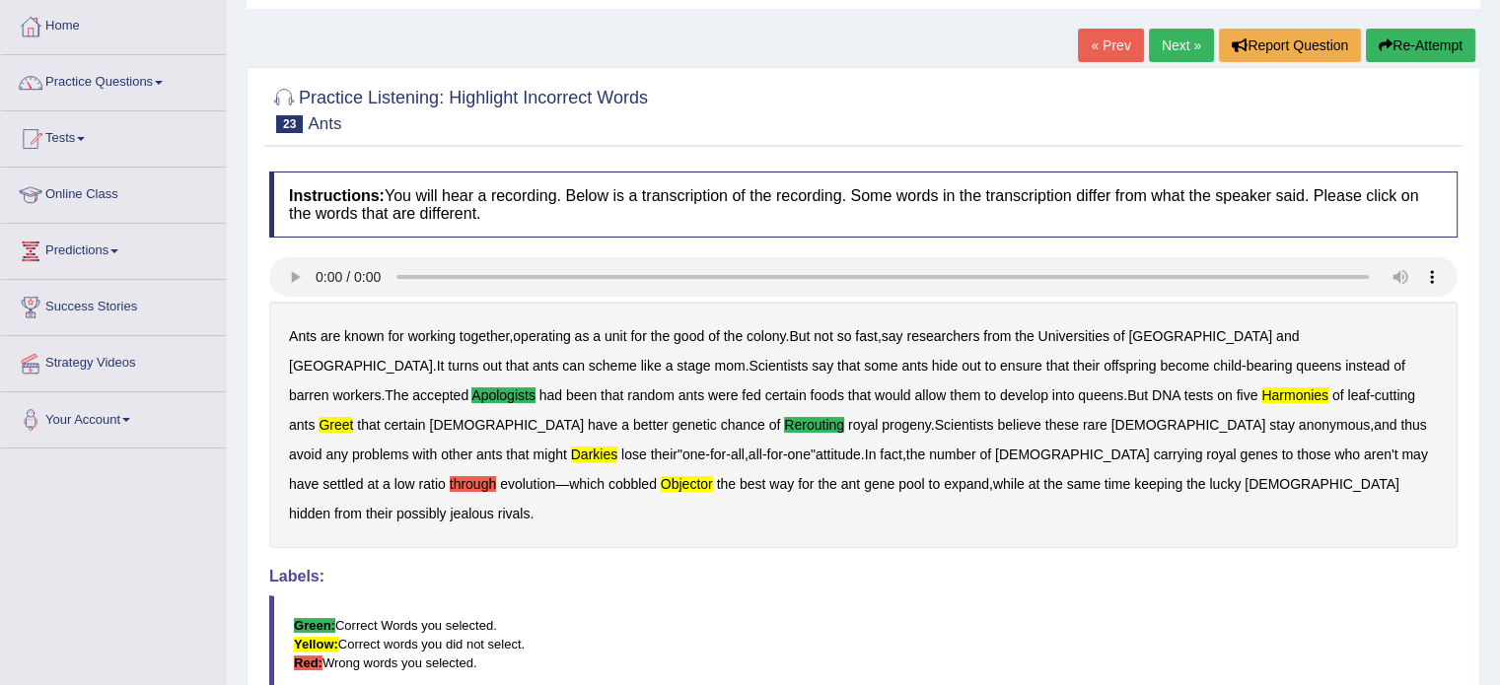
click at [1164, 46] on link "Next »" at bounding box center [1181, 46] width 65 height 34
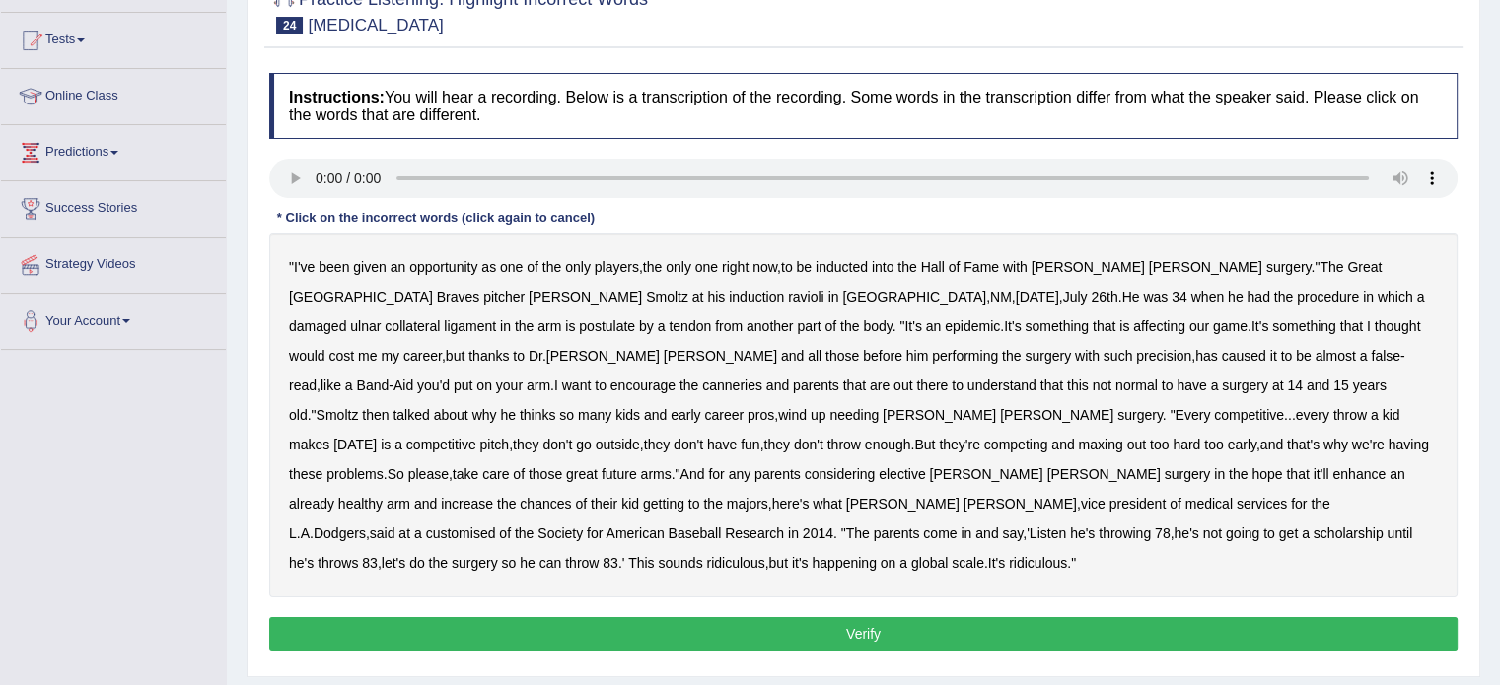
click at [859, 265] on b "inducted" at bounding box center [842, 267] width 52 height 16
click at [868, 264] on b "inducted" at bounding box center [842, 267] width 52 height 16
click at [788, 295] on b "ravioli" at bounding box center [806, 297] width 36 height 16
click at [635, 319] on b "postulate" at bounding box center [607, 327] width 56 height 16
click at [762, 378] on b "canneries" at bounding box center [732, 386] width 60 height 16
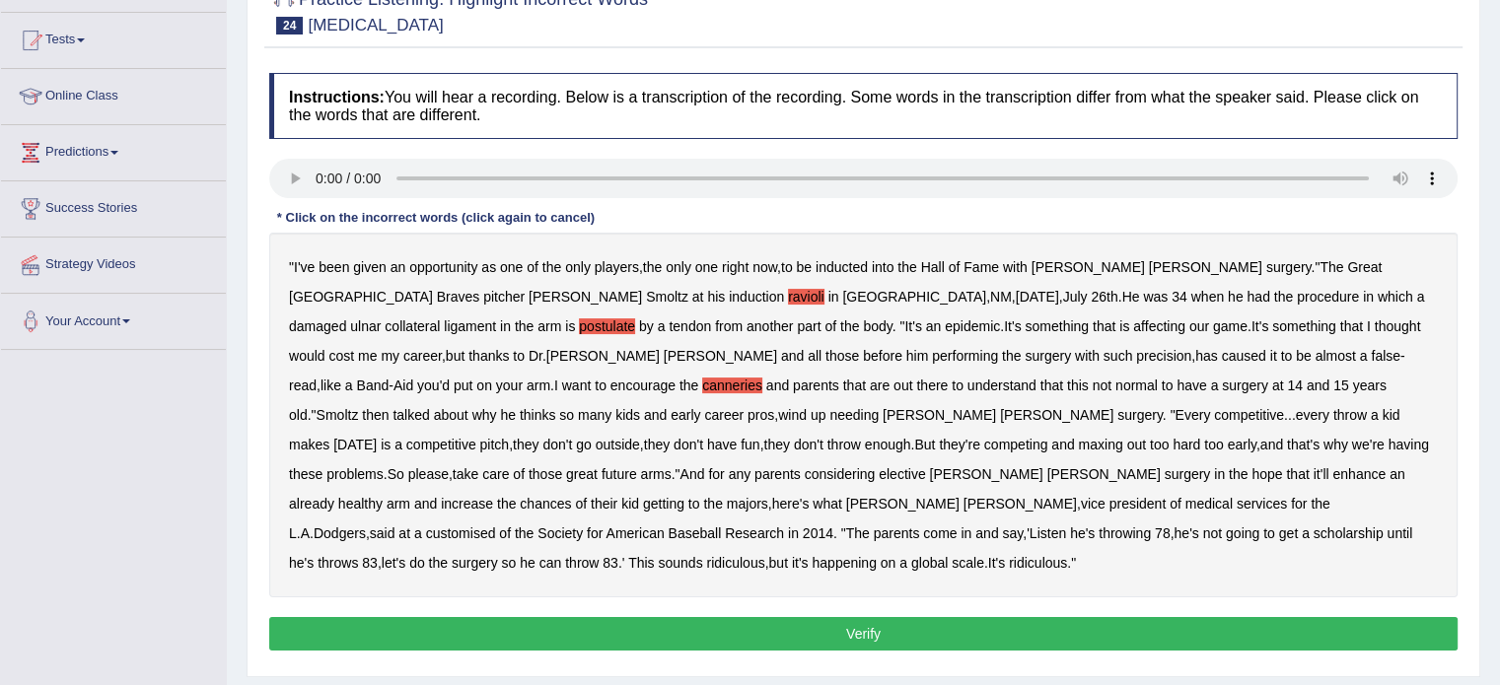
click at [496, 526] on b "customised" at bounding box center [461, 534] width 70 height 16
click at [936, 617] on button "Verify" at bounding box center [863, 634] width 1189 height 34
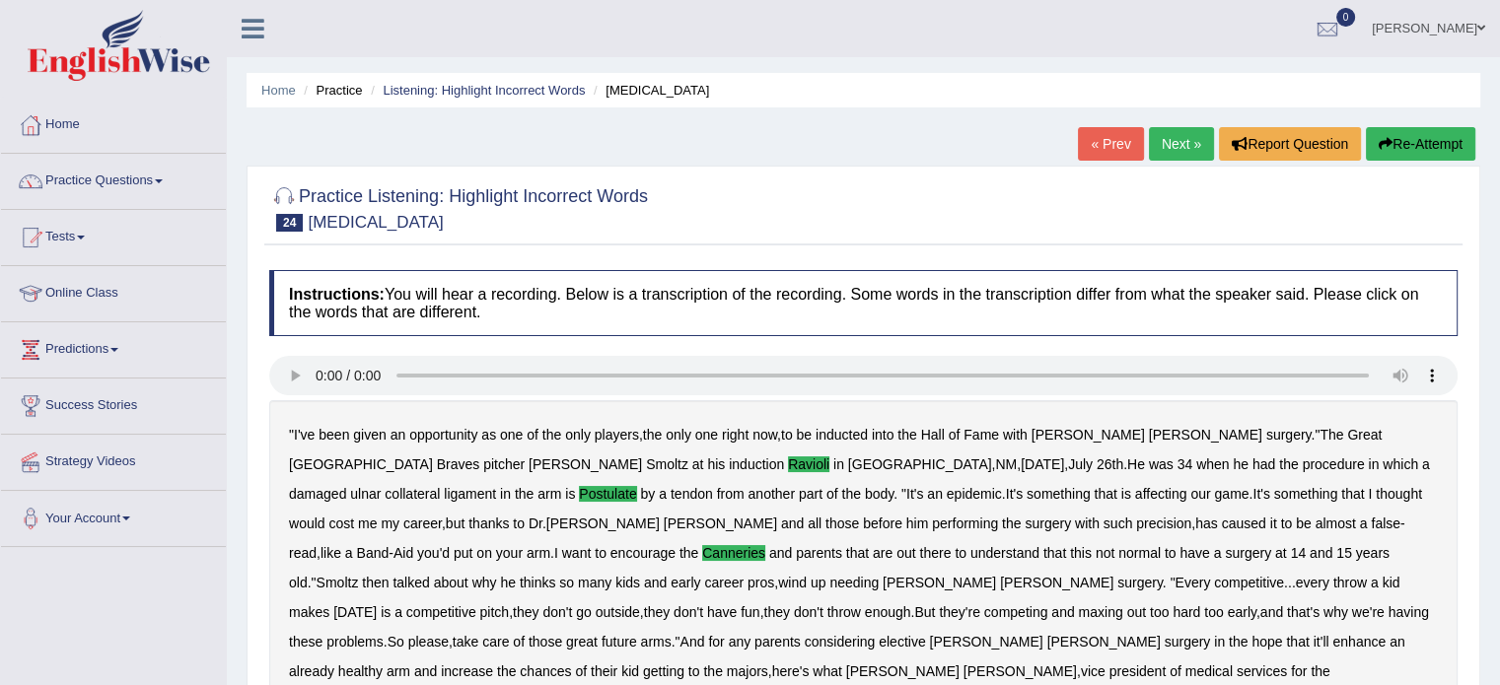
click at [60, 122] on link "Home" at bounding box center [113, 122] width 225 height 49
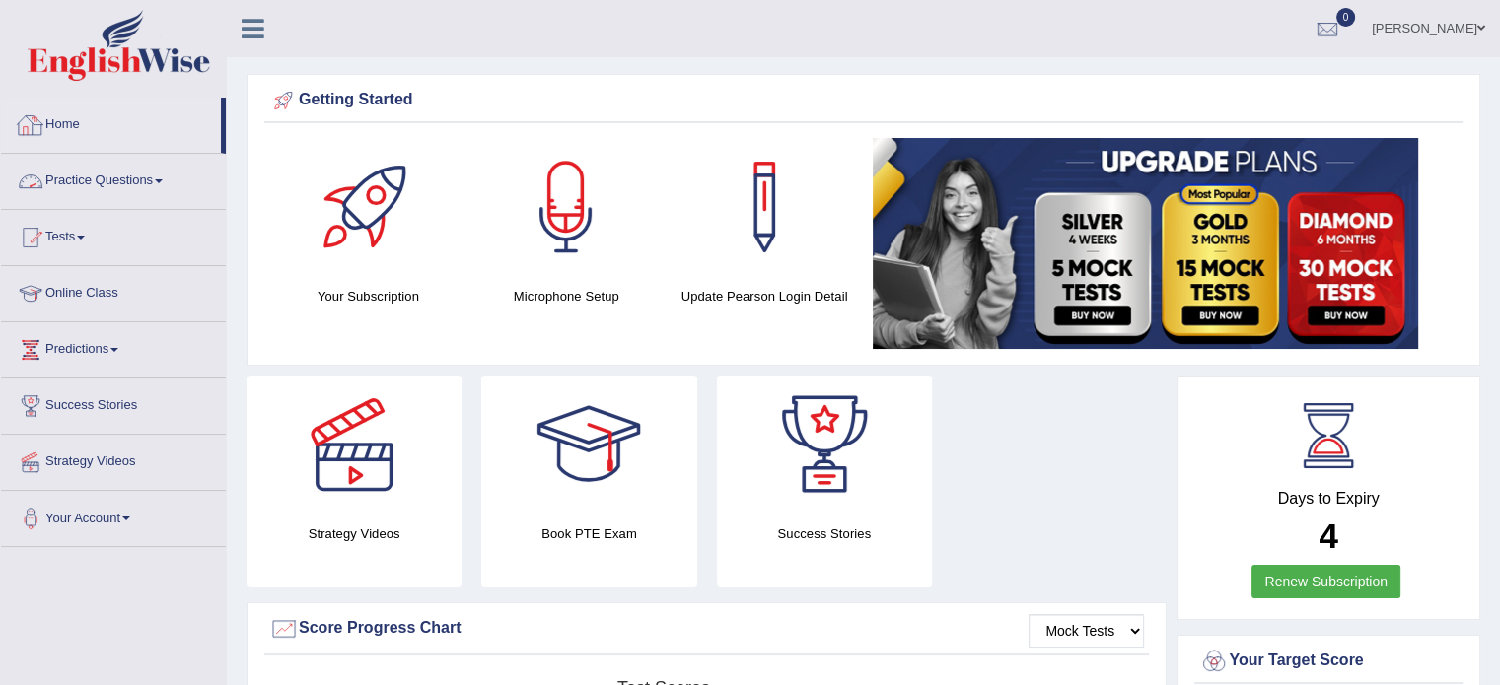
click at [162, 186] on link "Practice Questions" at bounding box center [113, 178] width 225 height 49
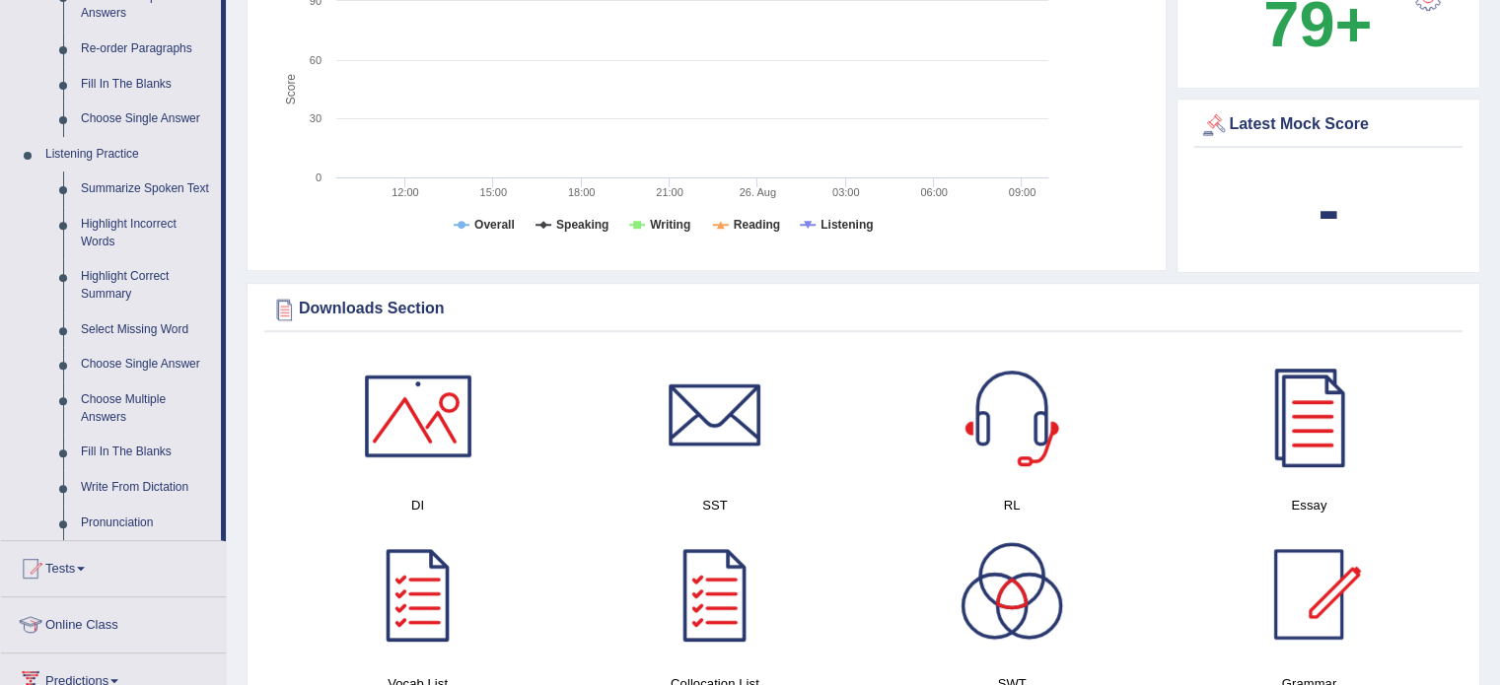
scroll to position [789, 0]
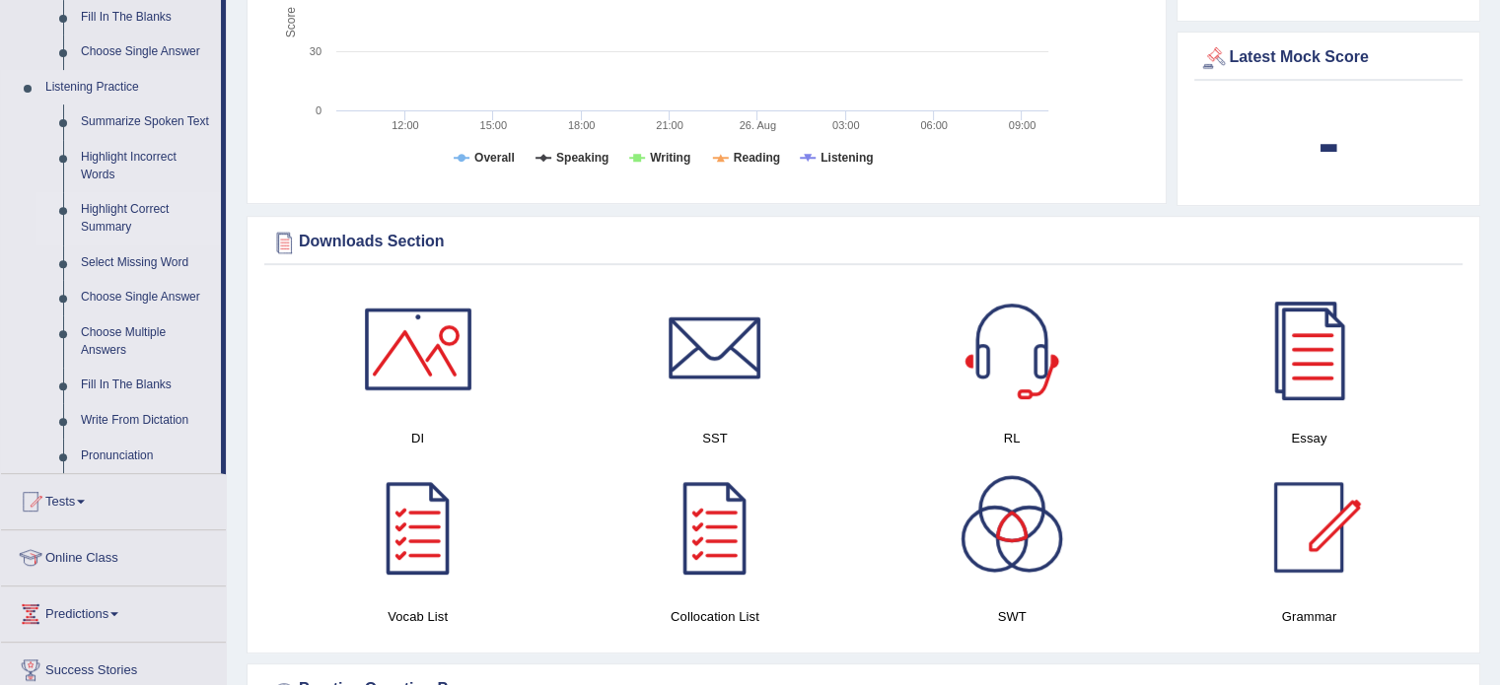
click at [130, 210] on link "Highlight Correct Summary" at bounding box center [146, 218] width 149 height 52
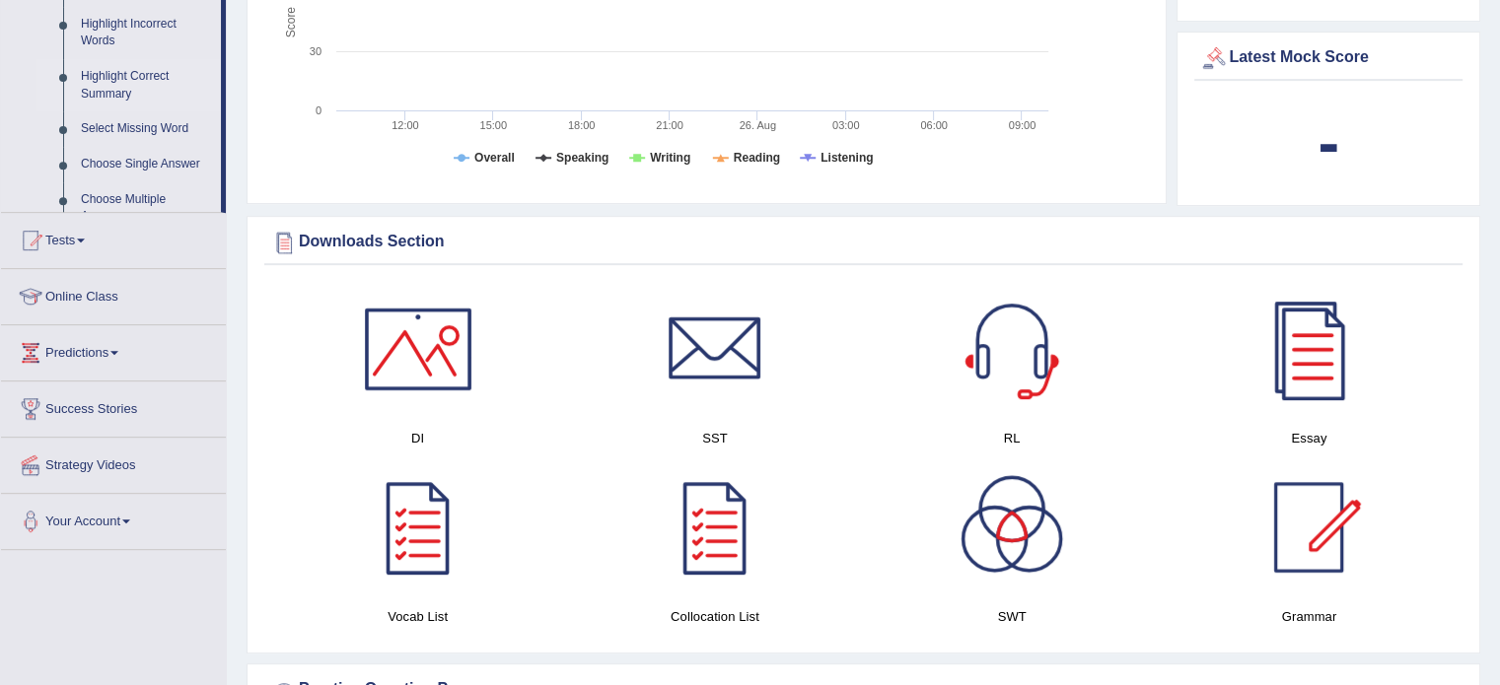
scroll to position [335, 0]
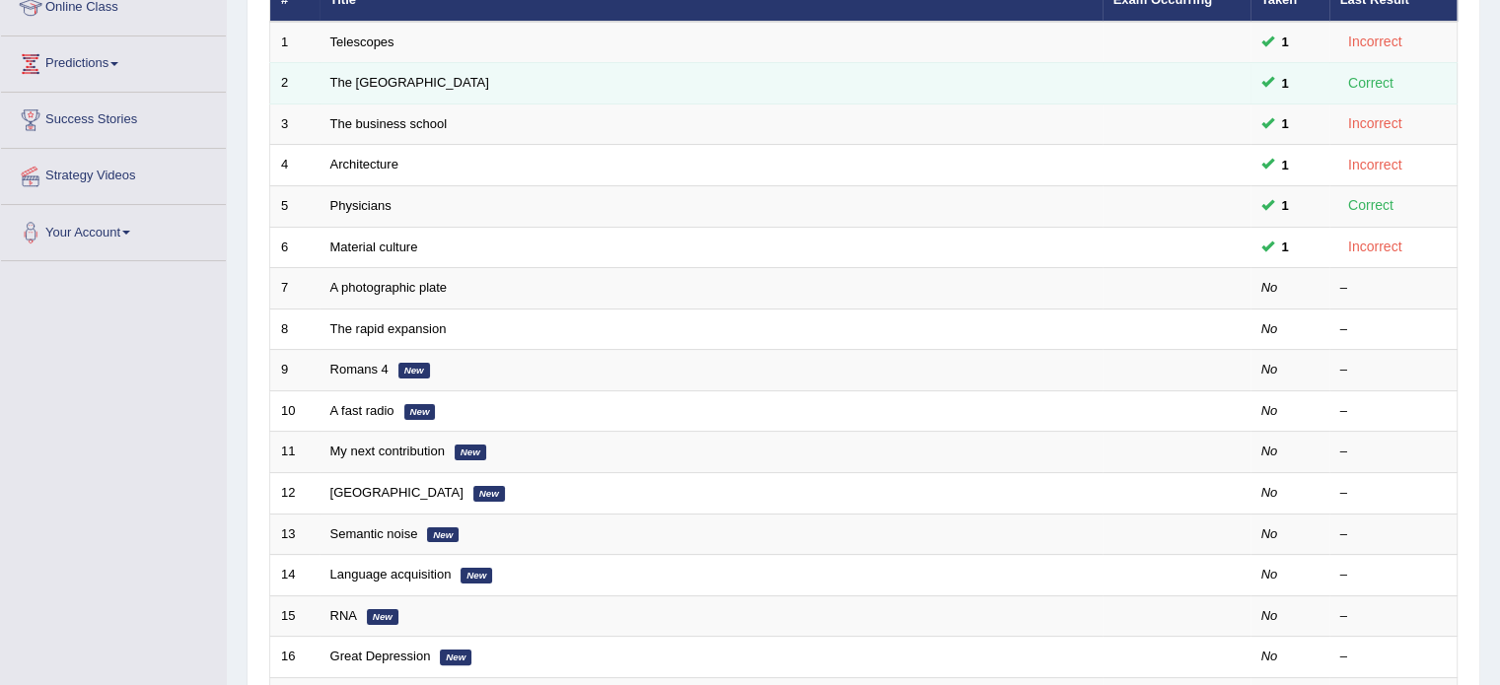
scroll to position [296, 0]
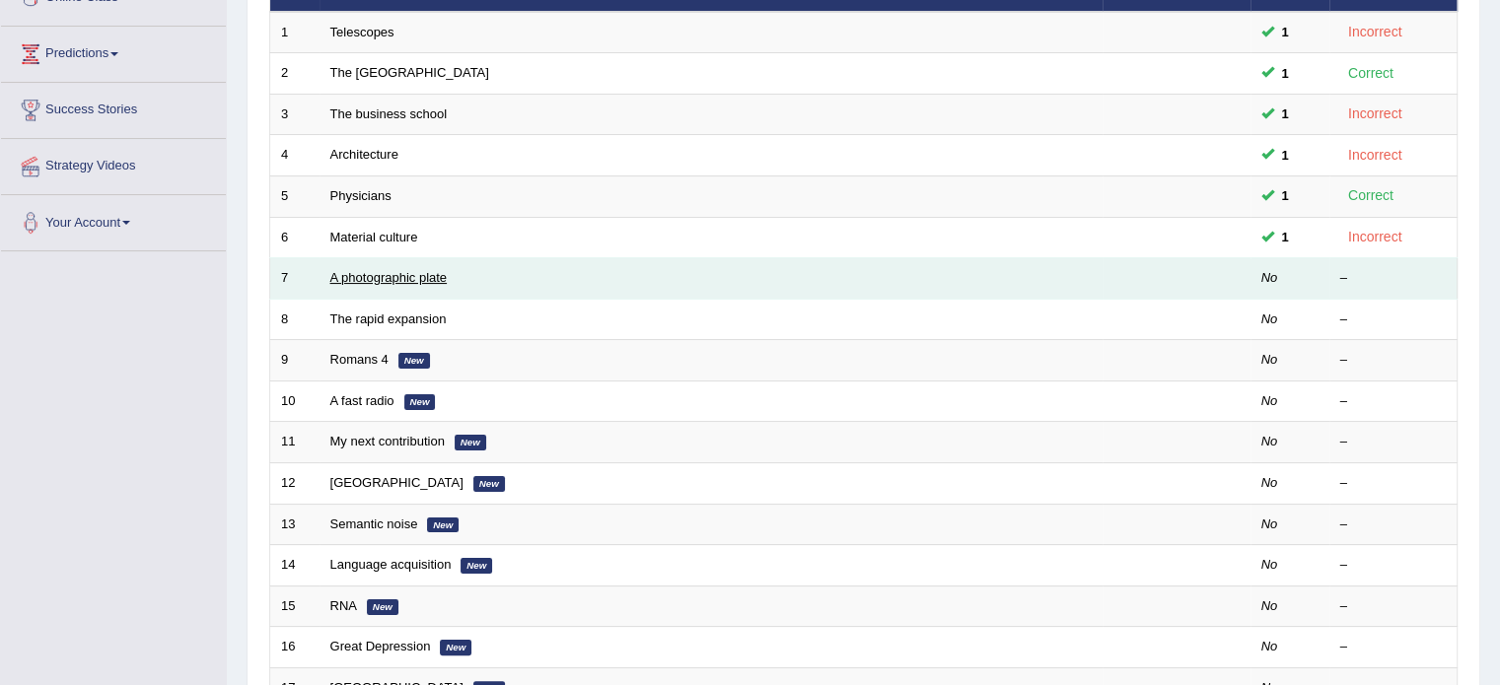
click at [401, 277] on link "A photographic plate" at bounding box center [388, 277] width 117 height 15
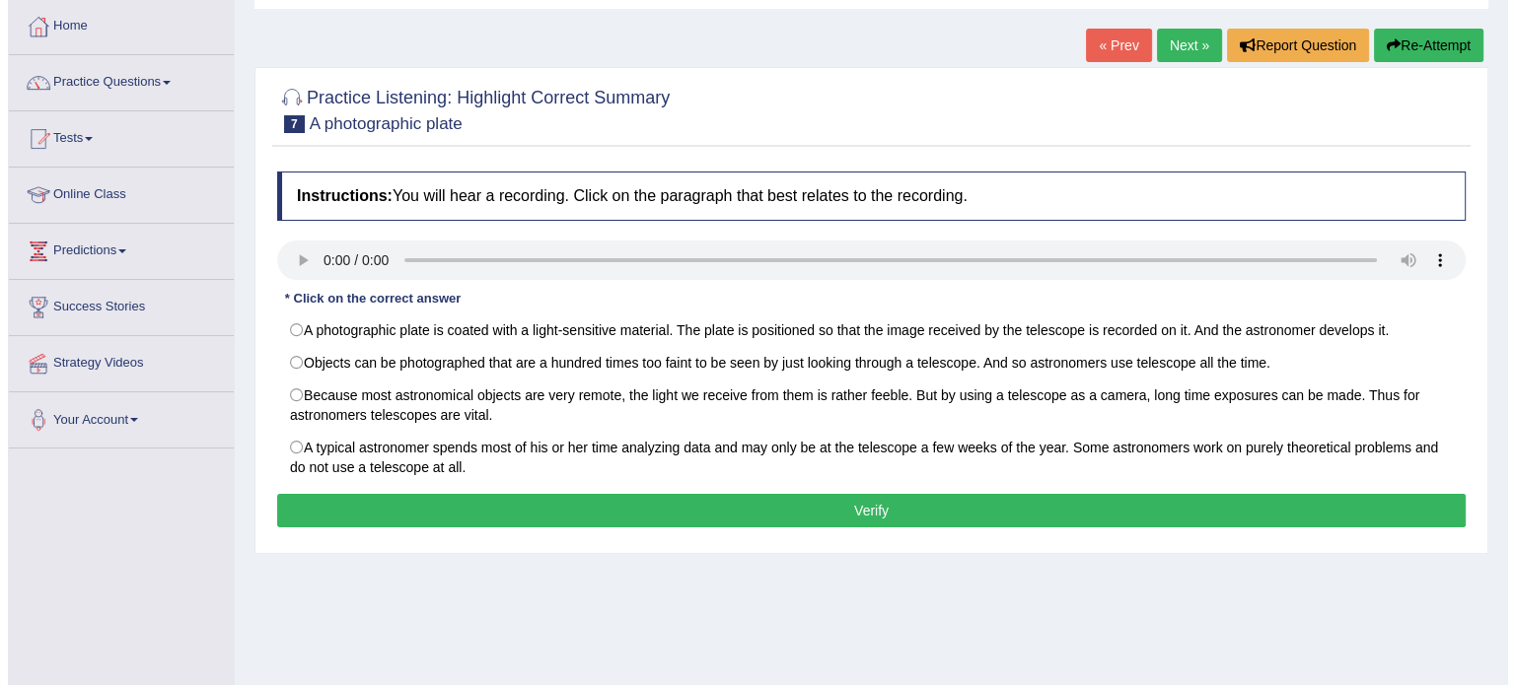
scroll to position [197, 0]
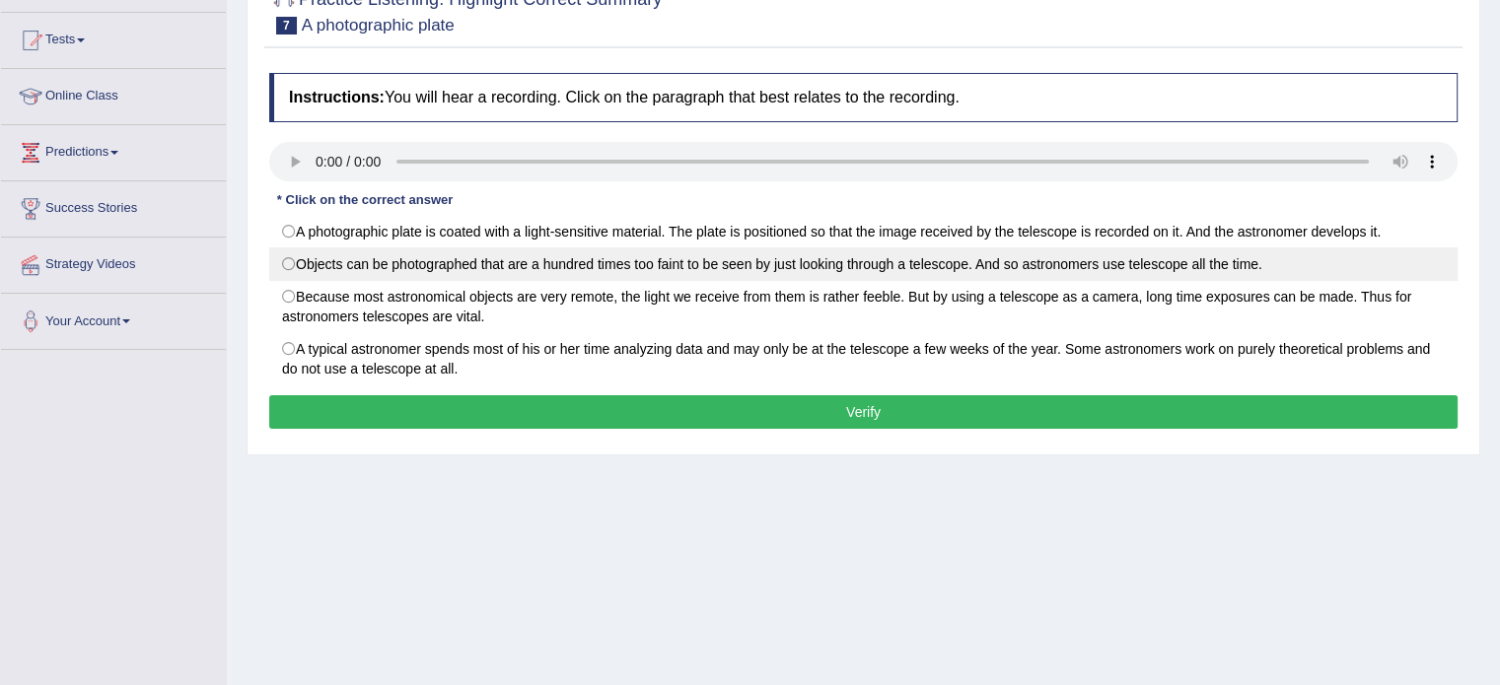
click at [840, 269] on label "Objects can be photographed that are a hundred times too faint to be seen by ju…" at bounding box center [863, 265] width 1189 height 34
radio input "true"
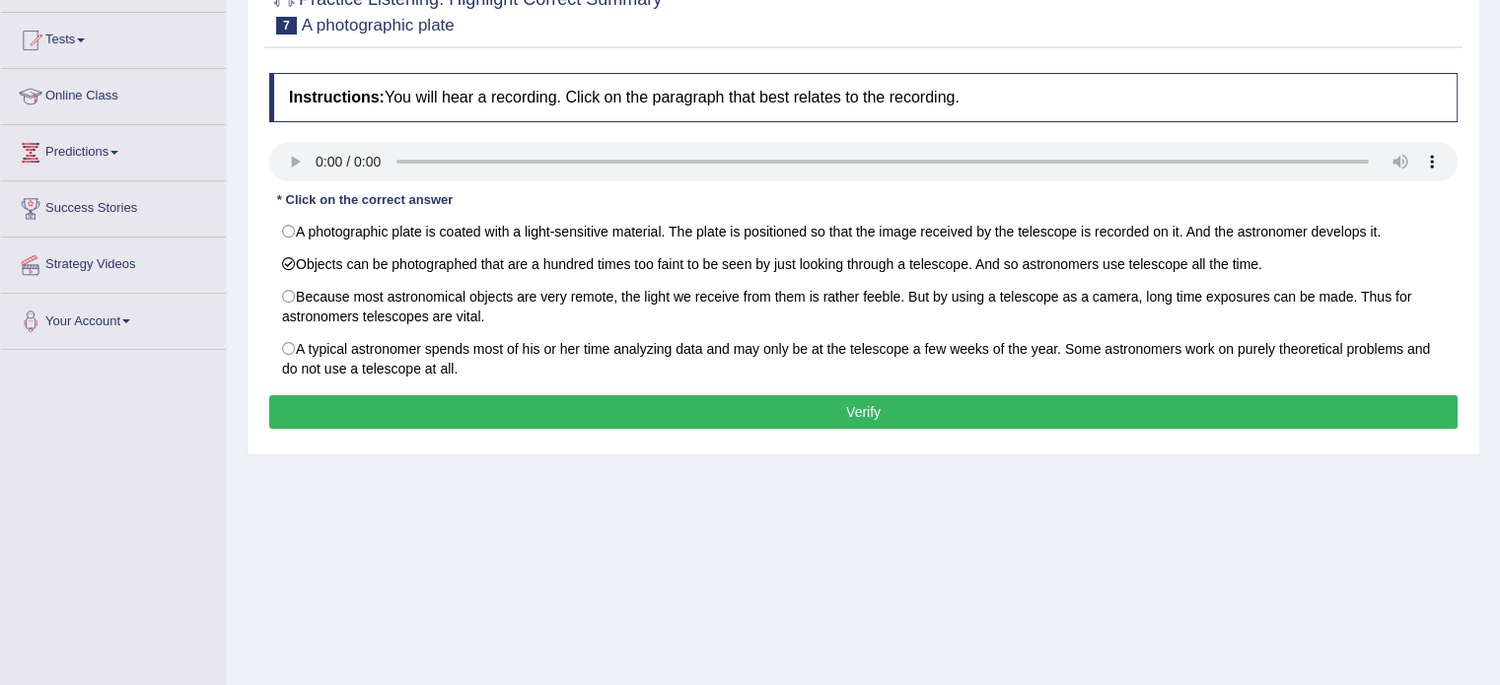
click at [728, 408] on button "Verify" at bounding box center [863, 413] width 1189 height 34
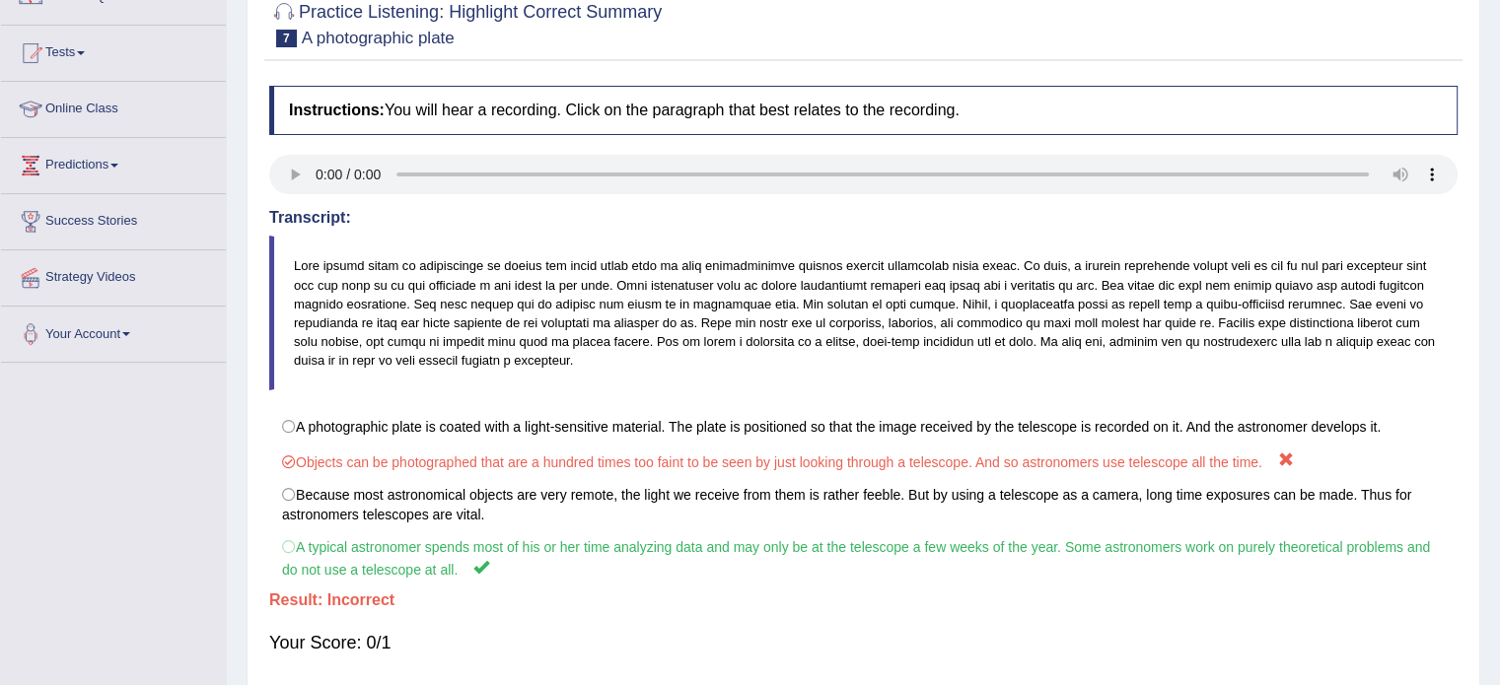
scroll to position [0, 0]
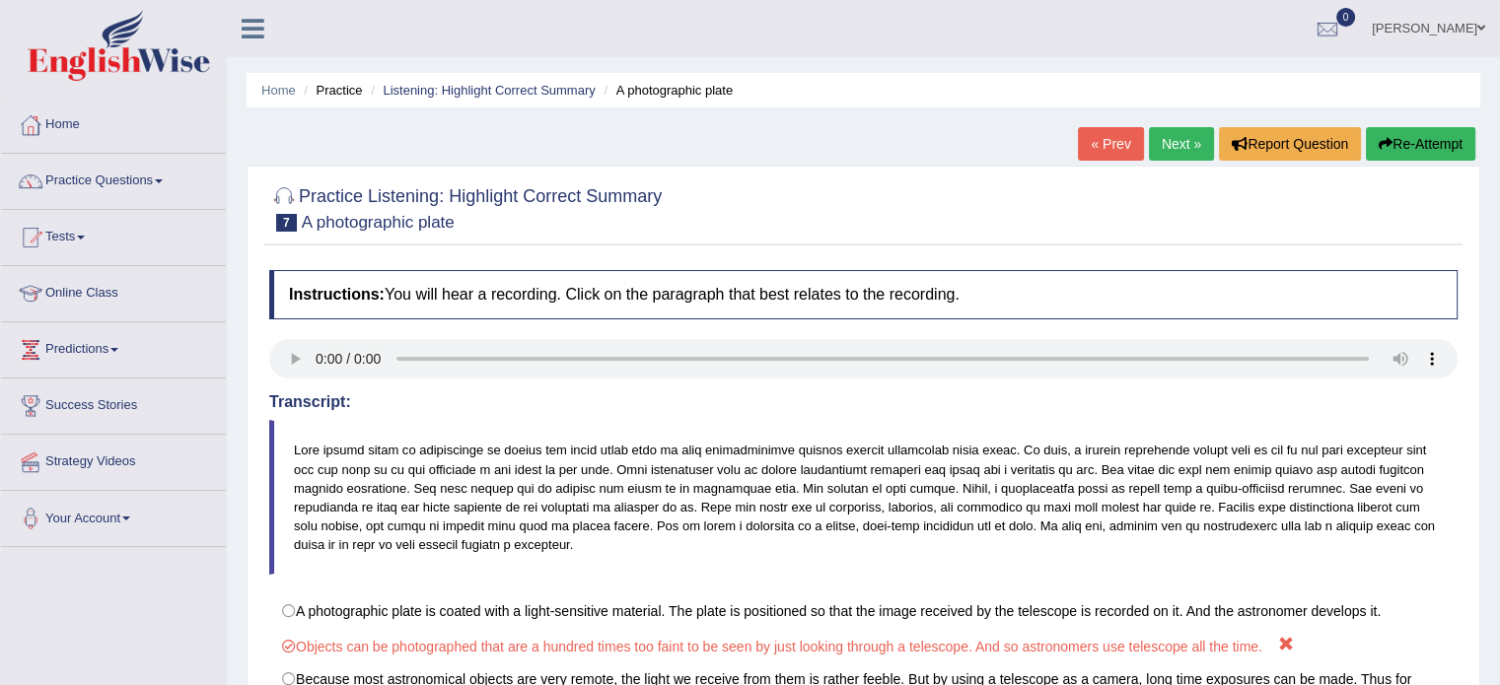
click at [1172, 139] on link "Next »" at bounding box center [1181, 144] width 65 height 34
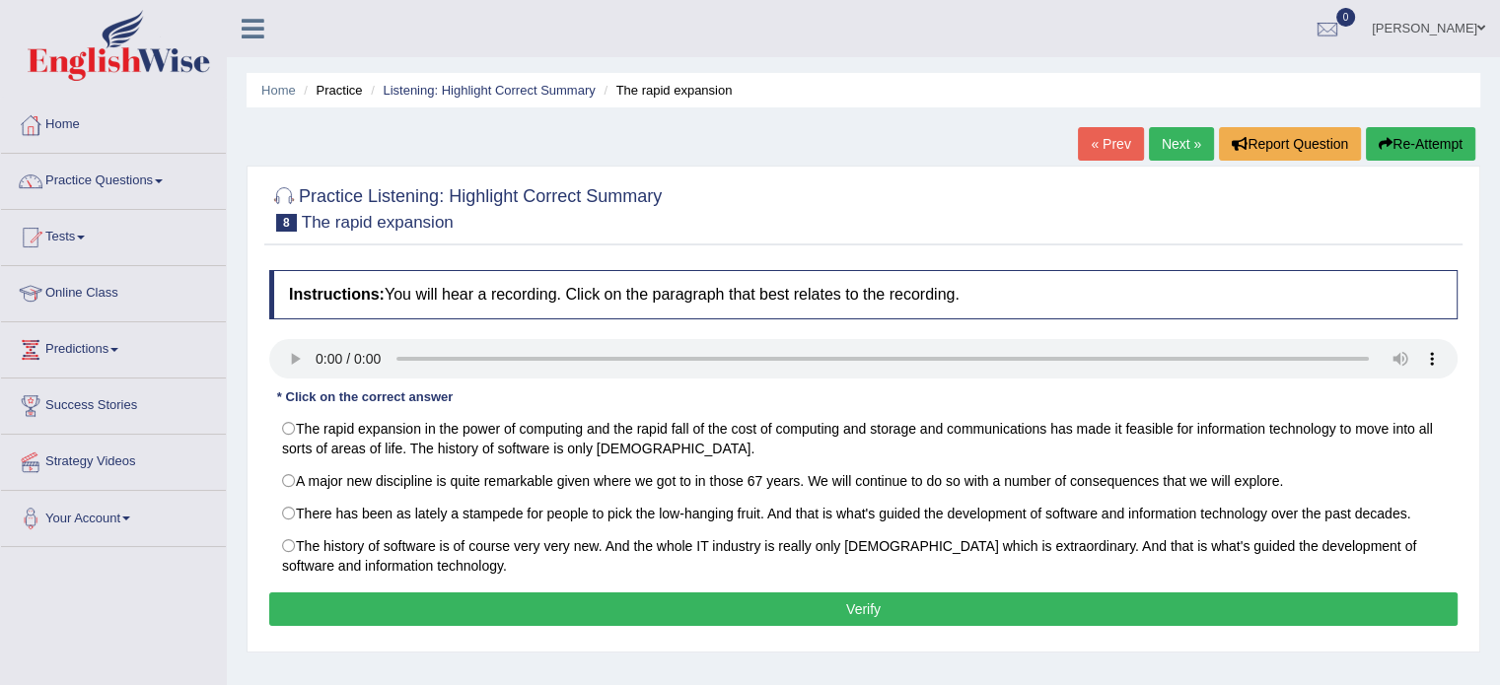
click at [1168, 145] on link "Next »" at bounding box center [1181, 144] width 65 height 34
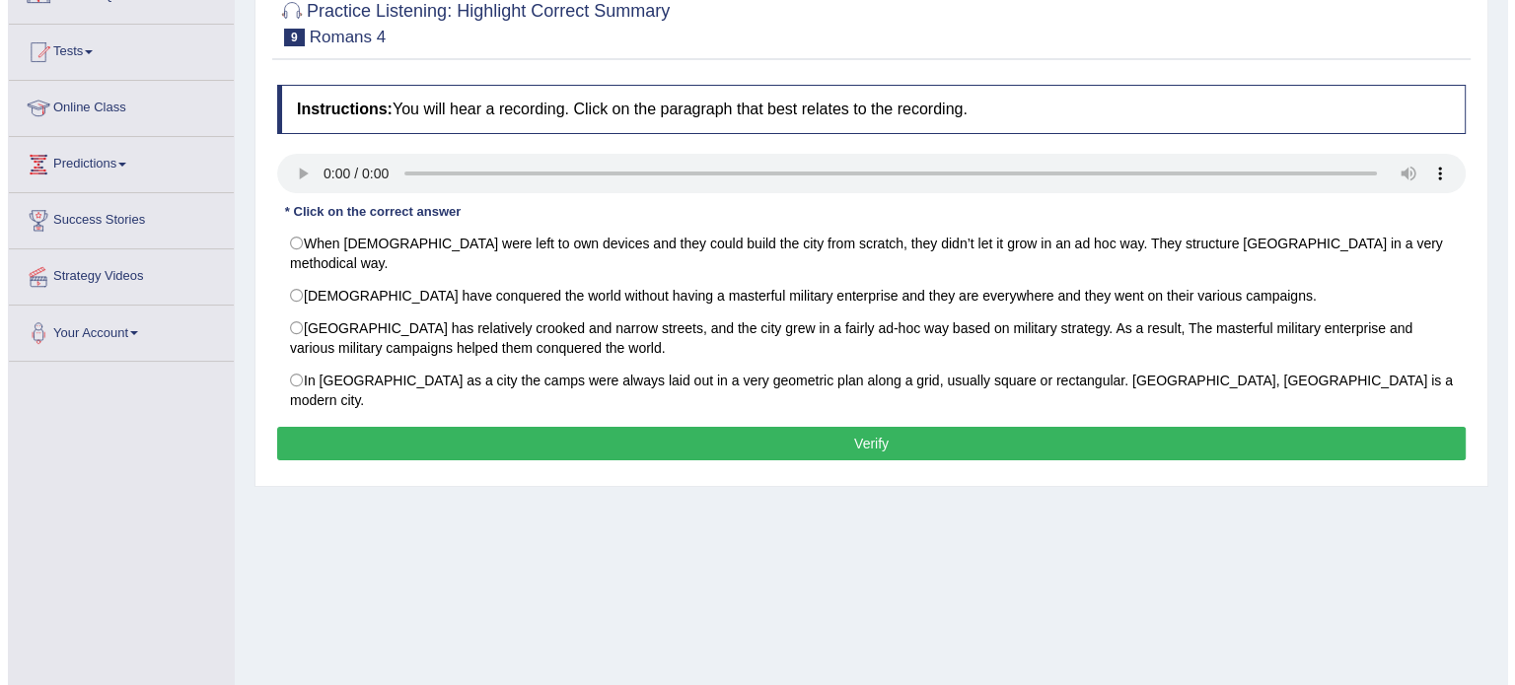
scroll to position [197, 0]
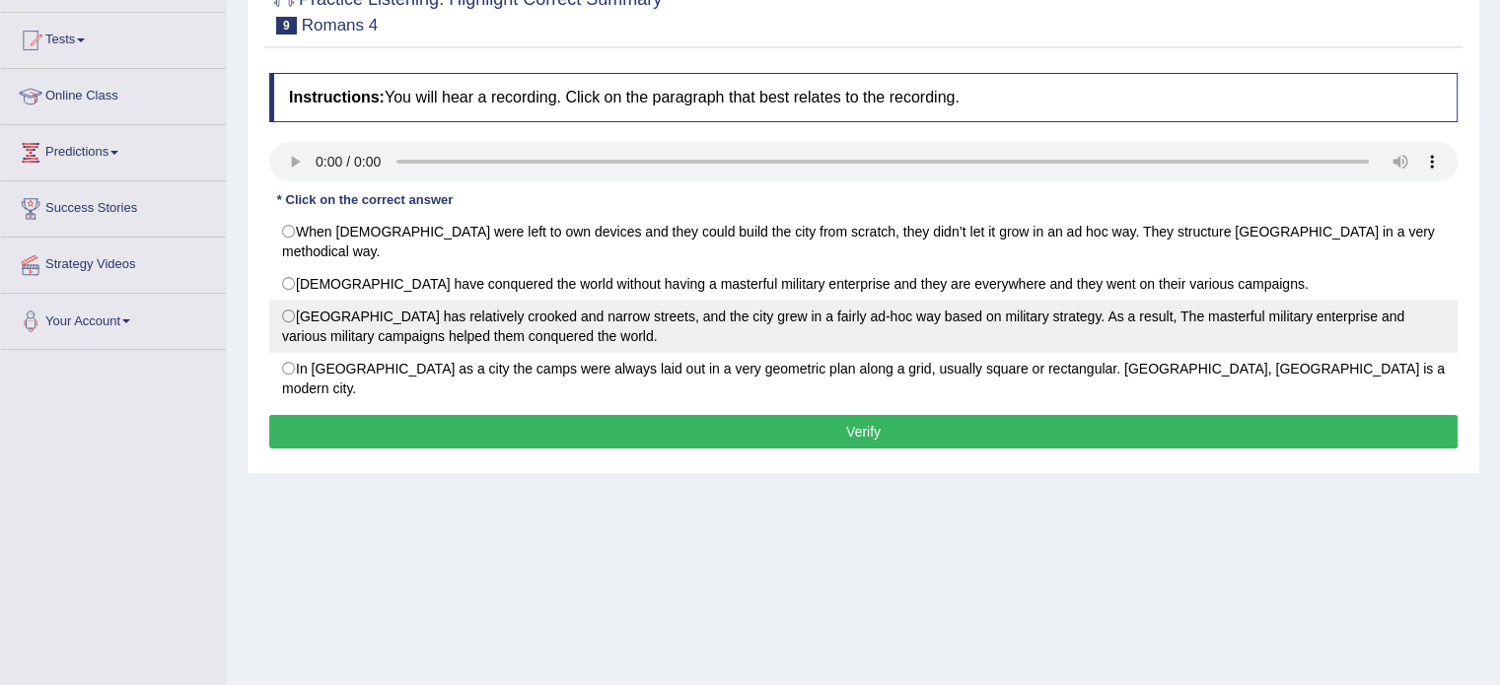
click at [292, 300] on label "Rome City has relatively crooked and narrow streets, and the city grew in a fai…" at bounding box center [863, 326] width 1189 height 53
radio input "true"
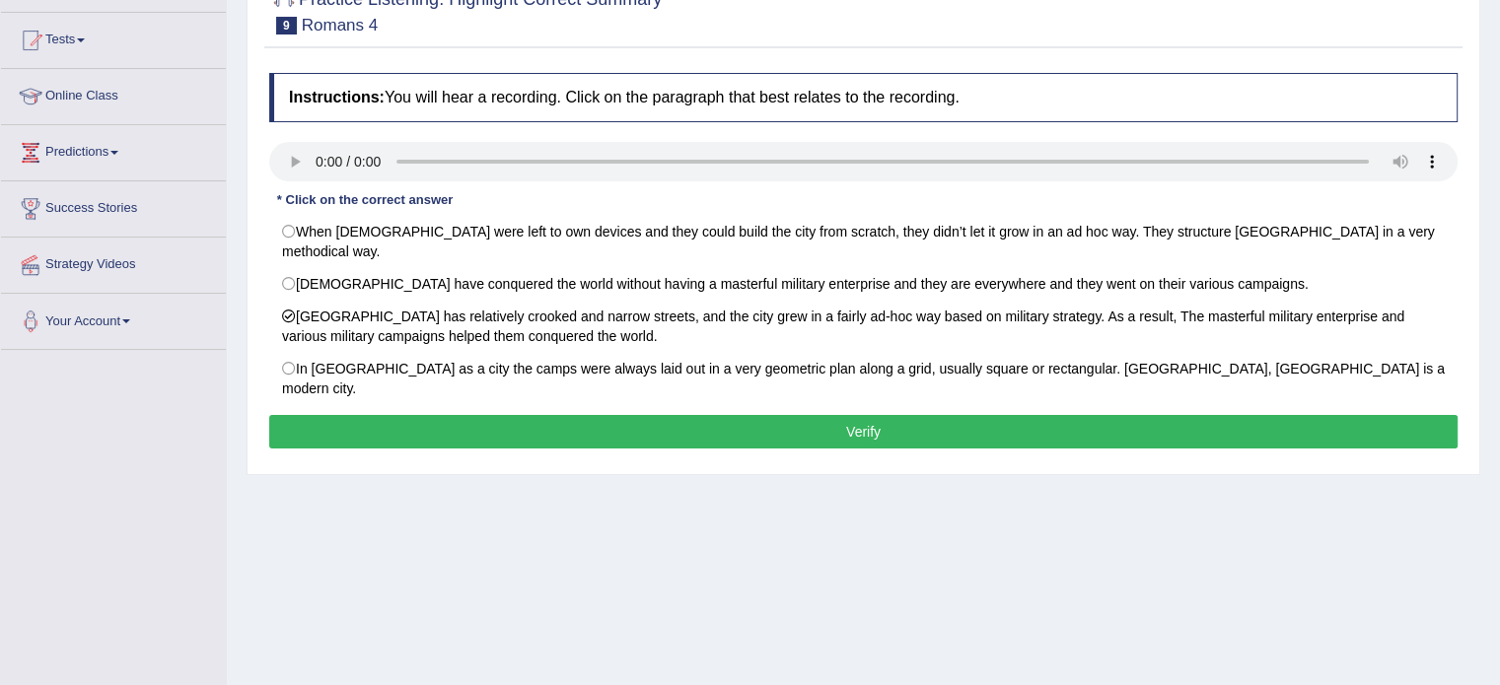
click at [559, 415] on button "Verify" at bounding box center [863, 432] width 1189 height 34
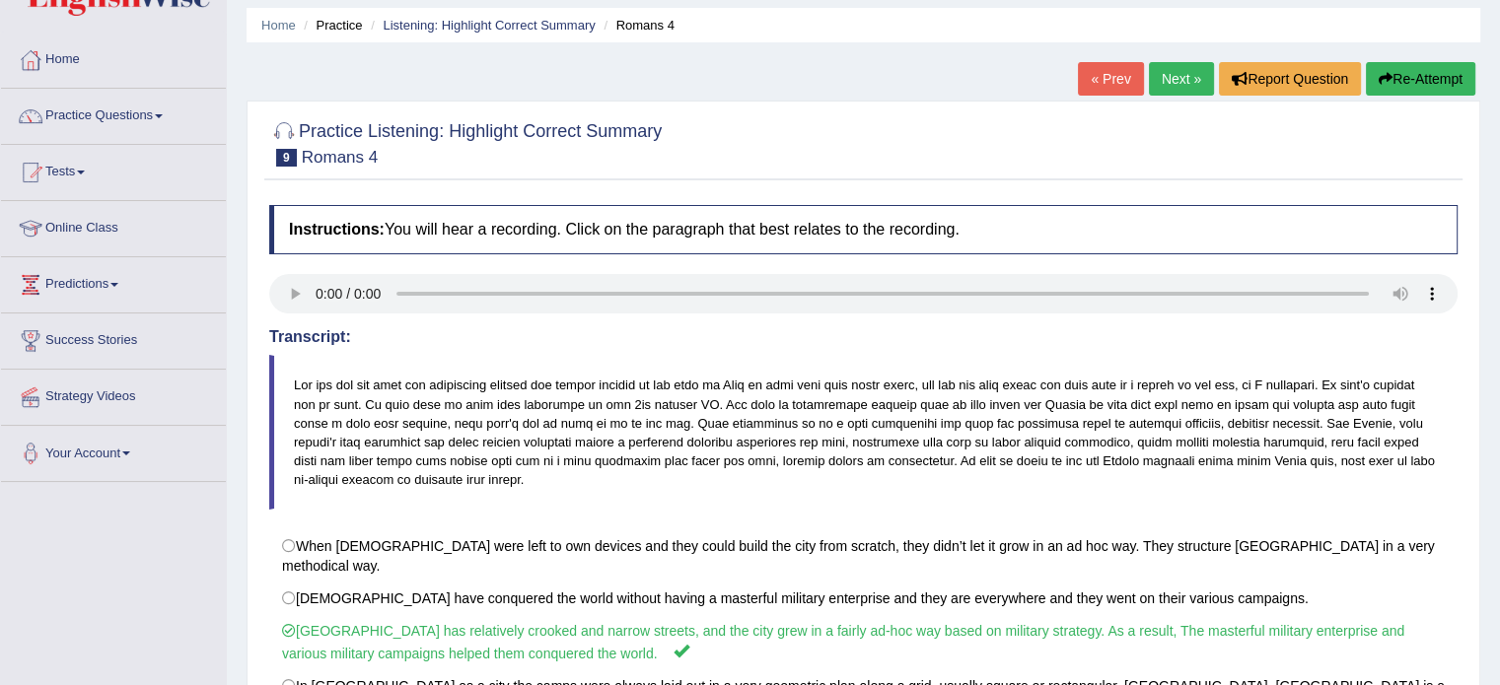
scroll to position [54, 0]
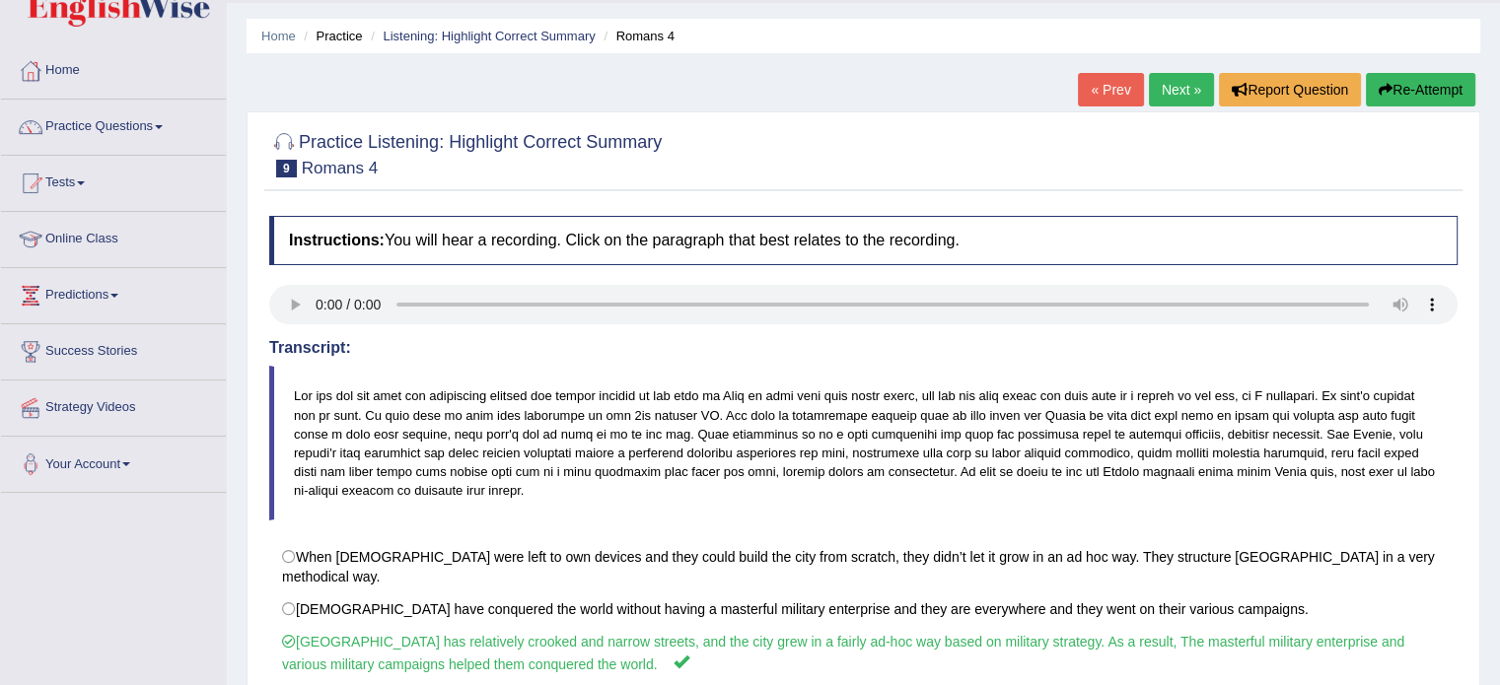
click at [1183, 96] on link "Next »" at bounding box center [1181, 90] width 65 height 34
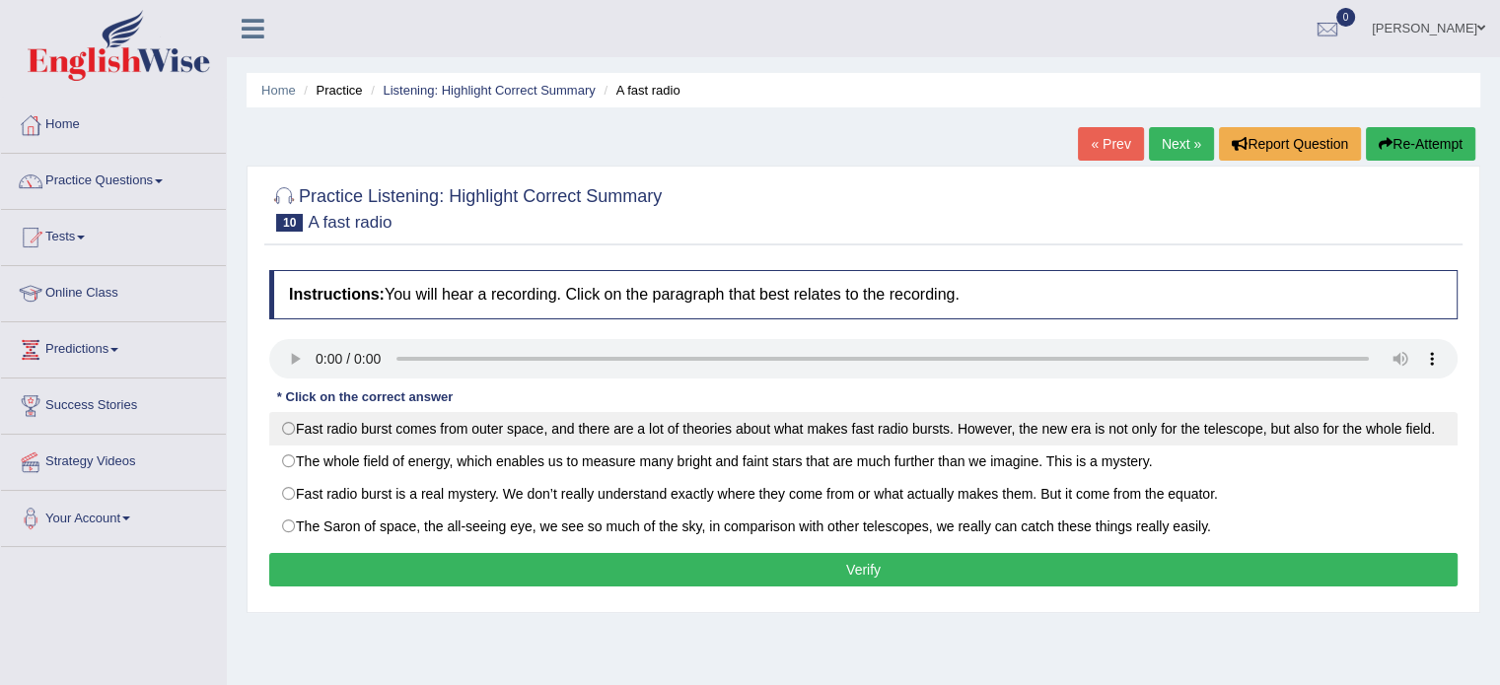
click at [290, 425] on label "Fast radio burst comes from outer space, and there are a lot of theories about …" at bounding box center [863, 429] width 1189 height 34
radio input "true"
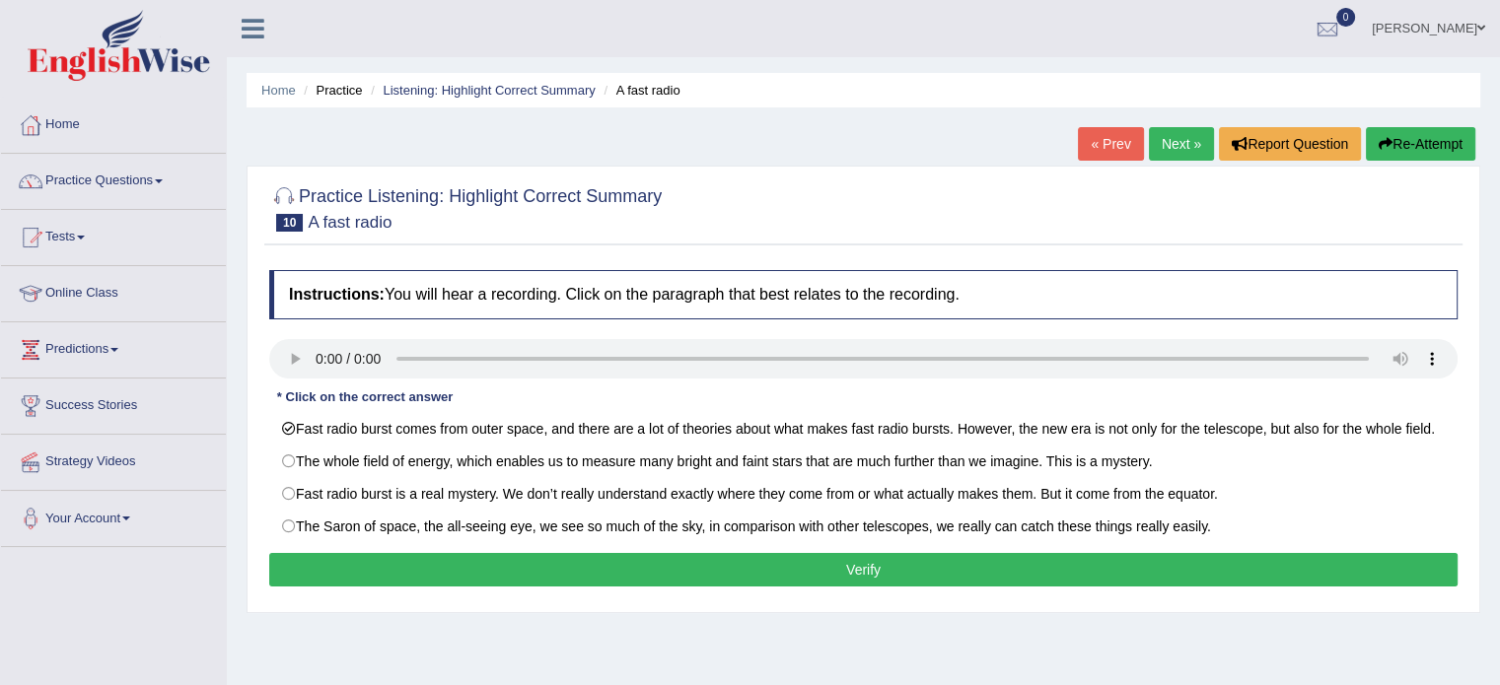
click at [667, 568] on button "Verify" at bounding box center [863, 570] width 1189 height 34
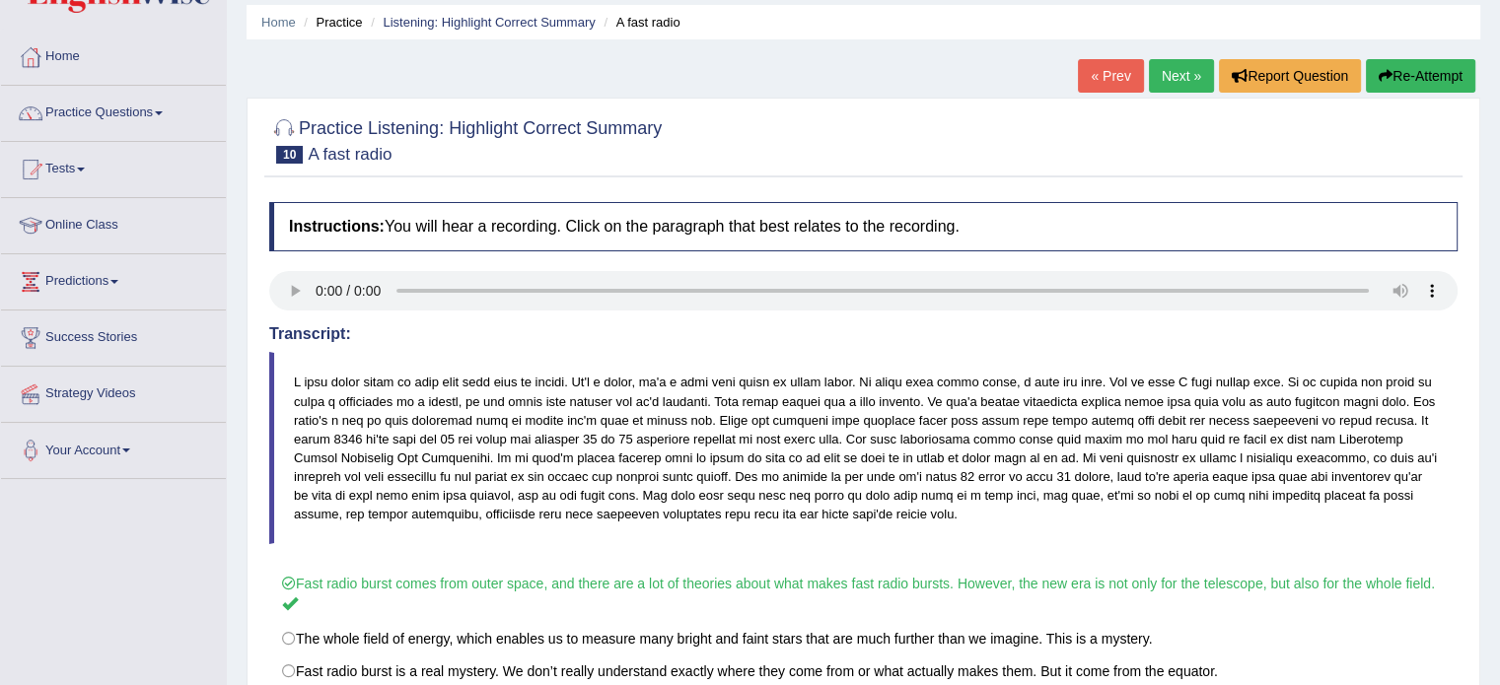
scroll to position [99, 0]
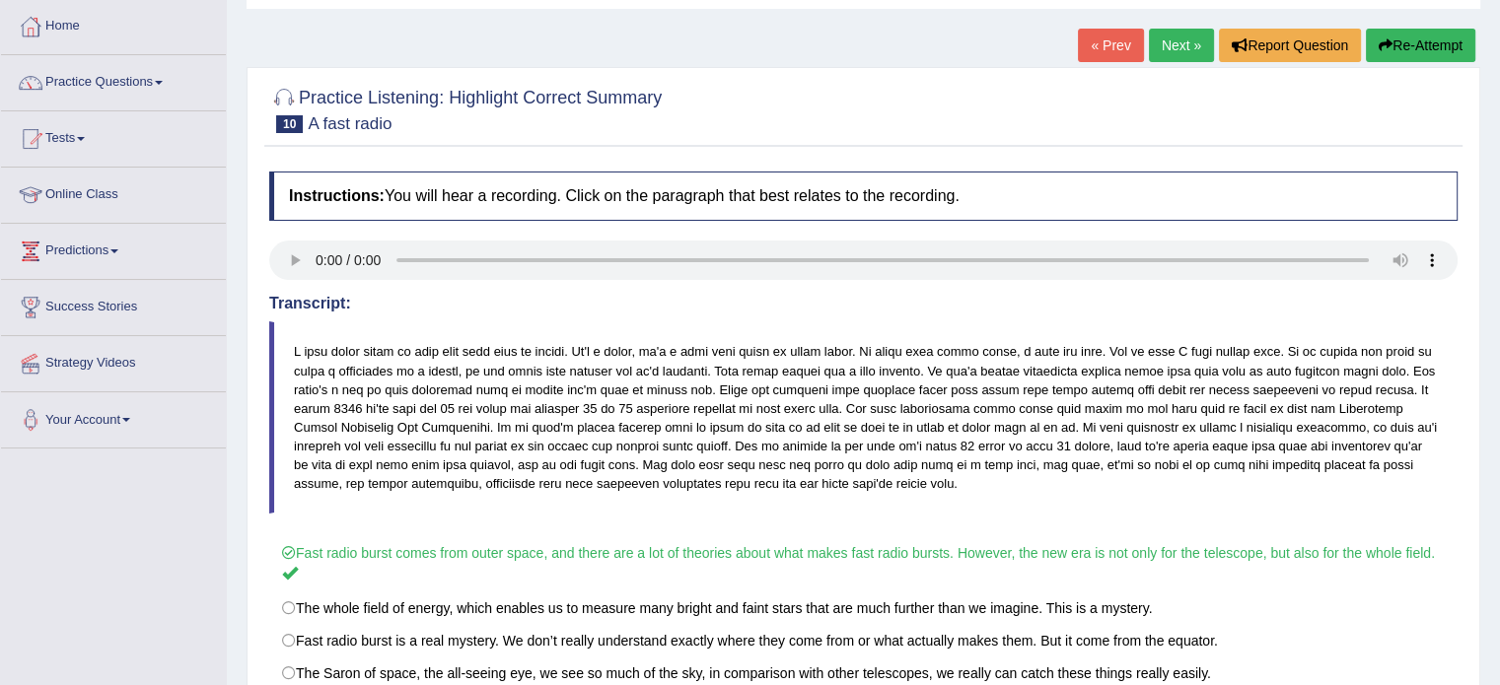
click at [1162, 49] on link "Next »" at bounding box center [1181, 46] width 65 height 34
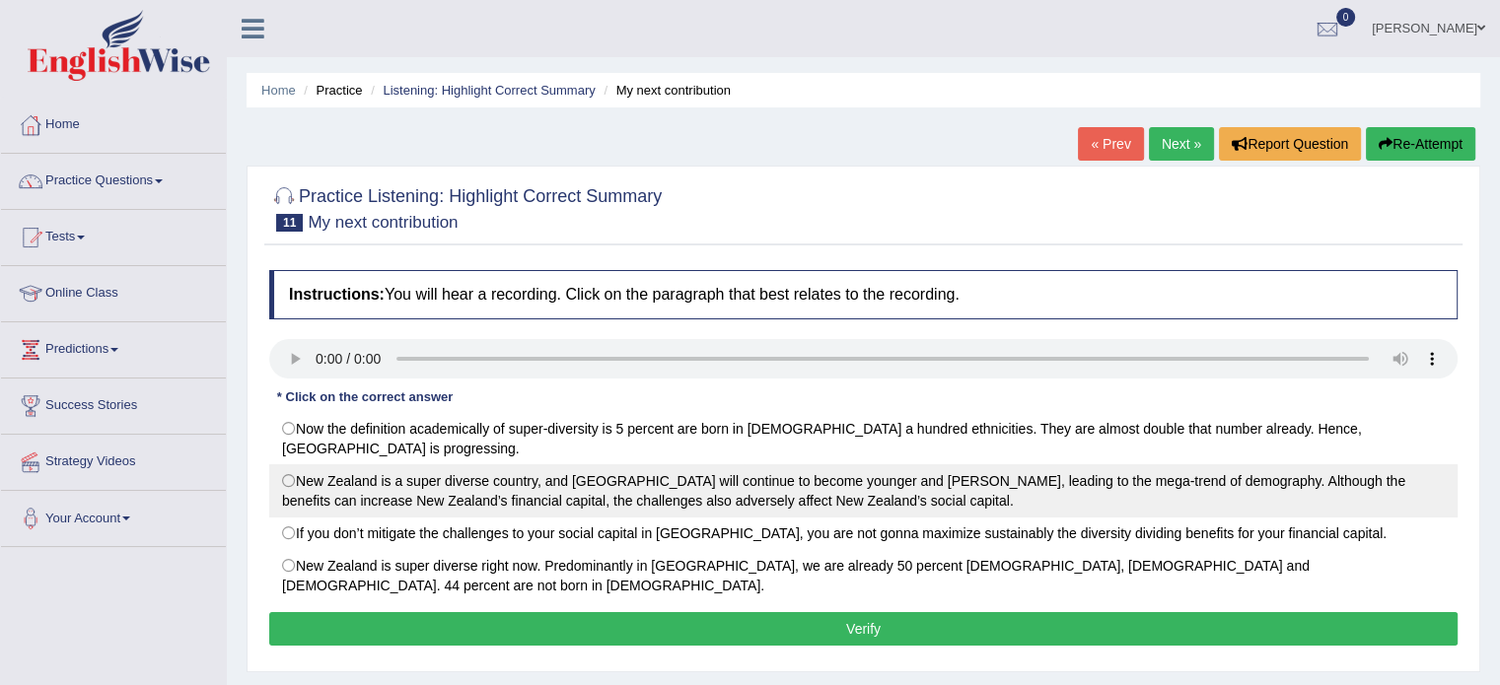
click at [289, 483] on label "New Zealand is a super diverse country, and [GEOGRAPHIC_DATA] will continue to …" at bounding box center [863, 491] width 1189 height 53
radio input "true"
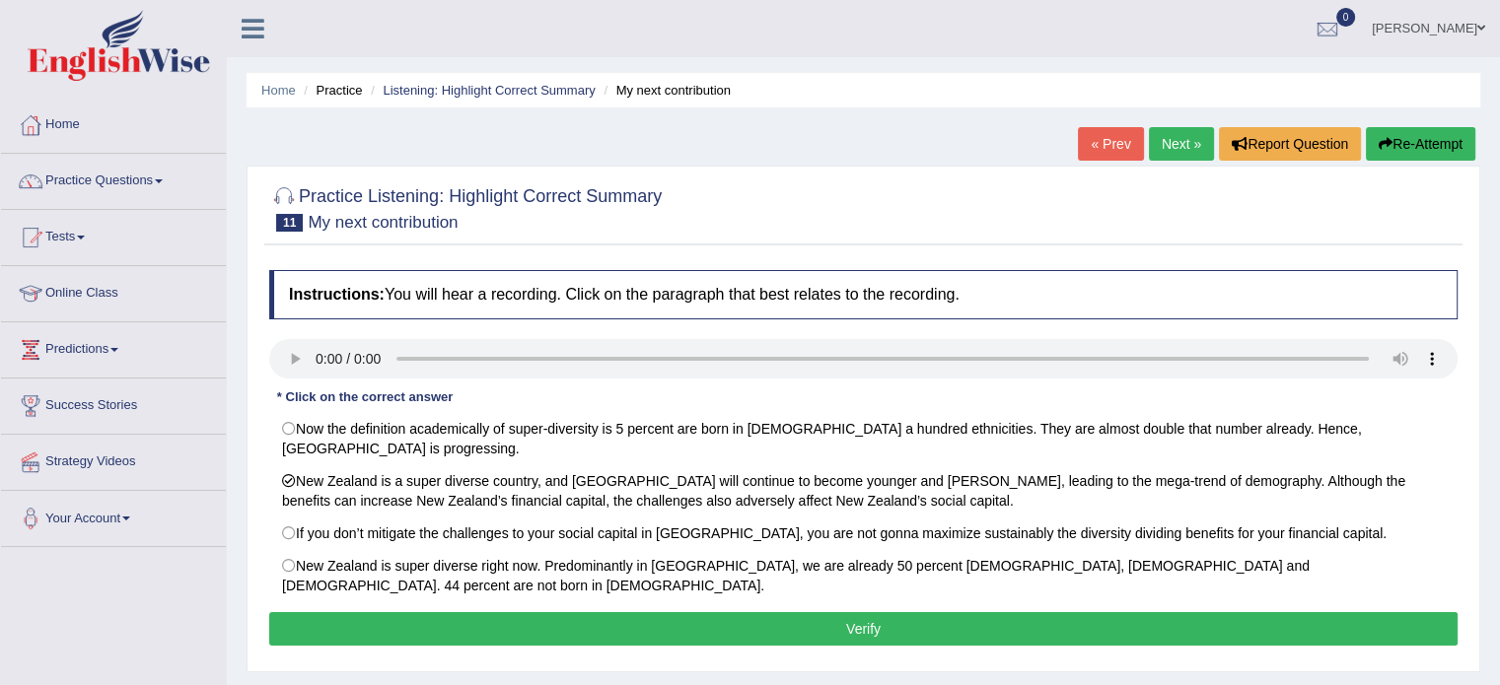
click at [683, 613] on button "Verify" at bounding box center [863, 630] width 1189 height 34
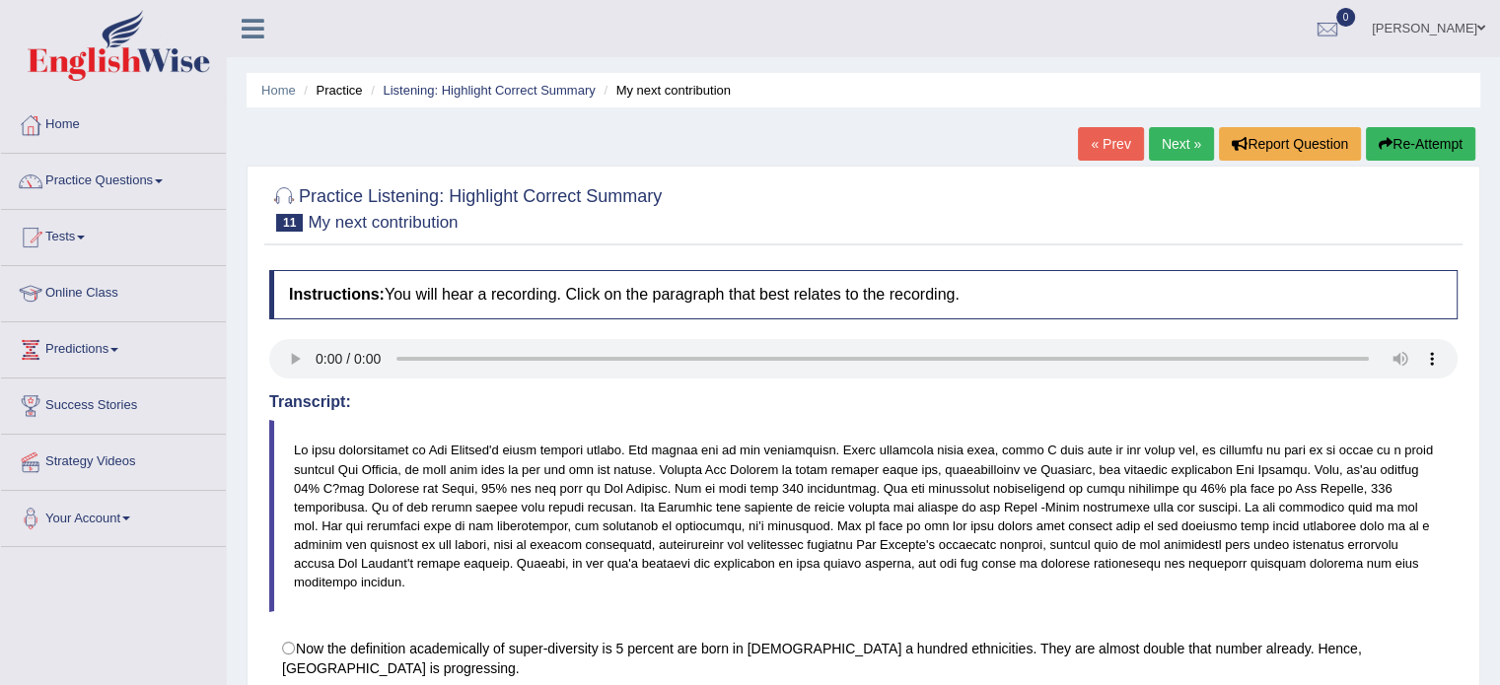
click at [1180, 151] on link "Next »" at bounding box center [1181, 144] width 65 height 34
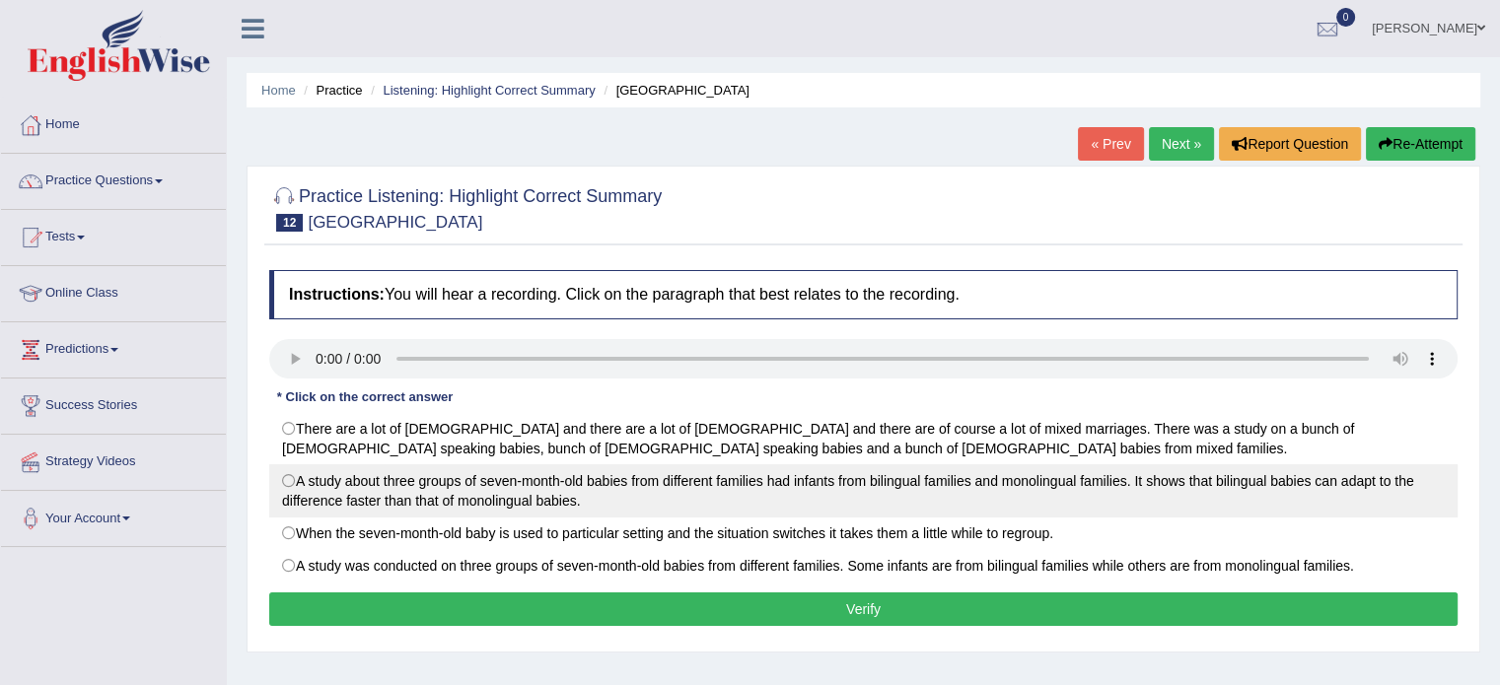
click at [525, 486] on label "A study about three groups of seven-month-old babies from different families ha…" at bounding box center [863, 491] width 1189 height 53
radio input "true"
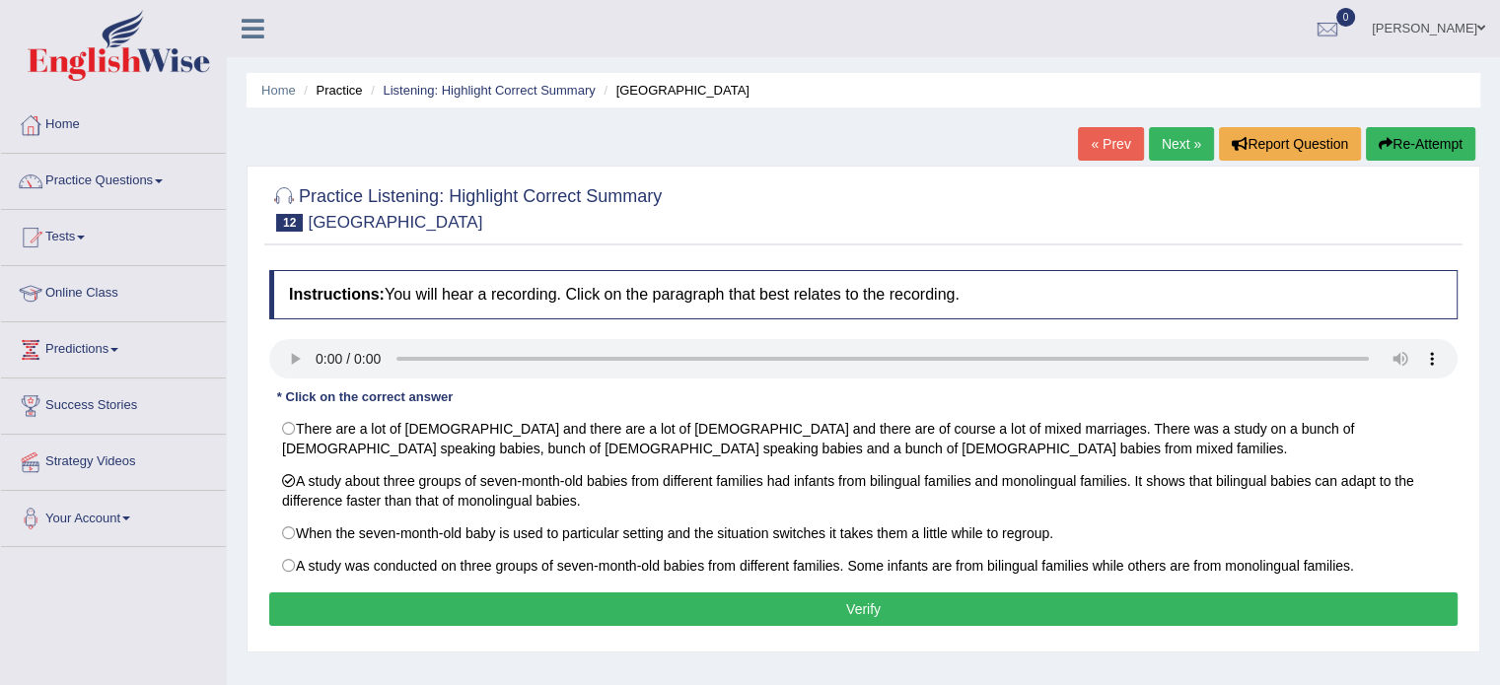
click at [631, 615] on button "Verify" at bounding box center [863, 610] width 1189 height 34
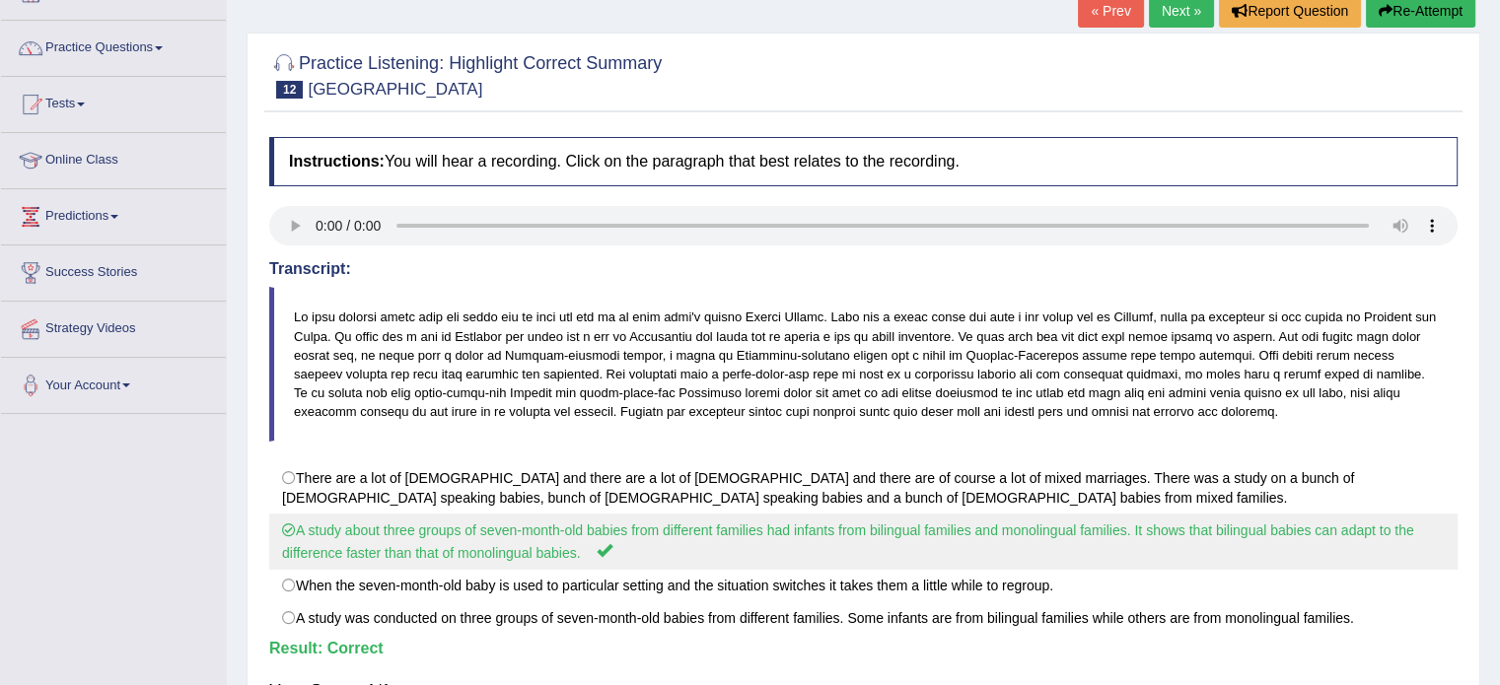
scroll to position [350, 0]
